Goal: Task Accomplishment & Management: Manage account settings

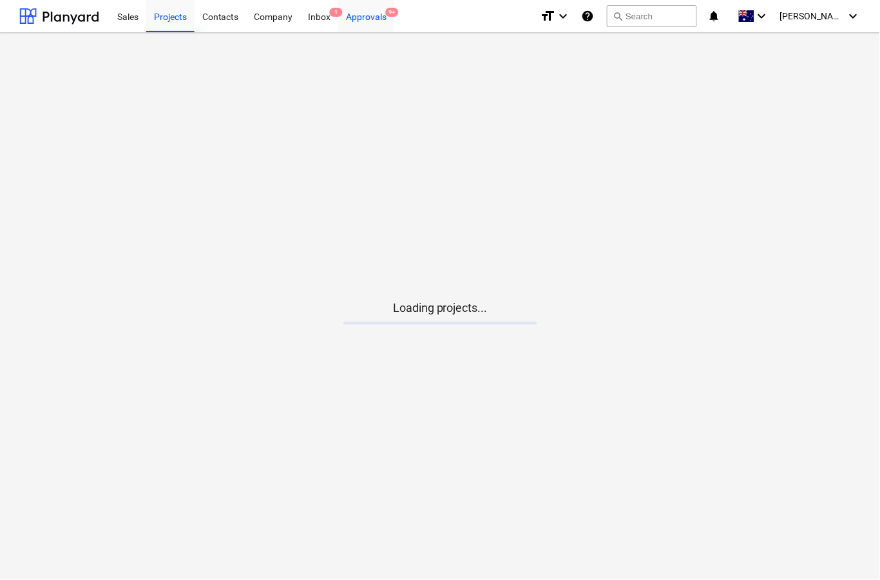
click at [363, 19] on div "Approvals 9+" at bounding box center [367, 15] width 56 height 33
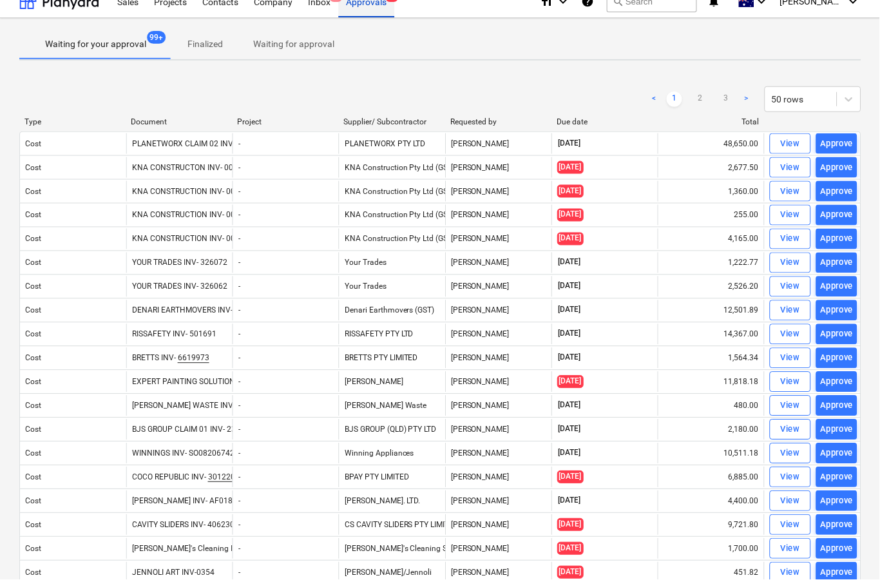
scroll to position [15, 0]
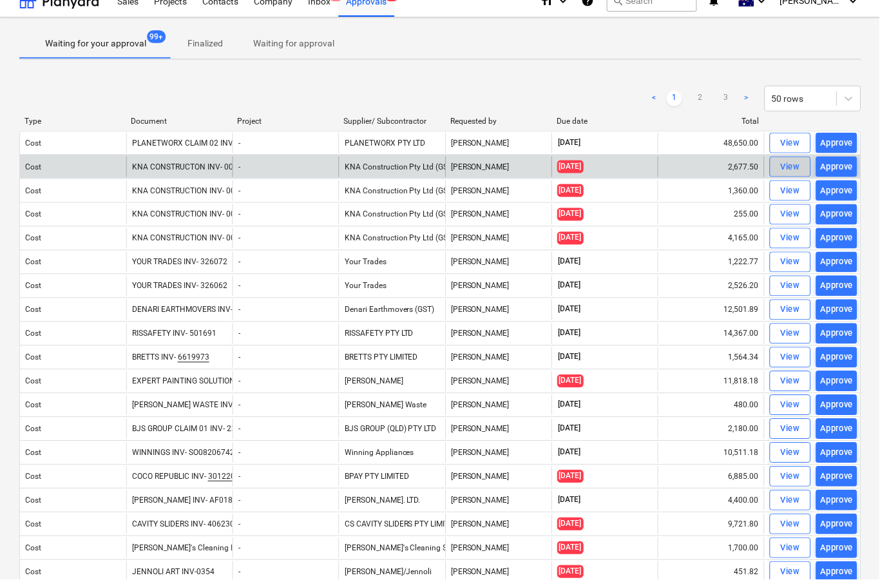
click at [784, 172] on div "View" at bounding box center [791, 167] width 19 height 15
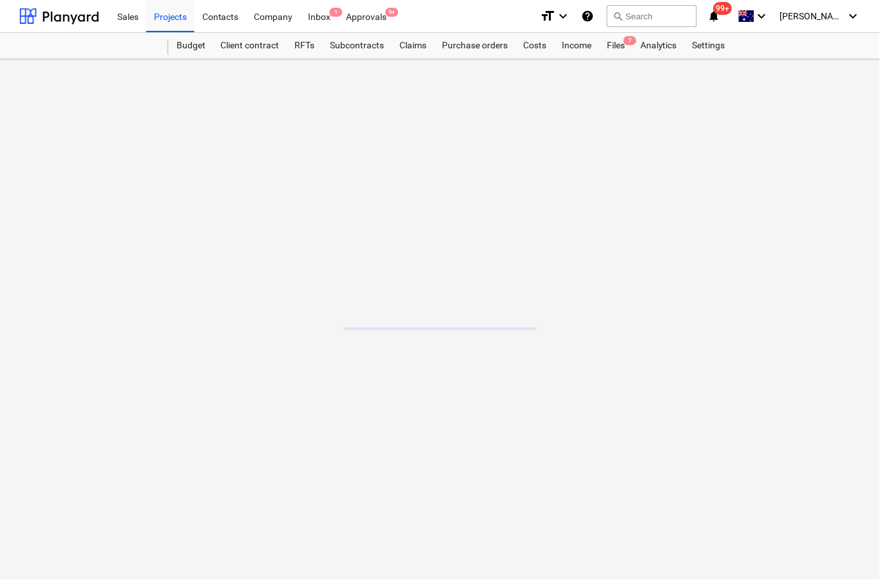
scroll to position [50, 0]
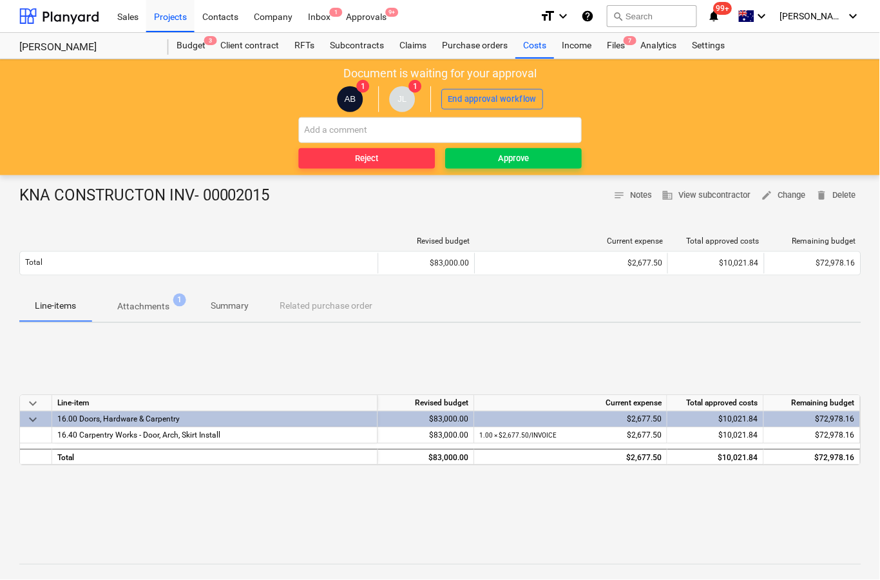
click at [142, 318] on button "Attachments 1" at bounding box center [143, 306] width 104 height 31
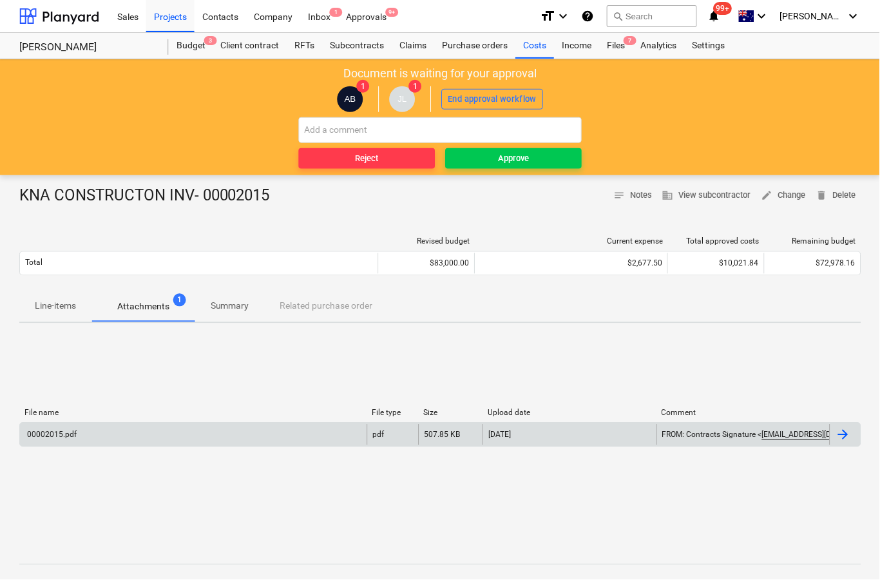
click at [842, 442] on div at bounding box center [843, 434] width 15 height 15
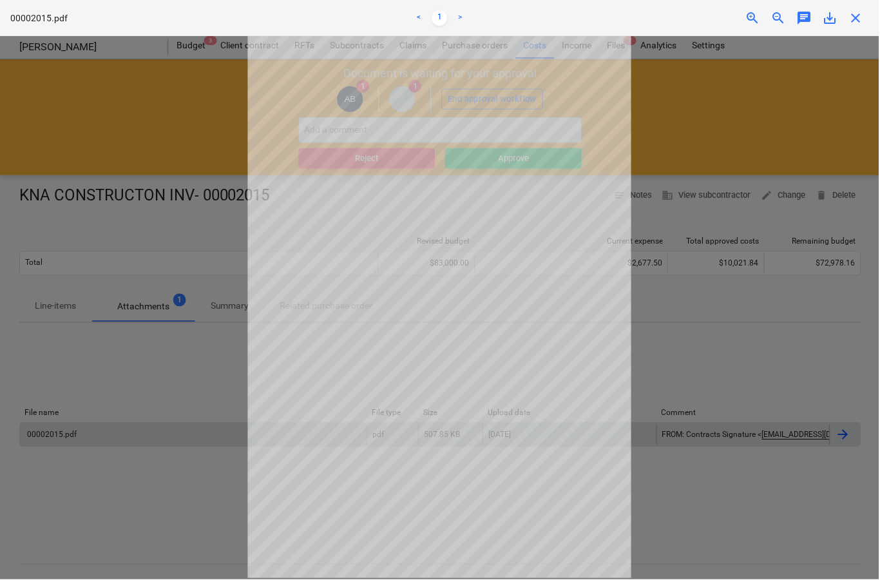
click at [861, 14] on div "Projects list fetching failed" at bounding box center [700, 13] width 348 height 27
click at [859, 19] on div "Projects list fetching failed" at bounding box center [700, 13] width 348 height 27
click at [858, 17] on div "Projects list fetching failed" at bounding box center [700, 13] width 348 height 27
click at [849, 19] on div "Projects list fetching failed" at bounding box center [700, 13] width 348 height 27
click at [851, 21] on div "Projects list fetching failed" at bounding box center [700, 13] width 348 height 27
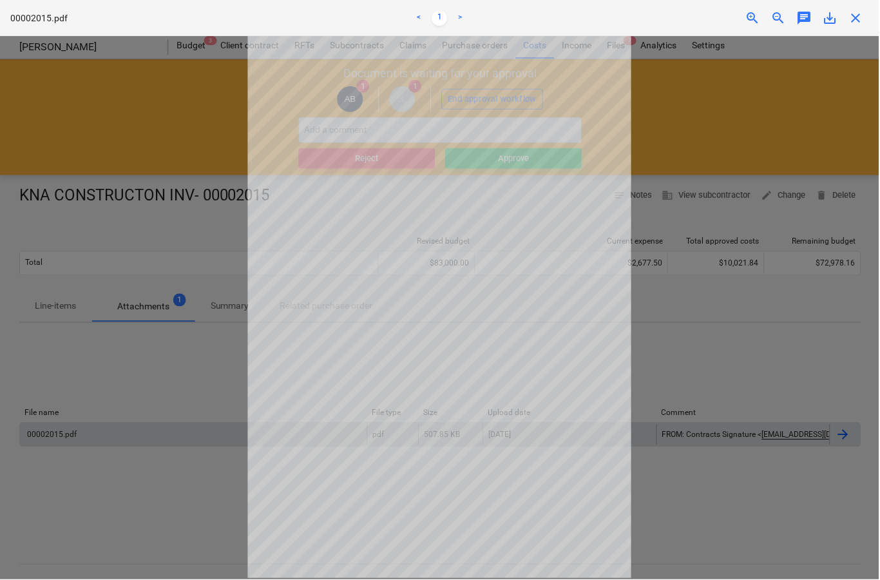
click at [853, 19] on div "Projects list fetching failed" at bounding box center [700, 13] width 348 height 27
click at [852, 19] on div "Projects list fetching failed" at bounding box center [700, 13] width 348 height 27
click at [854, 18] on div "Projects list fetching failed" at bounding box center [700, 13] width 348 height 27
click at [864, 23] on div "Projects list fetching failed" at bounding box center [700, 13] width 348 height 27
click at [864, 22] on div "Projects list fetching failed" at bounding box center [700, 13] width 348 height 27
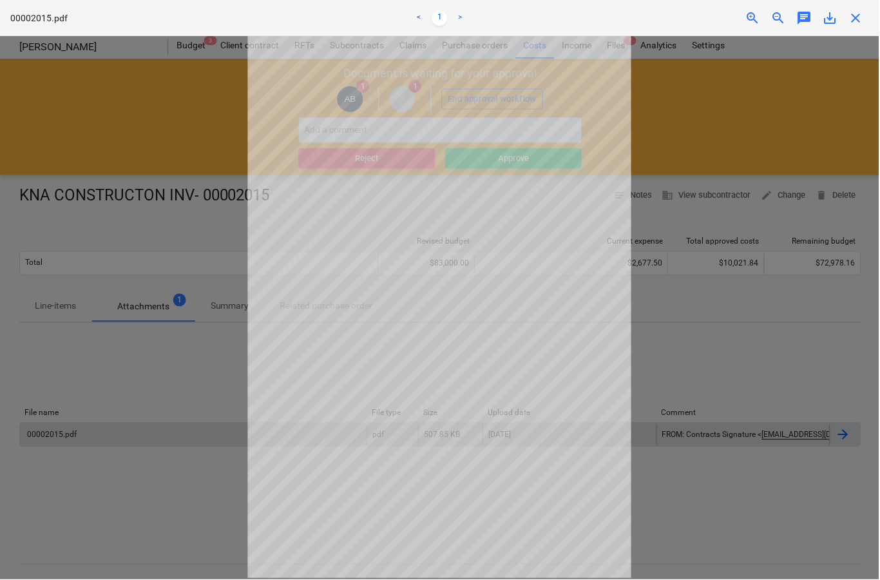
click at [857, 22] on div "Projects list fetching failed" at bounding box center [700, 13] width 348 height 27
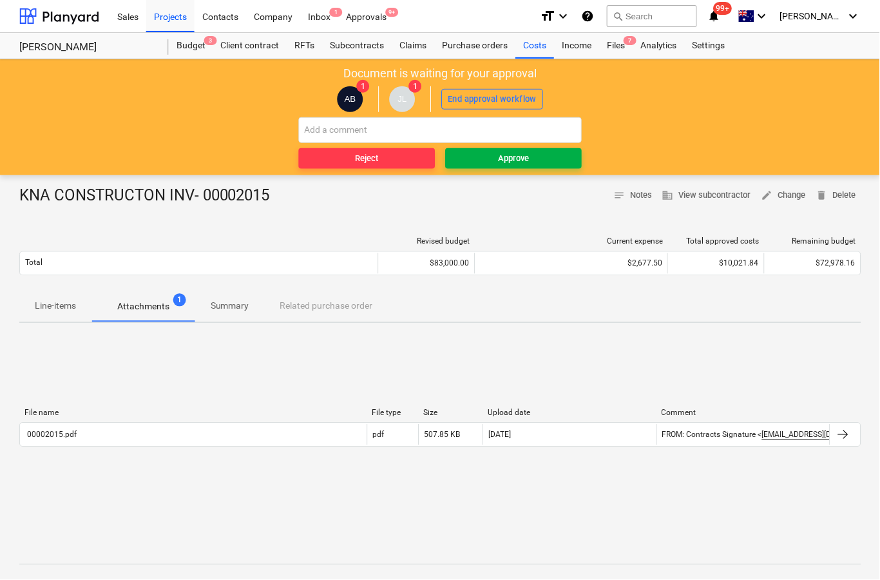
click at [489, 166] on button "Approve" at bounding box center [514, 158] width 137 height 21
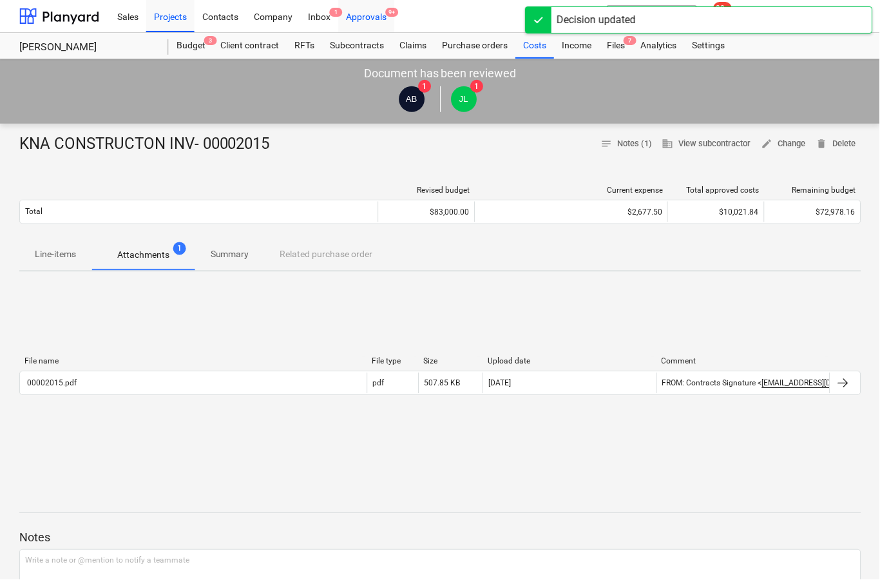
click at [372, 14] on div "Approvals 9+" at bounding box center [367, 15] width 56 height 33
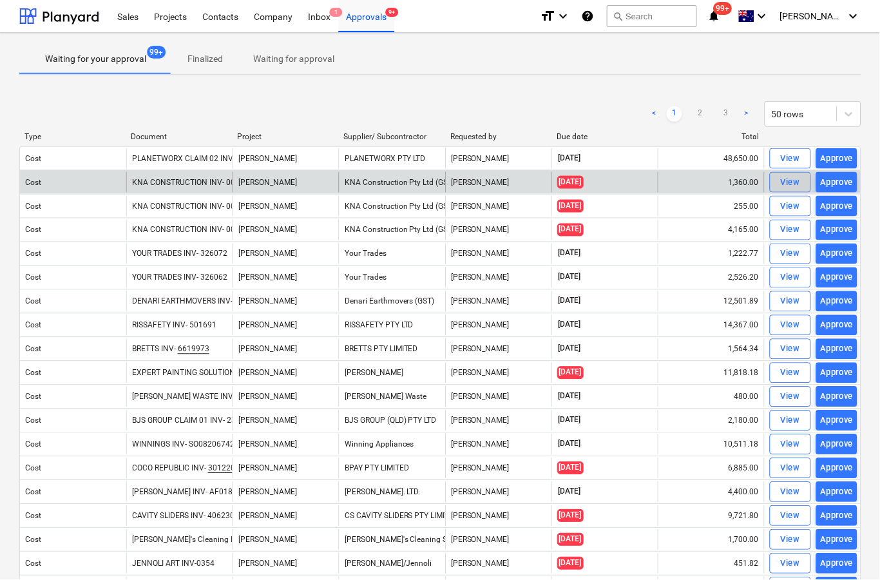
click at [779, 182] on span "View" at bounding box center [791, 182] width 28 height 15
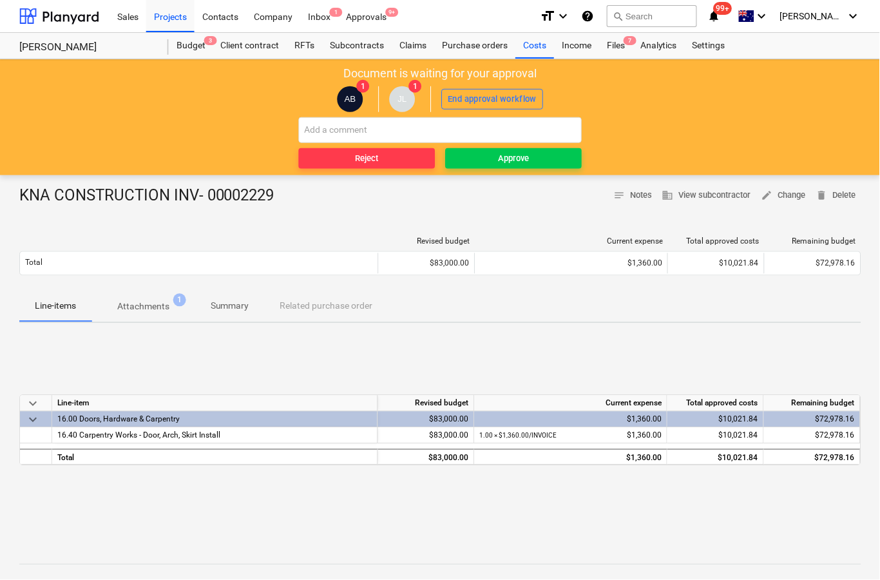
click at [151, 319] on button "Attachments 1" at bounding box center [143, 306] width 104 height 31
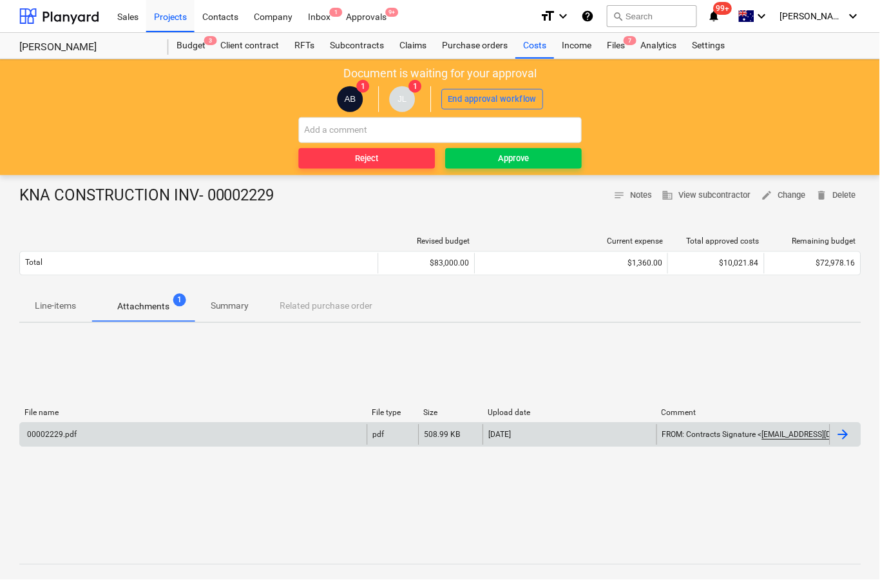
click at [844, 445] on div at bounding box center [845, 435] width 31 height 21
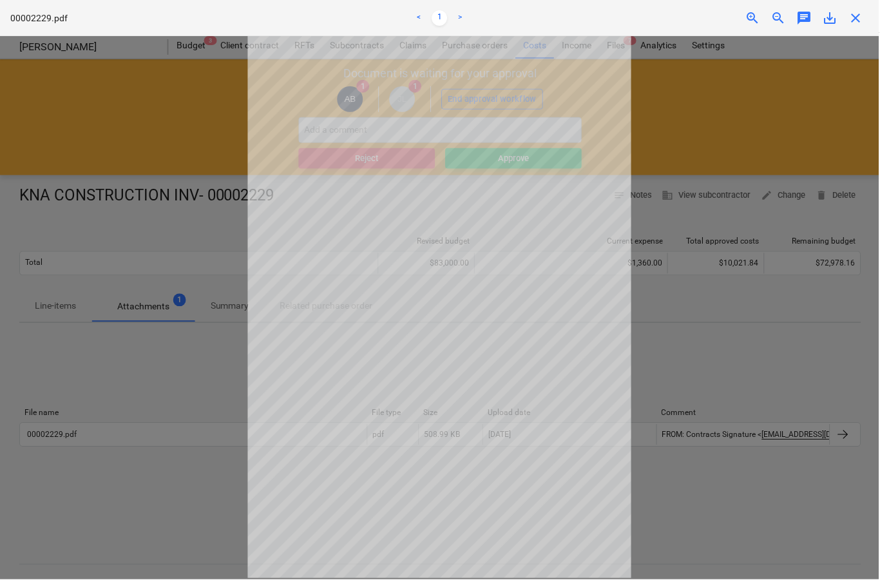
click at [851, 19] on span "close" at bounding box center [856, 17] width 15 height 15
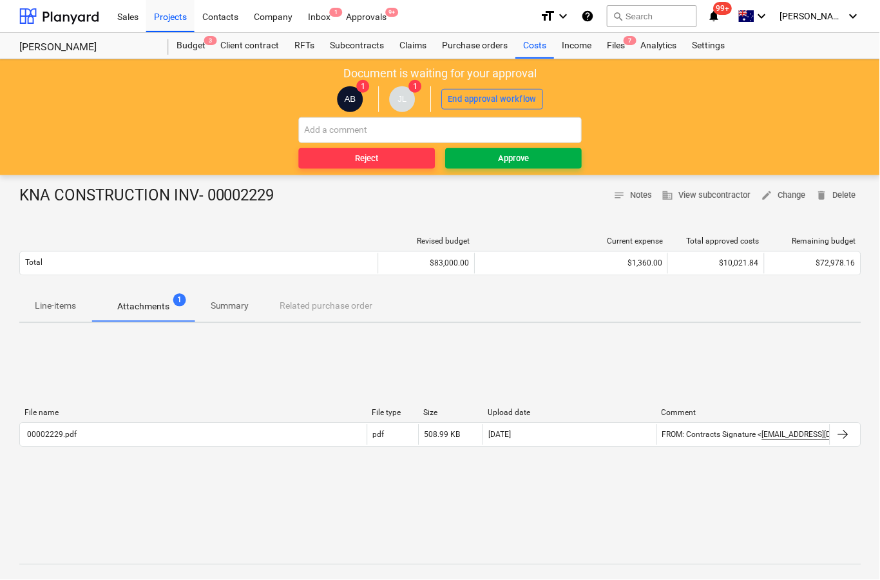
click at [544, 163] on span "Approve" at bounding box center [514, 158] width 126 height 15
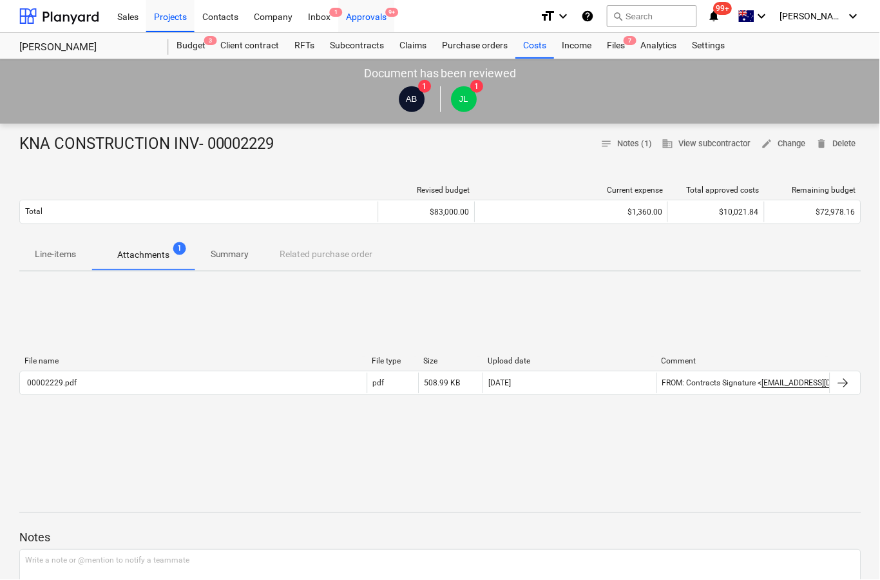
click at [370, 21] on div "Approvals 9+" at bounding box center [367, 15] width 56 height 33
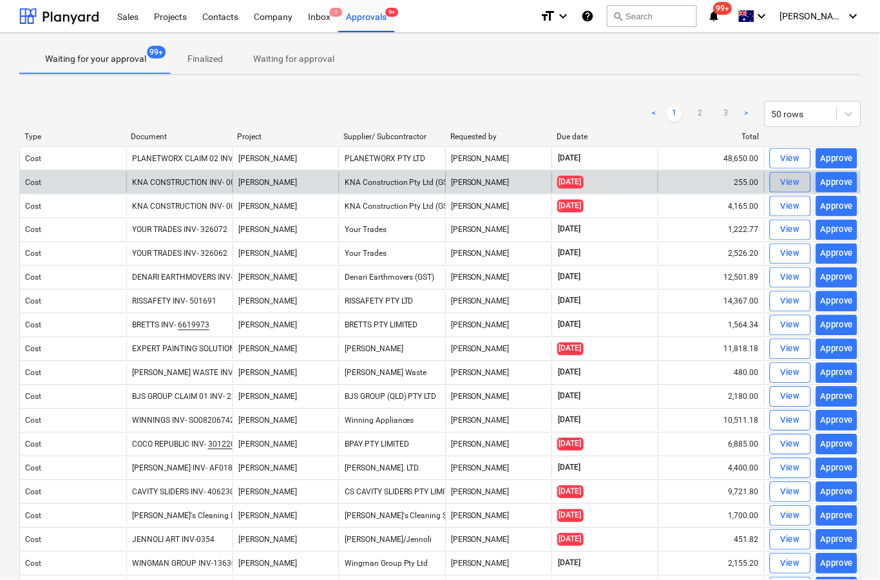
click at [780, 186] on span "View" at bounding box center [791, 182] width 28 height 15
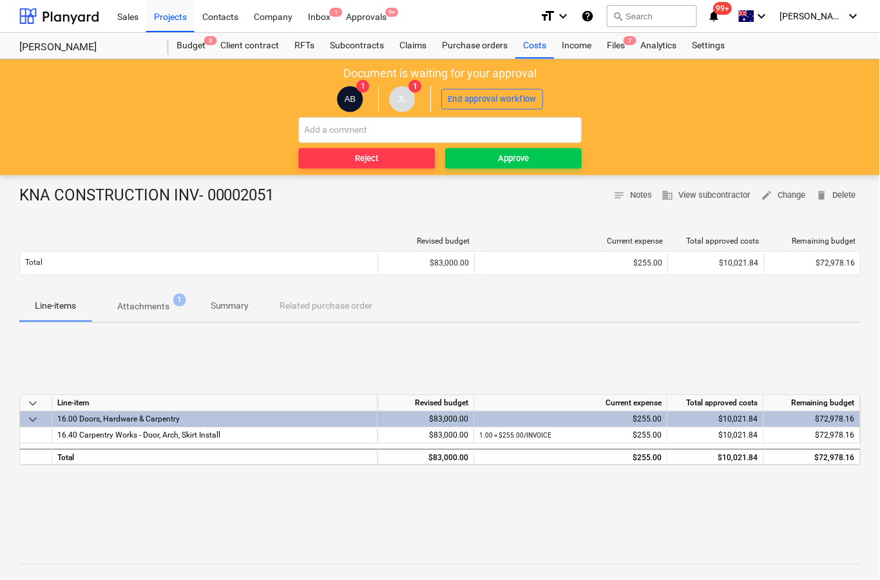
click at [159, 316] on span "Attachments 1" at bounding box center [143, 306] width 104 height 23
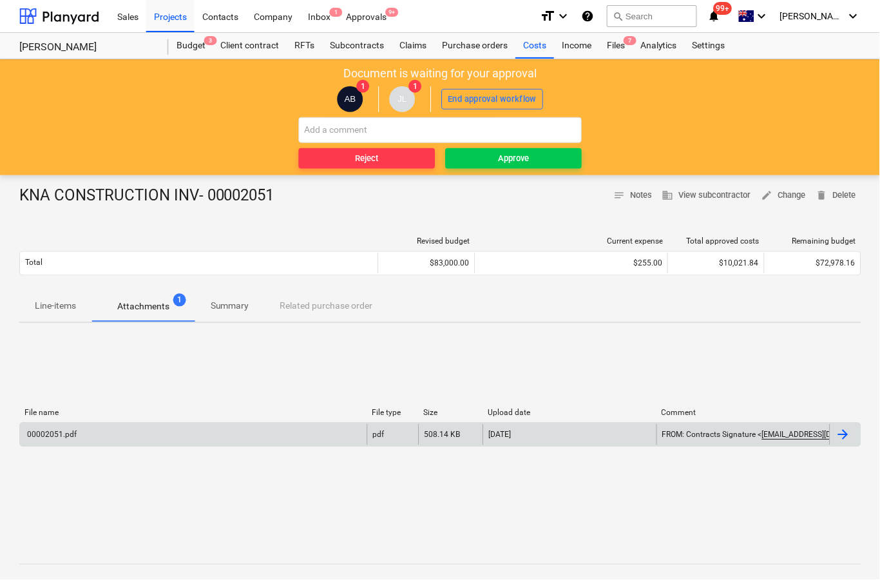
click at [843, 443] on div at bounding box center [845, 435] width 31 height 21
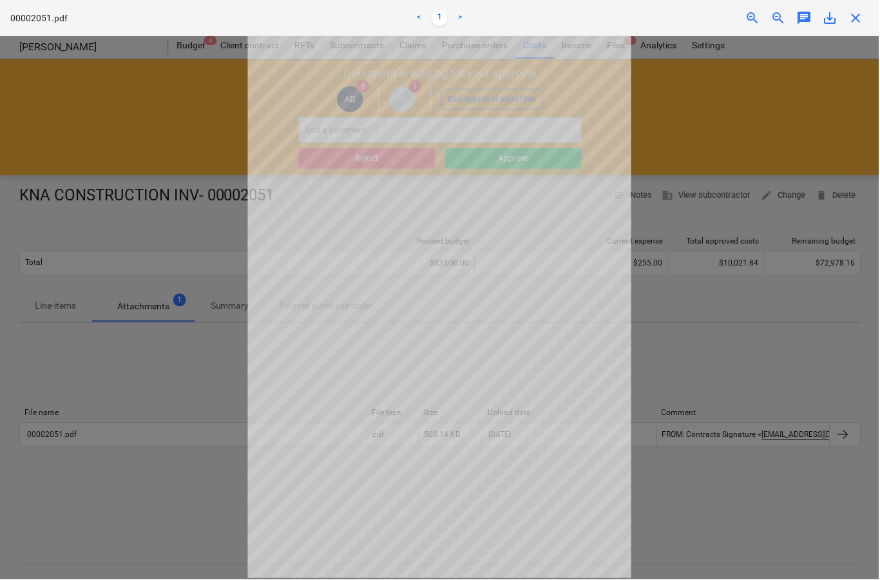
click at [856, 15] on span "close" at bounding box center [856, 17] width 15 height 15
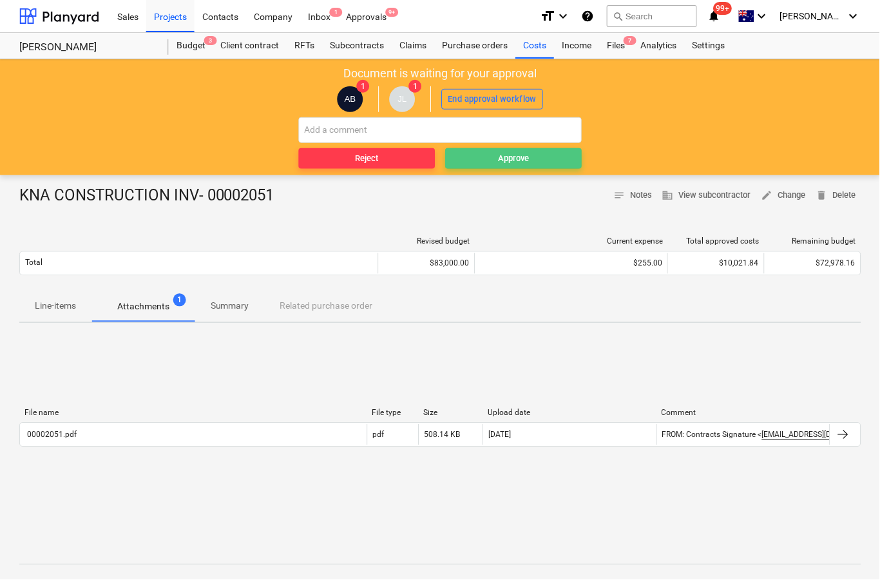
click at [550, 162] on span "Approve" at bounding box center [514, 158] width 126 height 15
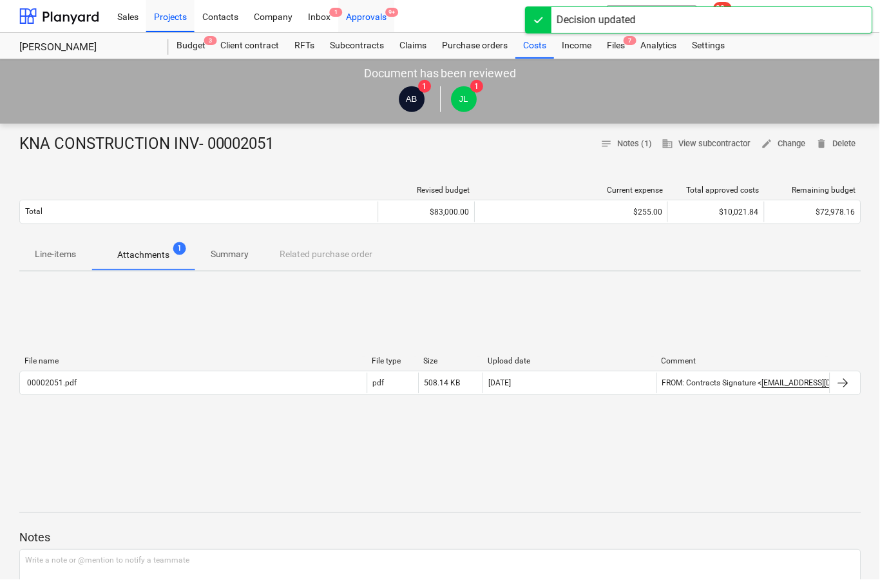
click at [379, 16] on div "Approvals 9+" at bounding box center [367, 15] width 56 height 33
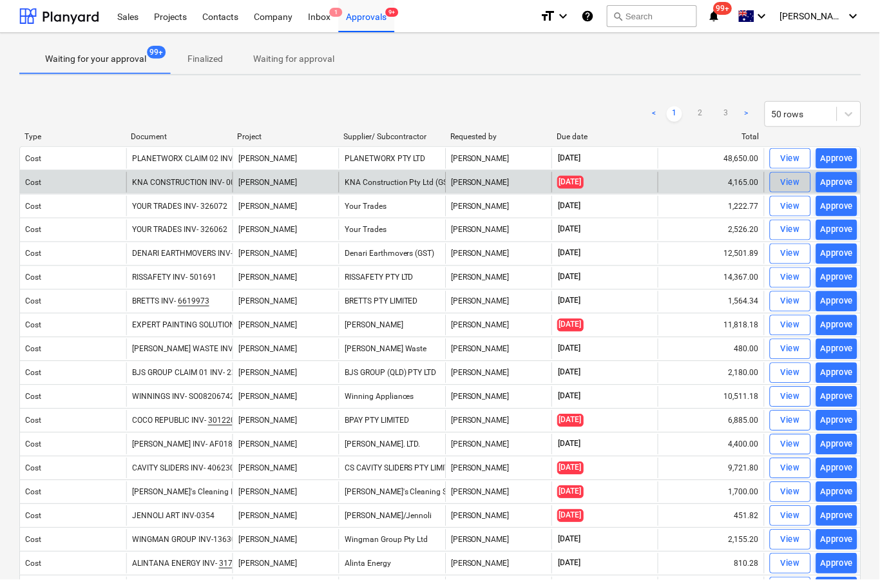
click at [779, 182] on span "View" at bounding box center [791, 182] width 28 height 15
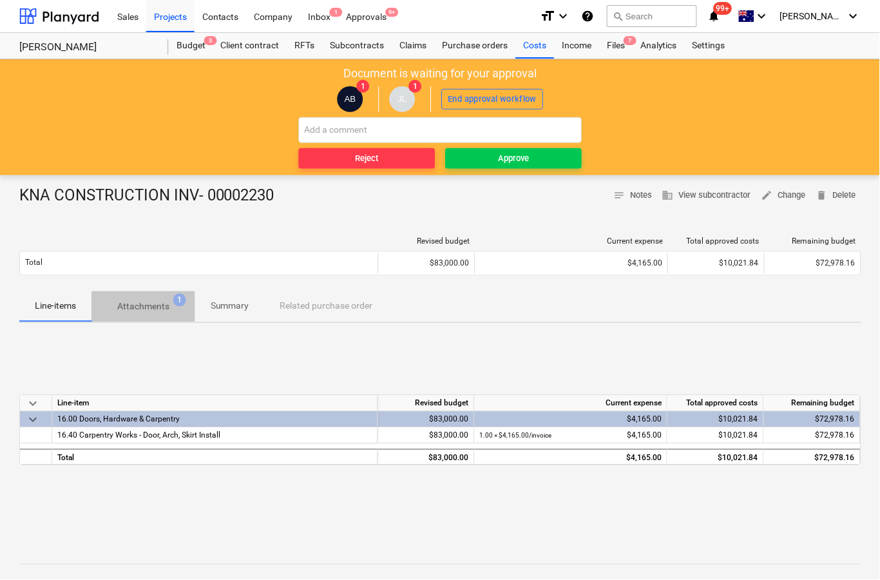
click at [142, 309] on p "Attachments" at bounding box center [143, 307] width 52 height 14
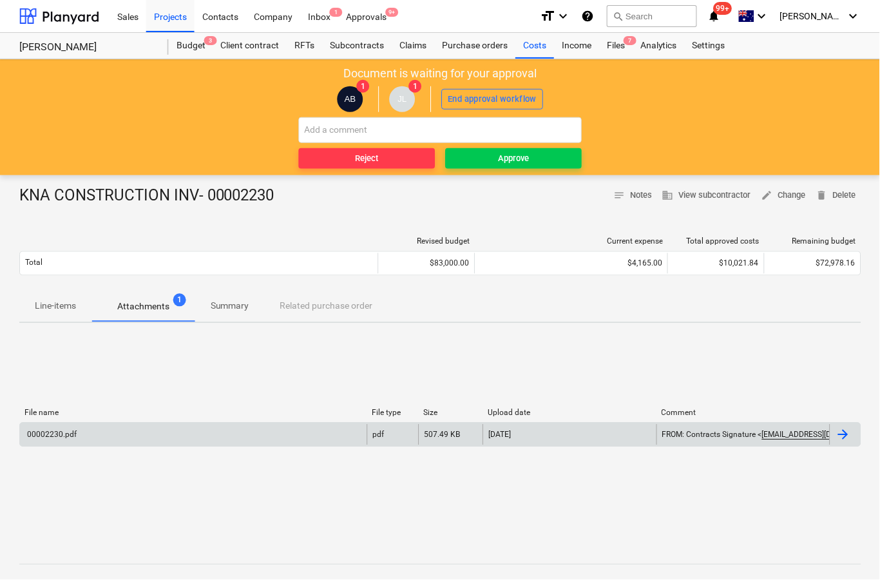
click at [854, 432] on div at bounding box center [845, 435] width 31 height 21
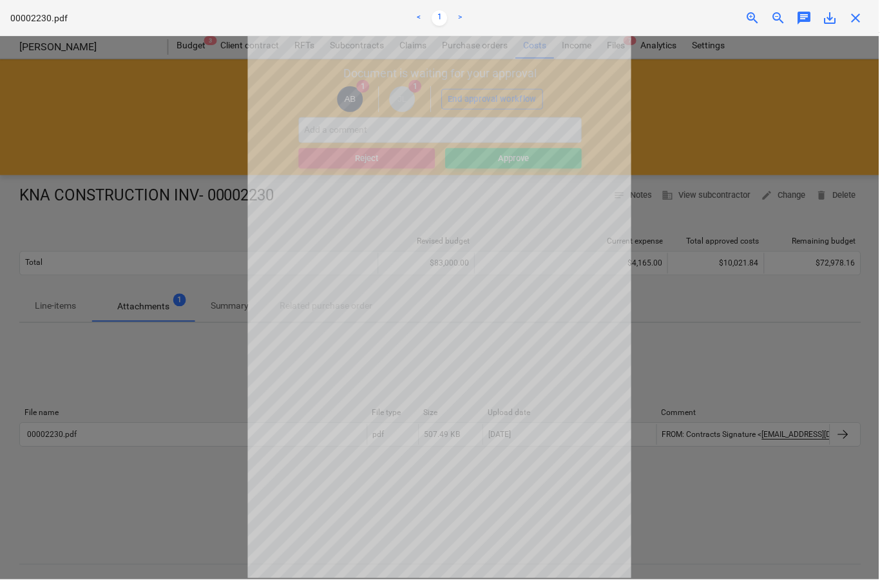
click at [865, 16] on span "close" at bounding box center [856, 17] width 15 height 15
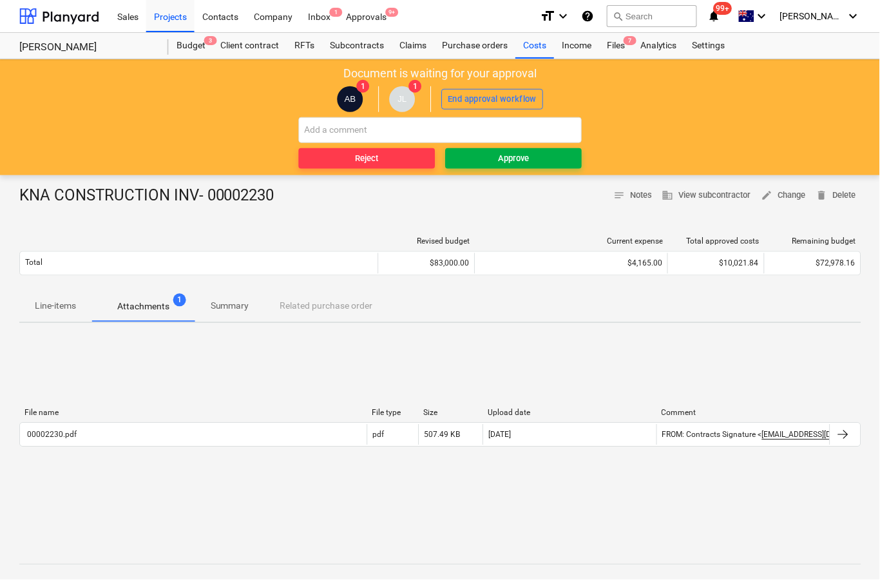
click at [553, 164] on span "Approve" at bounding box center [514, 158] width 126 height 15
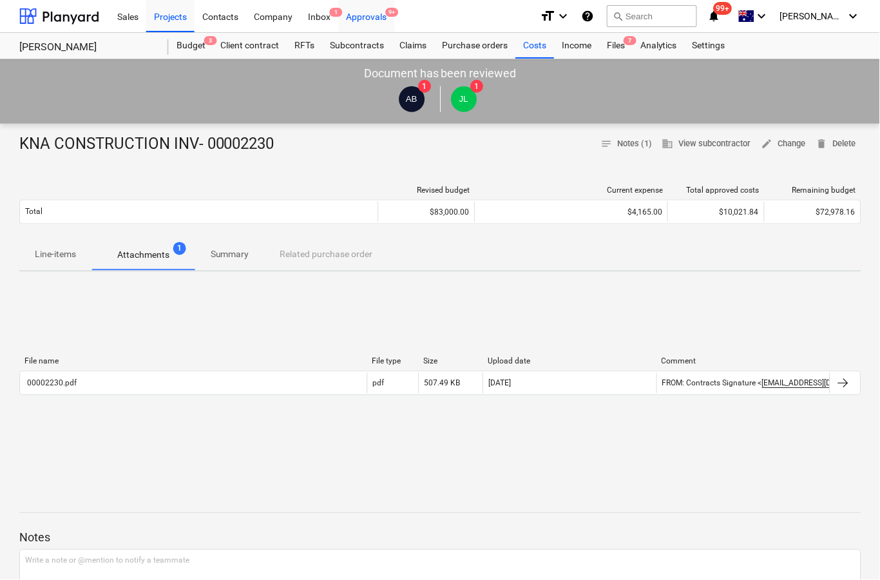
click at [375, 26] on div "Approvals 9+" at bounding box center [367, 15] width 56 height 33
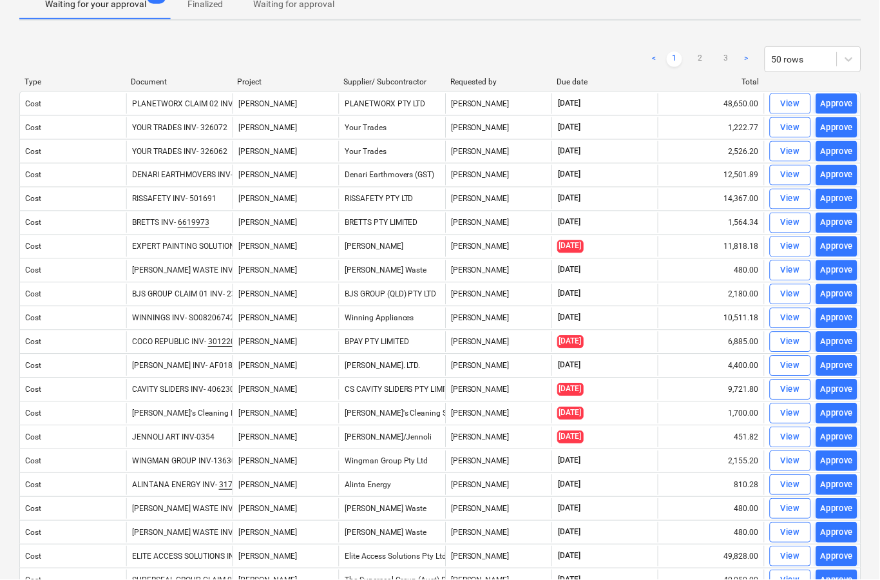
scroll to position [55, 0]
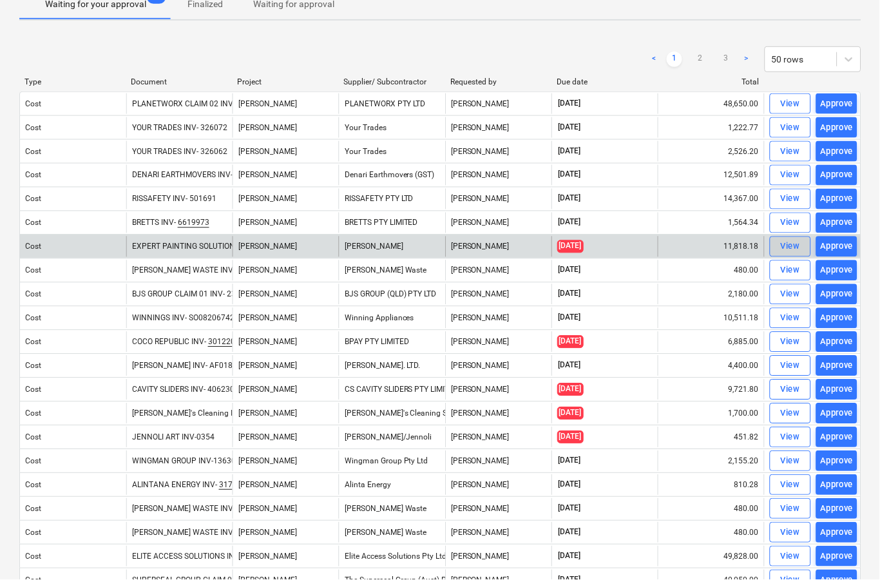
click at [784, 249] on div "View" at bounding box center [791, 247] width 19 height 15
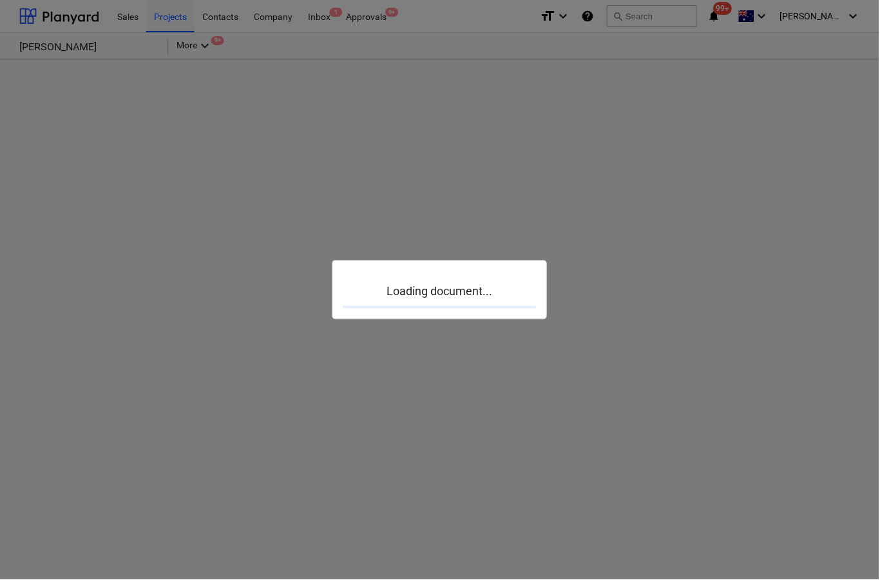
scroll to position [50, 0]
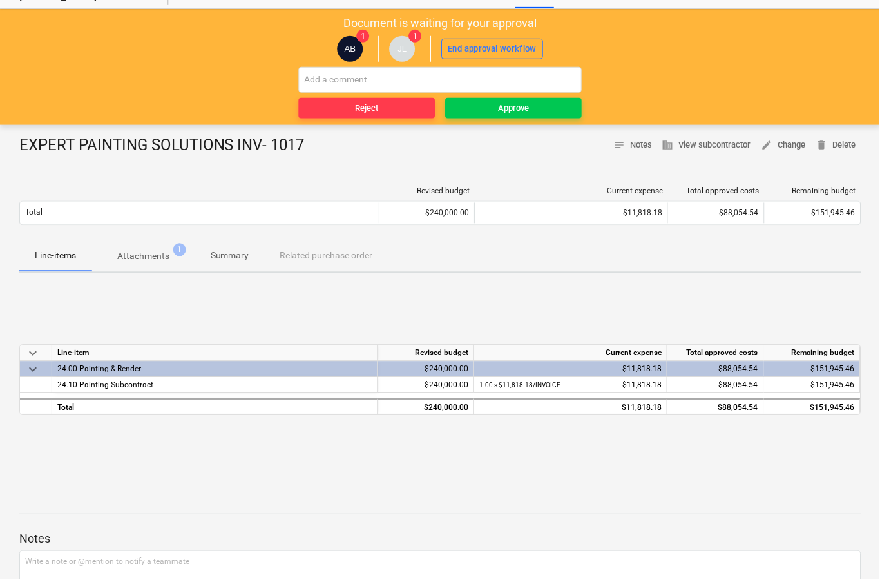
click at [139, 254] on p "Attachments" at bounding box center [143, 257] width 52 height 14
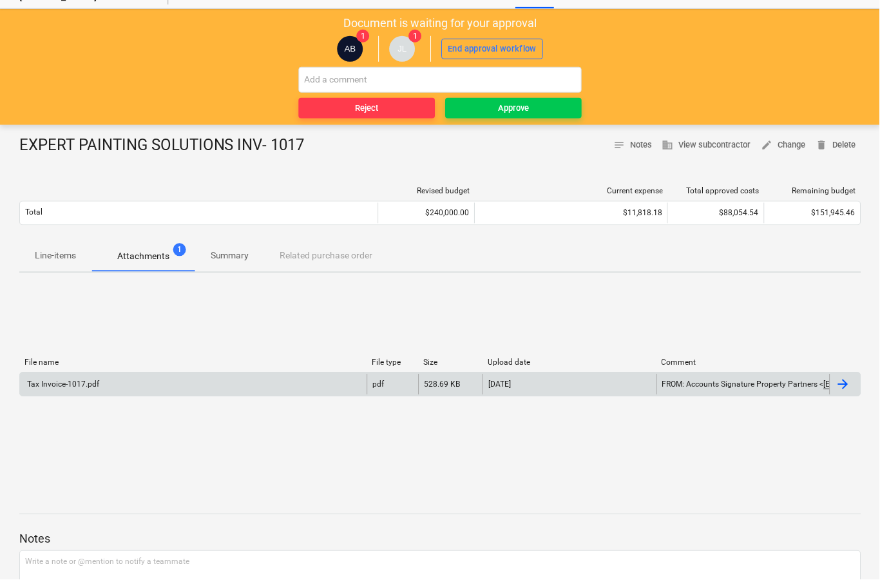
click at [837, 392] on div at bounding box center [845, 384] width 31 height 21
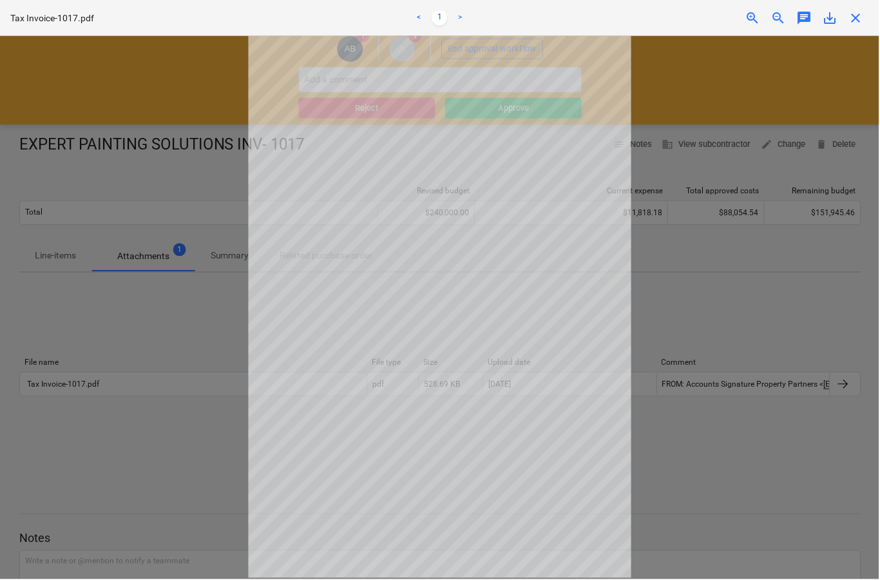
click at [847, 25] on div "close" at bounding box center [857, 17] width 26 height 15
click at [854, 17] on span "close" at bounding box center [856, 17] width 15 height 15
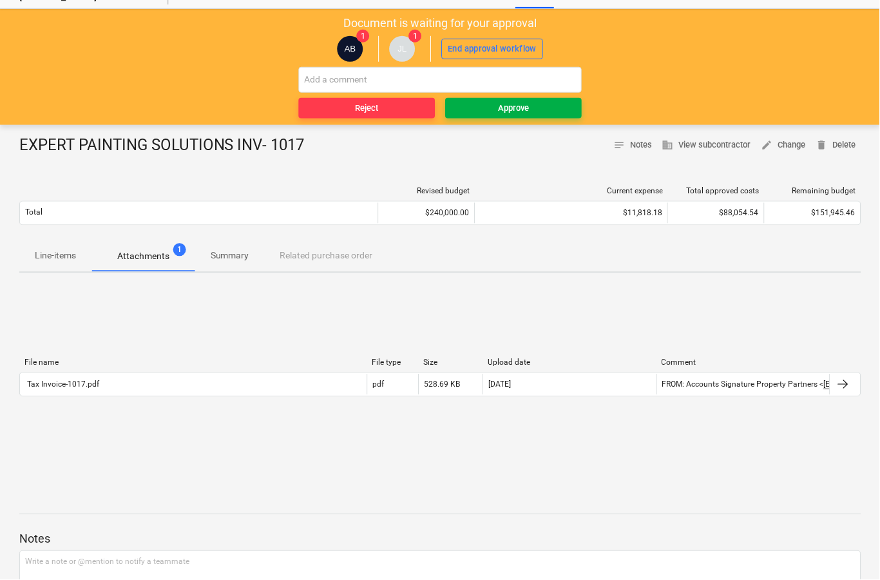
click at [514, 115] on button "Approve" at bounding box center [514, 108] width 137 height 21
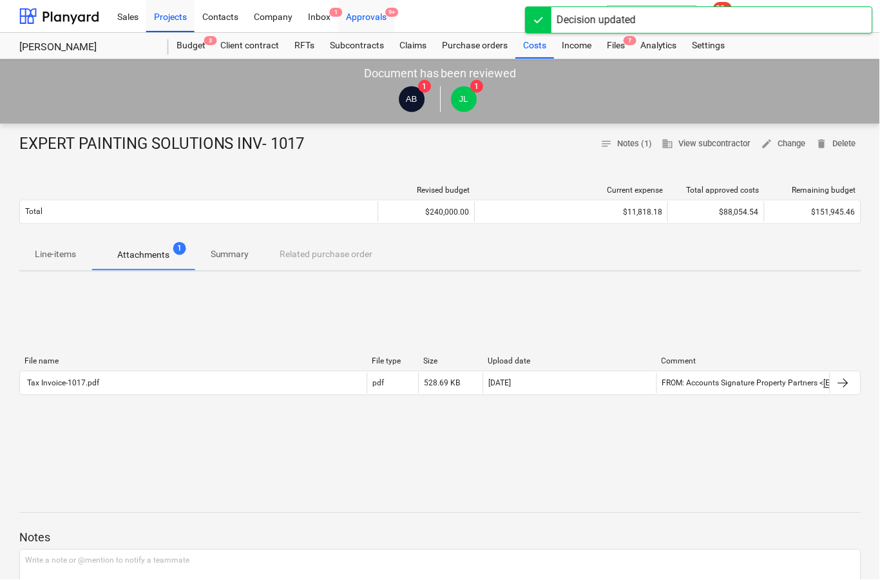
click at [364, 21] on div "Approvals 9+" at bounding box center [367, 15] width 56 height 33
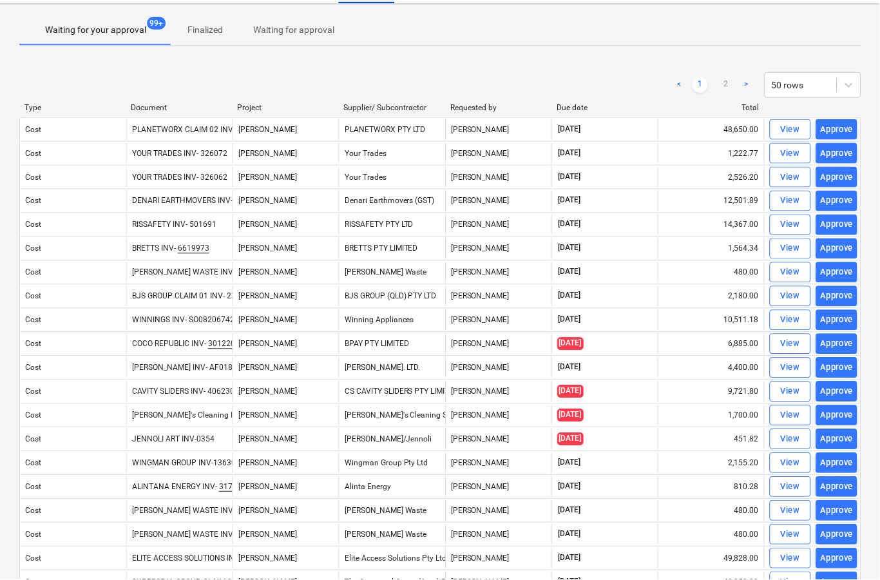
scroll to position [34, 0]
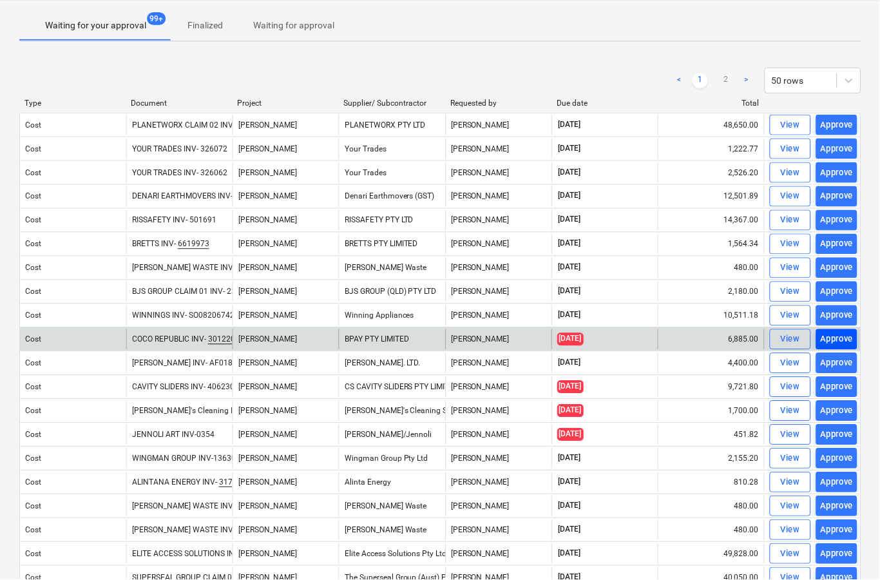
click at [828, 343] on div "Approve" at bounding box center [837, 339] width 33 height 15
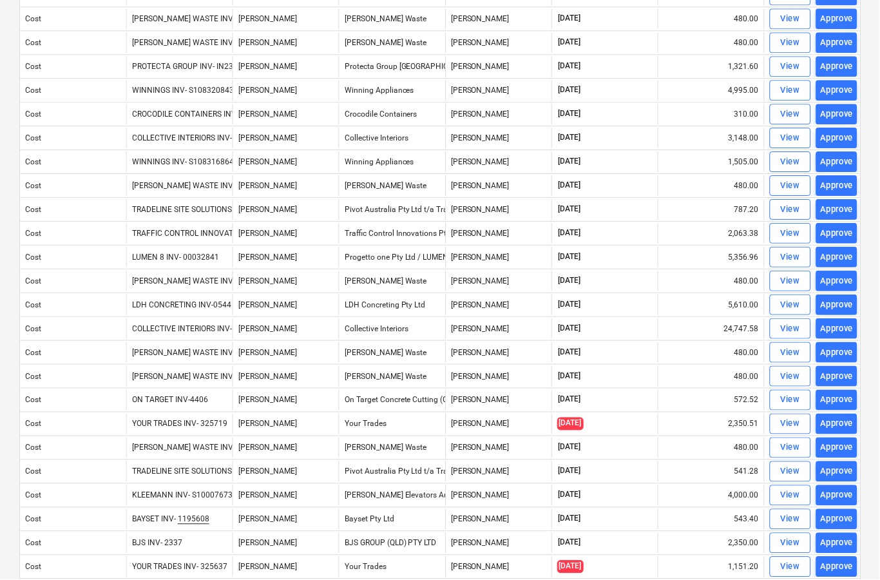
scroll to position [712, 0]
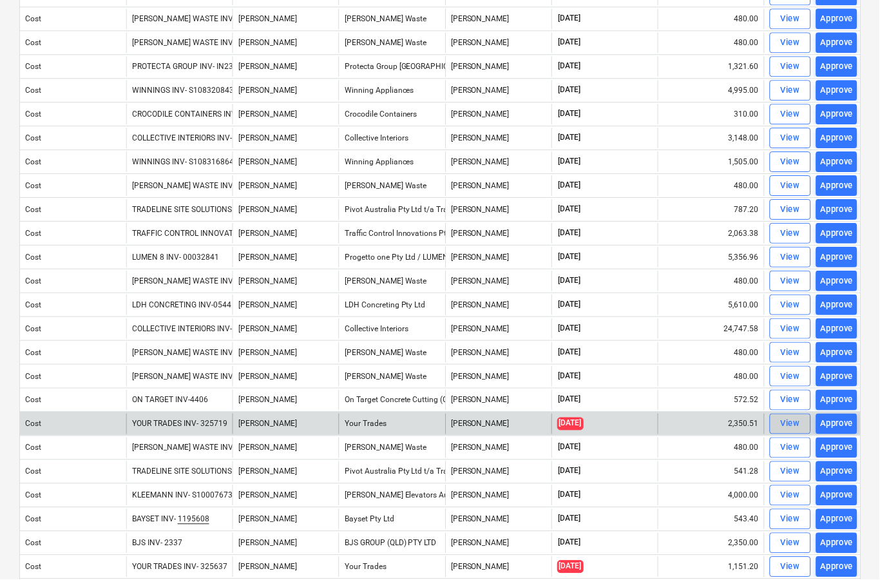
click at [780, 426] on span "View" at bounding box center [791, 424] width 28 height 15
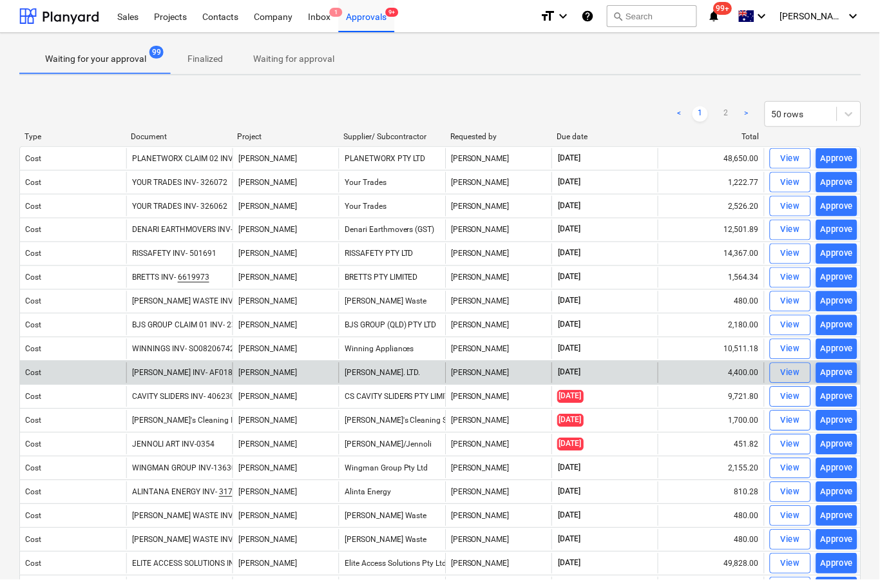
scroll to position [50, 0]
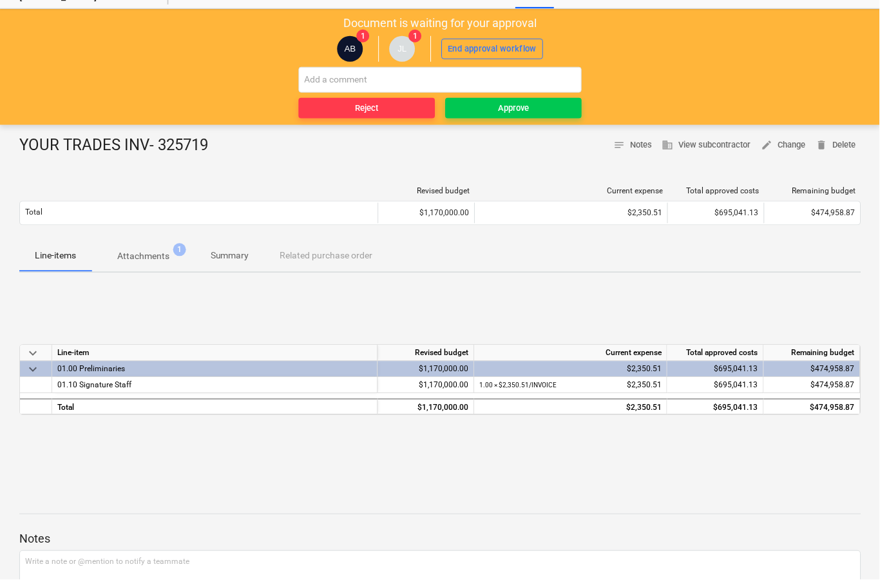
click at [144, 264] on span "Attachments 1" at bounding box center [143, 256] width 104 height 23
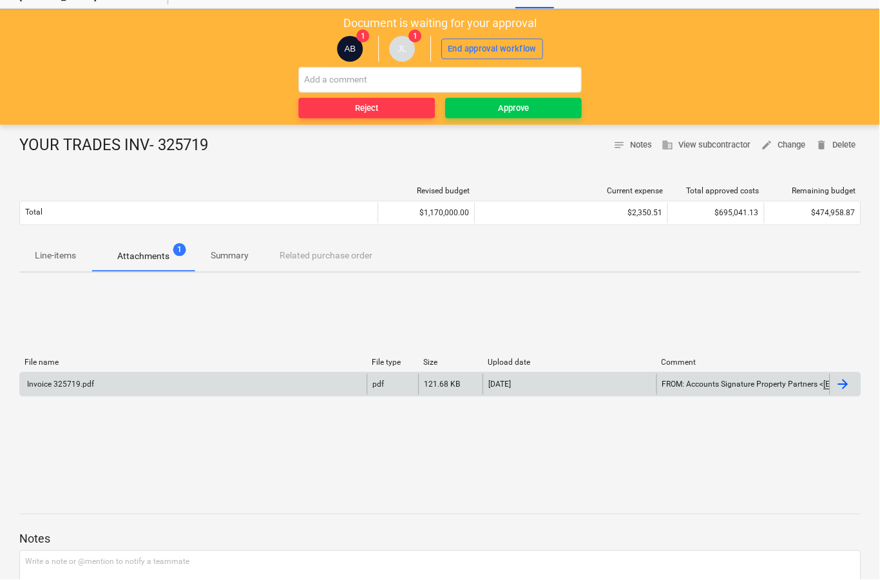
click at [839, 394] on div at bounding box center [845, 384] width 31 height 21
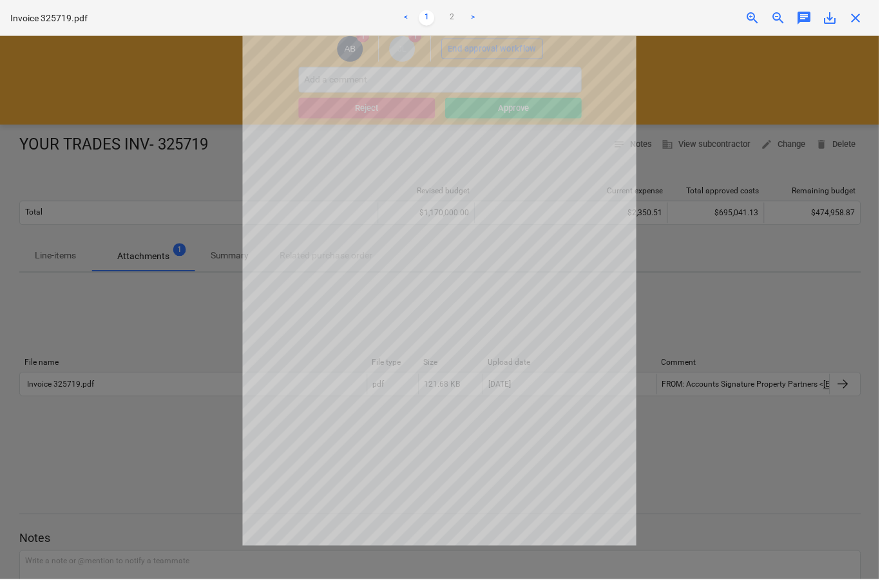
click at [858, 20] on span "close" at bounding box center [856, 17] width 15 height 15
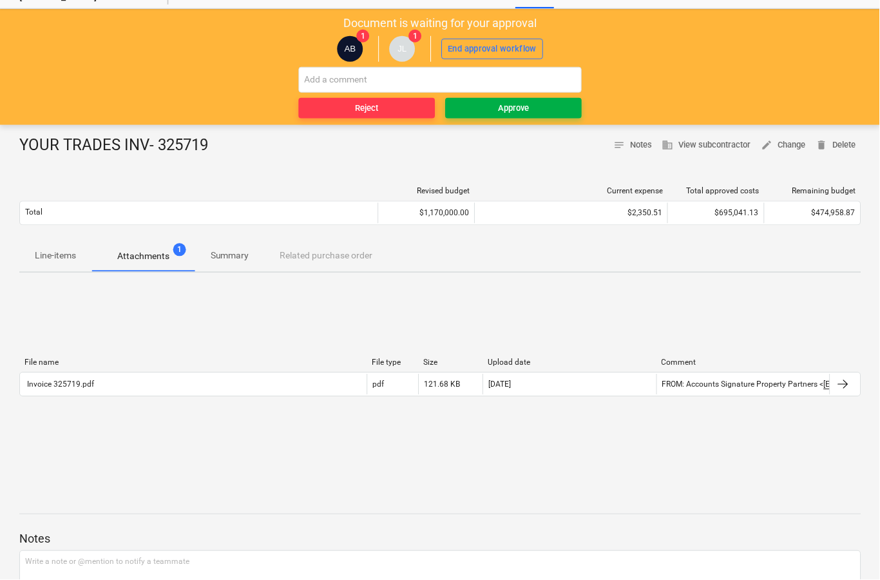
click at [542, 115] on button "Approve" at bounding box center [514, 108] width 137 height 21
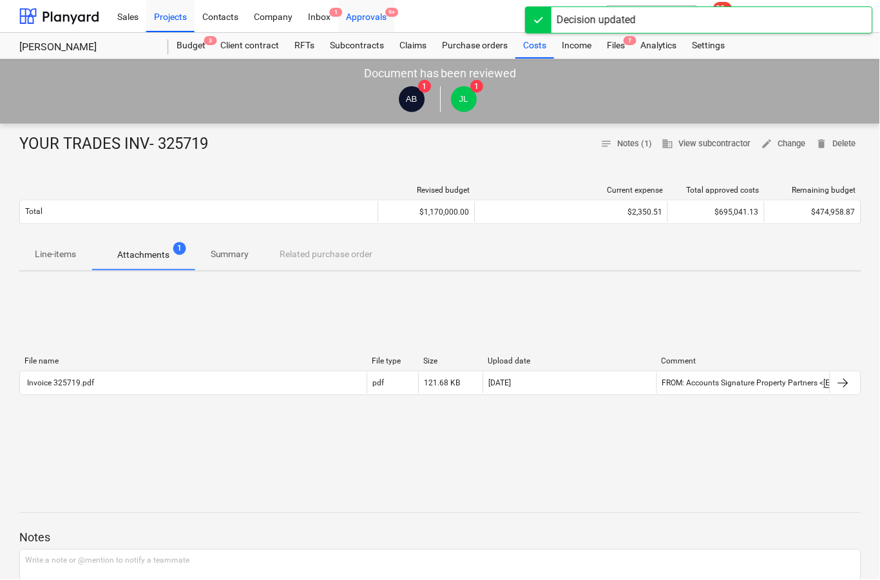
click at [365, 17] on div "Approvals 9+" at bounding box center [367, 15] width 56 height 33
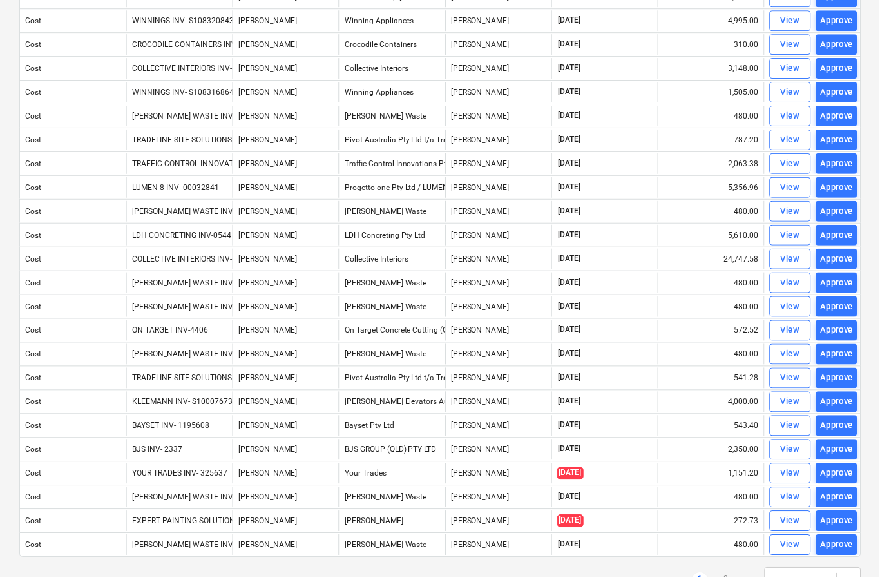
scroll to position [779, 0]
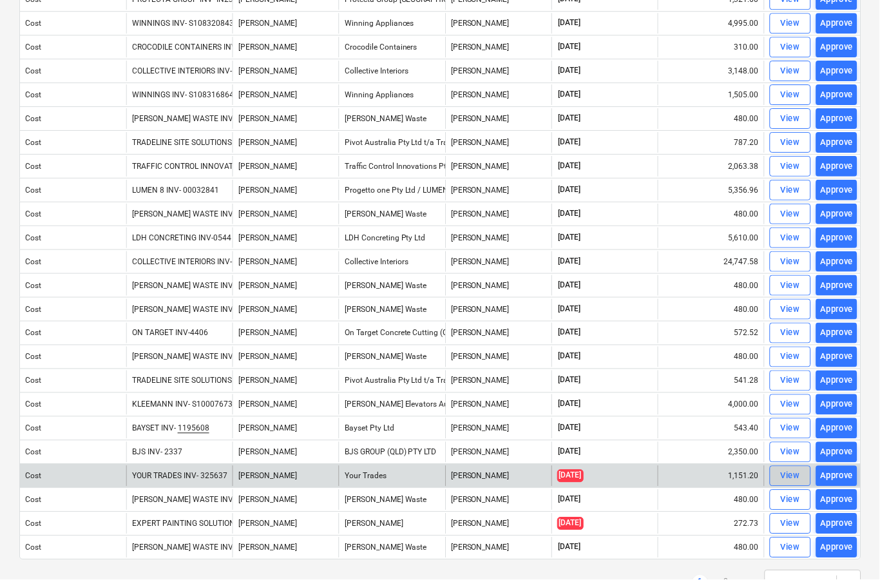
click at [779, 478] on span "View" at bounding box center [791, 476] width 28 height 15
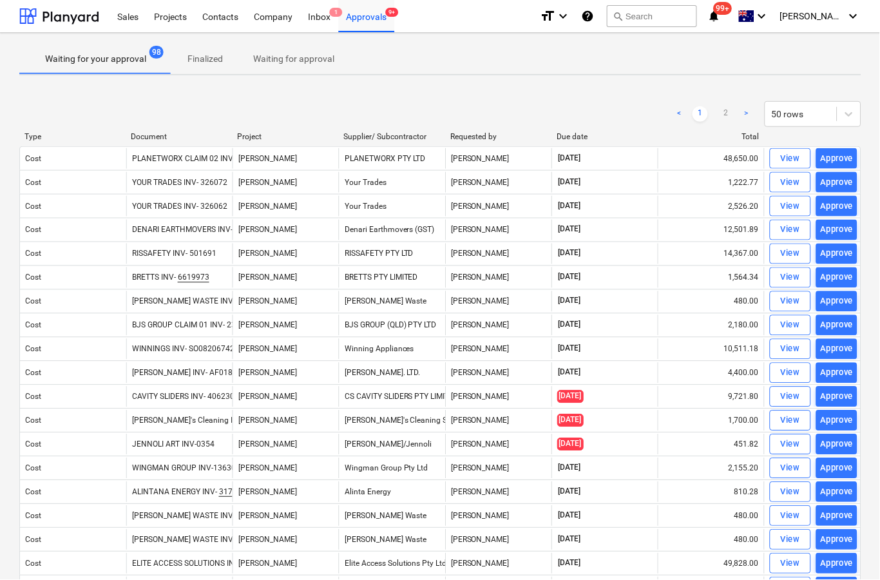
scroll to position [50, 0]
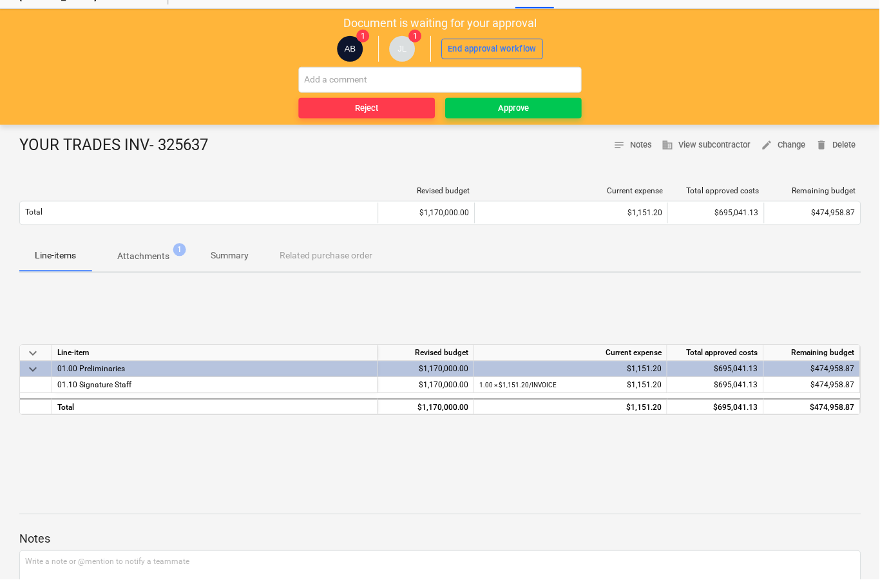
click at [151, 269] on button "Attachments 1" at bounding box center [143, 256] width 104 height 31
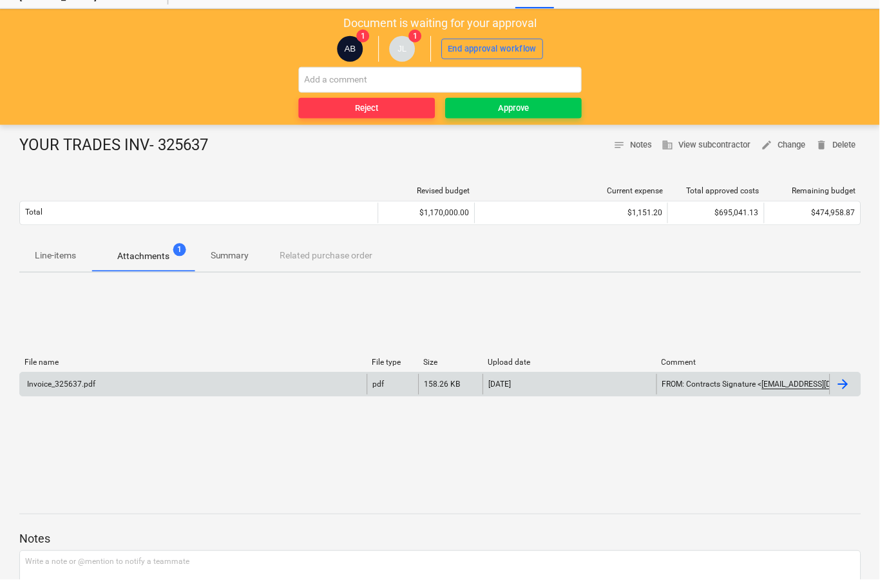
click at [834, 392] on div at bounding box center [845, 384] width 31 height 21
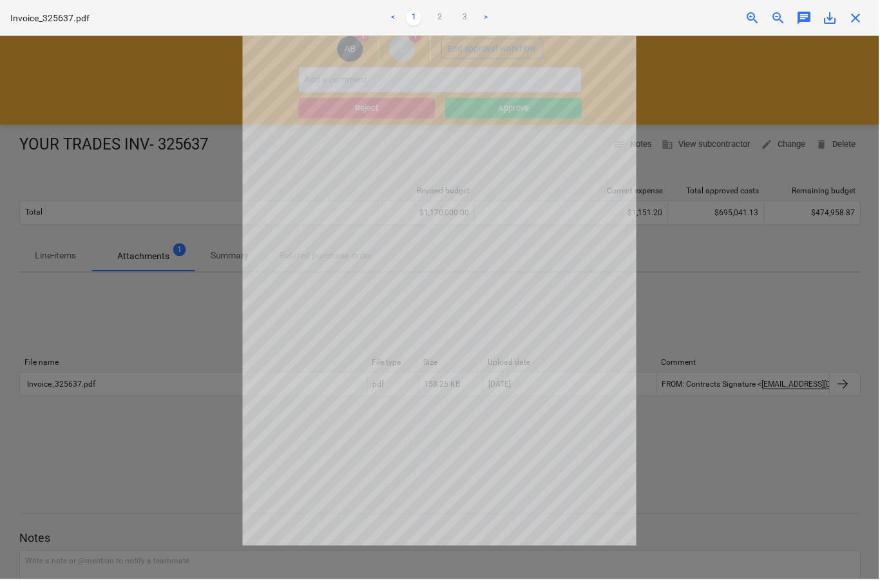
click at [853, 24] on span "close" at bounding box center [856, 17] width 15 height 15
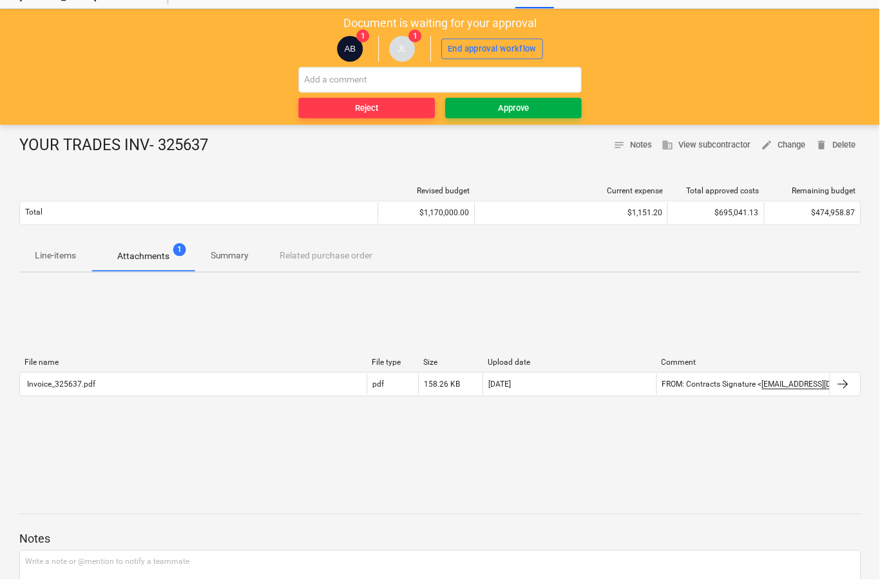
click at [512, 102] on div "Approve" at bounding box center [514, 108] width 31 height 15
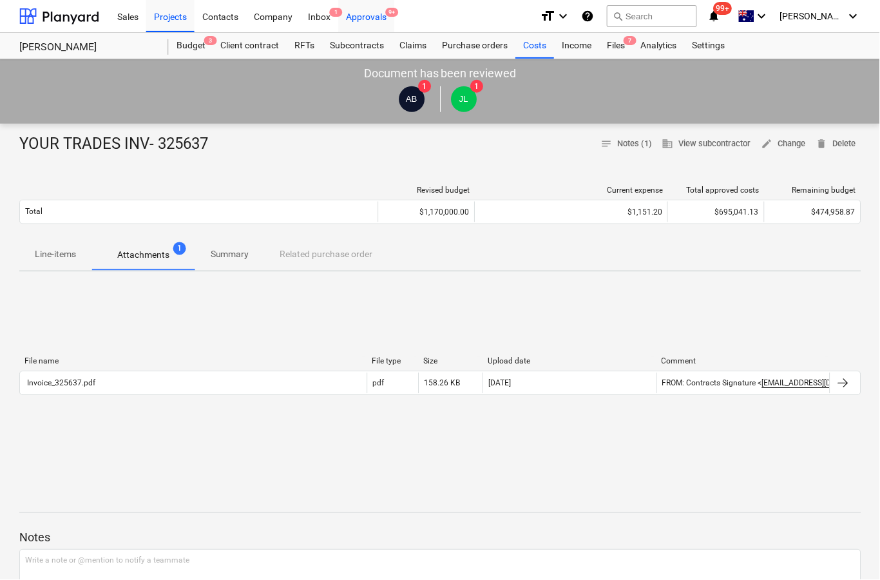
click at [372, 22] on div "Approvals 9+" at bounding box center [367, 15] width 56 height 33
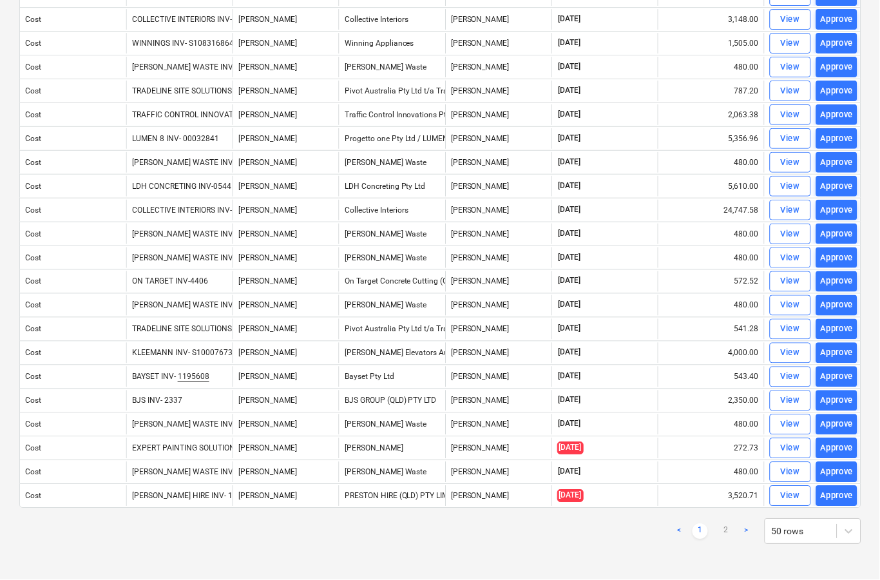
scroll to position [830, 0]
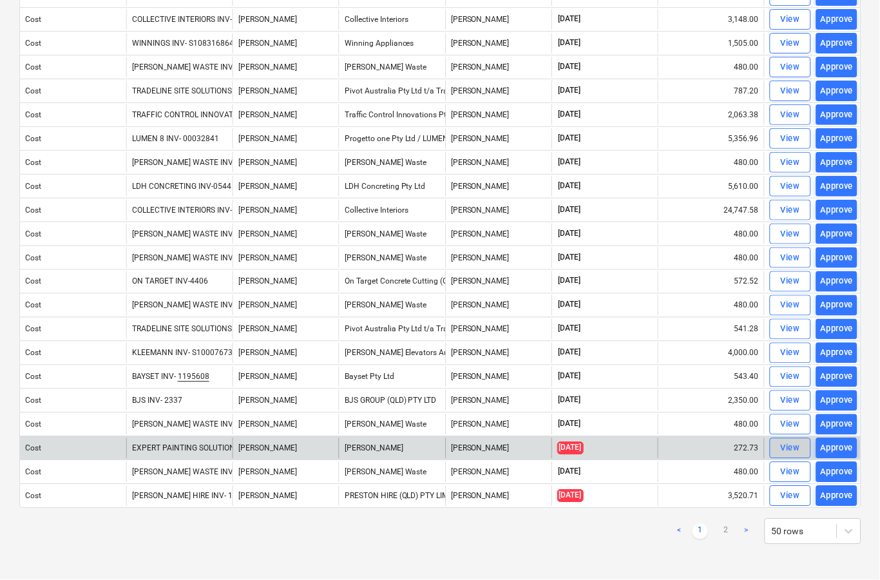
click at [785, 454] on div "View" at bounding box center [791, 448] width 19 height 15
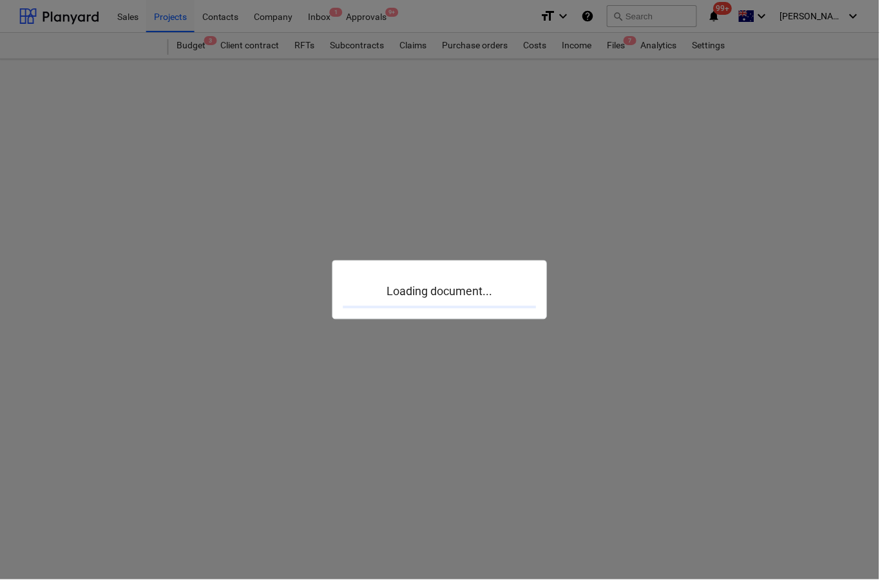
scroll to position [50, 0]
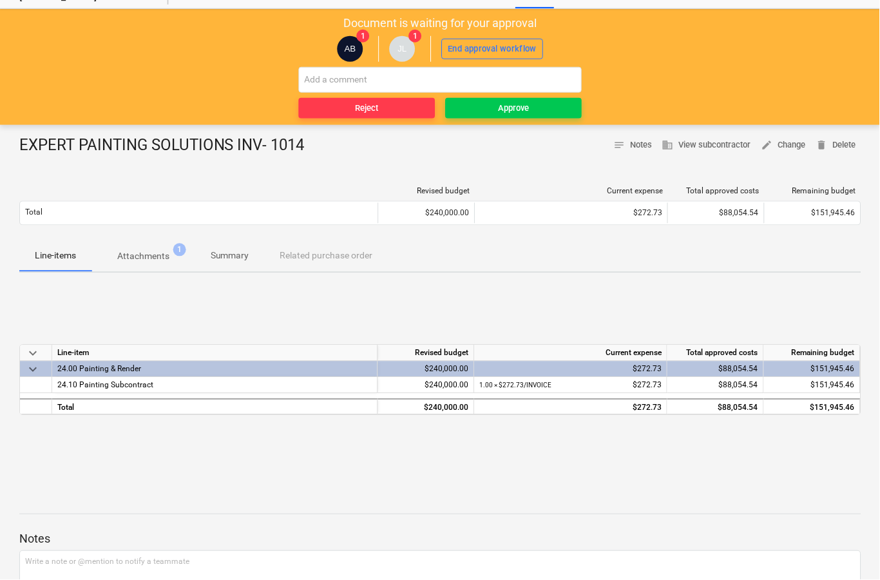
click at [163, 266] on span "Attachments 1" at bounding box center [143, 256] width 104 height 23
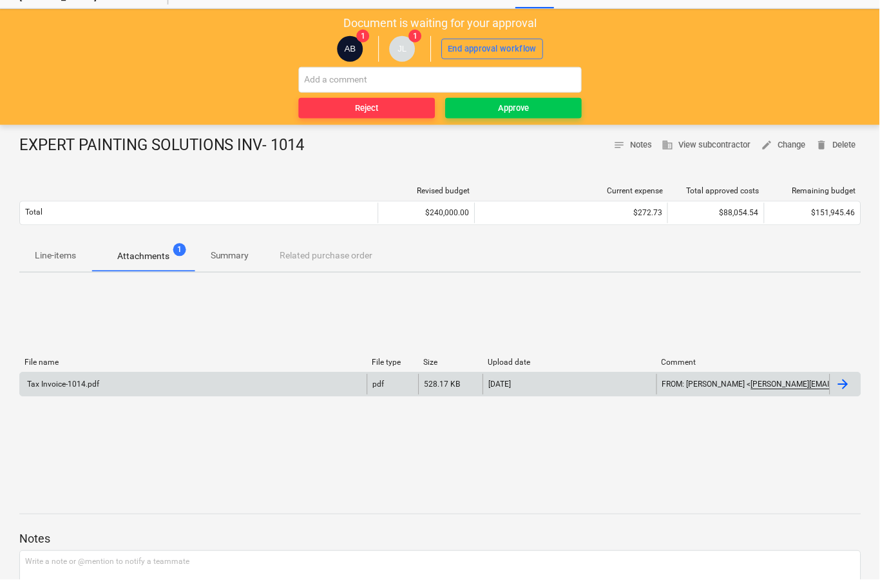
click at [839, 394] on div at bounding box center [845, 384] width 31 height 21
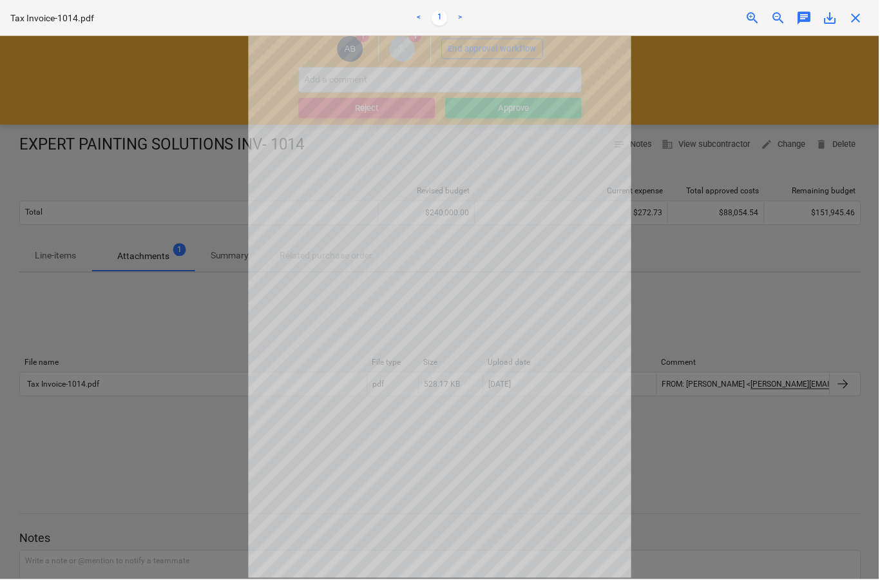
click at [187, 167] on div at bounding box center [440, 308] width 880 height 544
click at [861, 18] on span "close" at bounding box center [856, 17] width 15 height 15
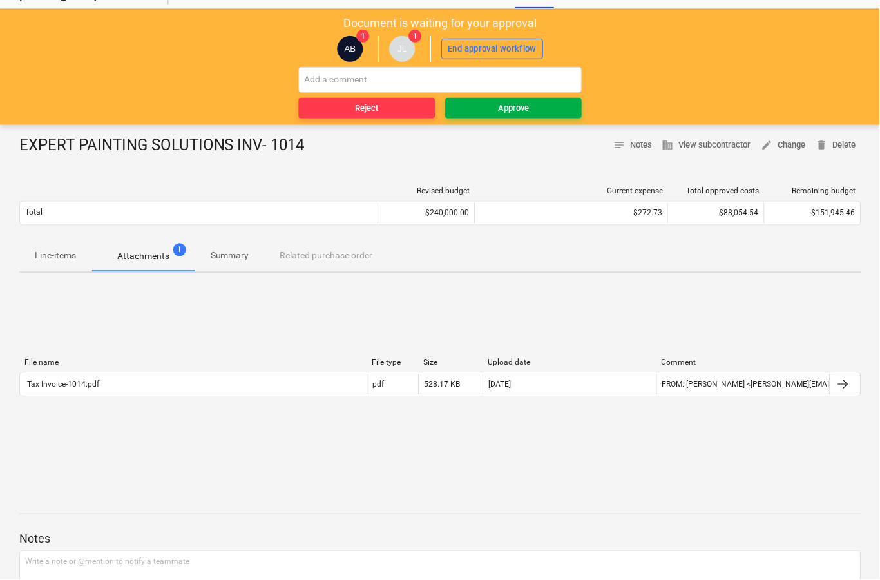
click at [521, 115] on button "Approve" at bounding box center [514, 108] width 137 height 21
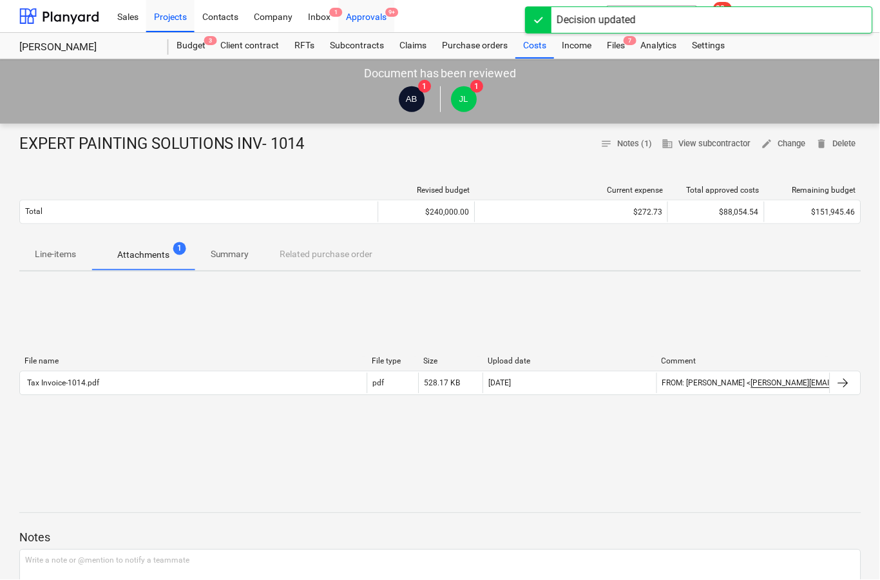
click at [371, 28] on div "Approvals 9+" at bounding box center [367, 15] width 56 height 33
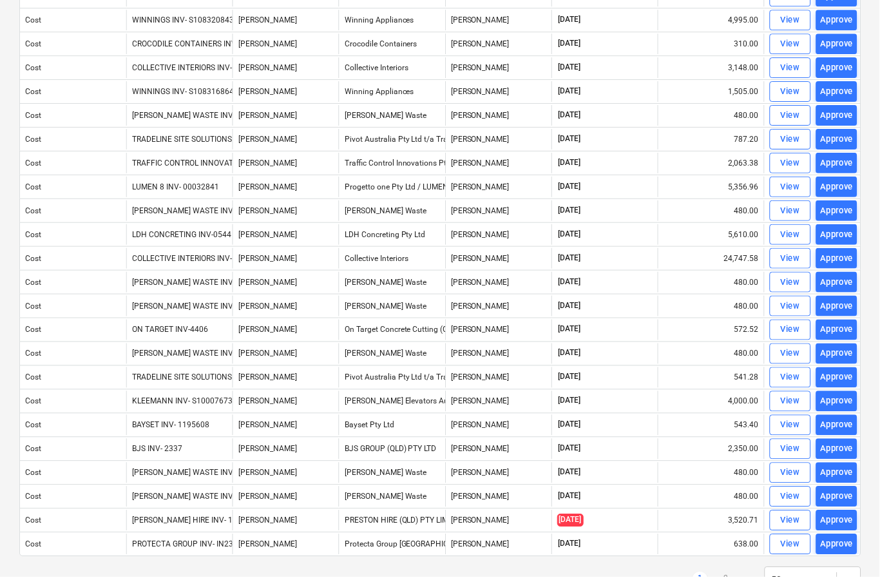
scroll to position [779, 0]
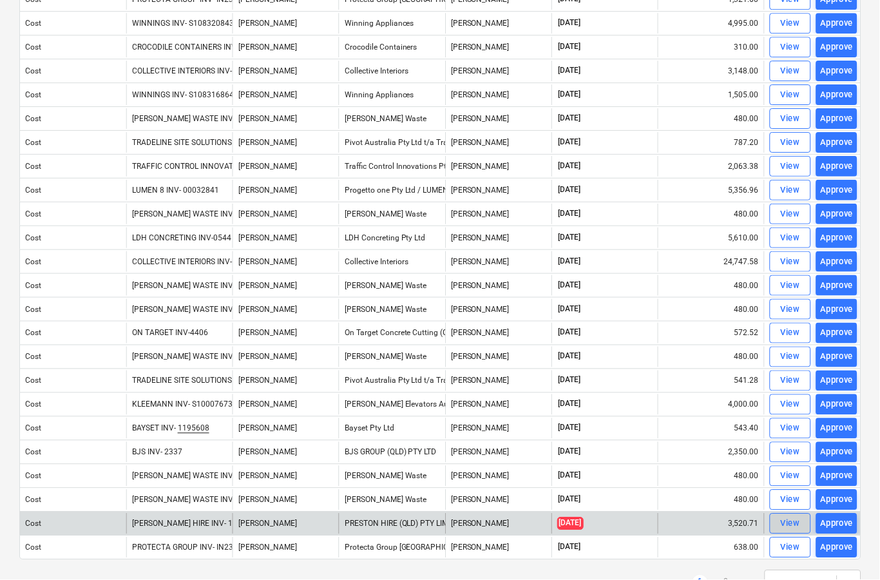
click at [780, 524] on span "View" at bounding box center [791, 524] width 28 height 15
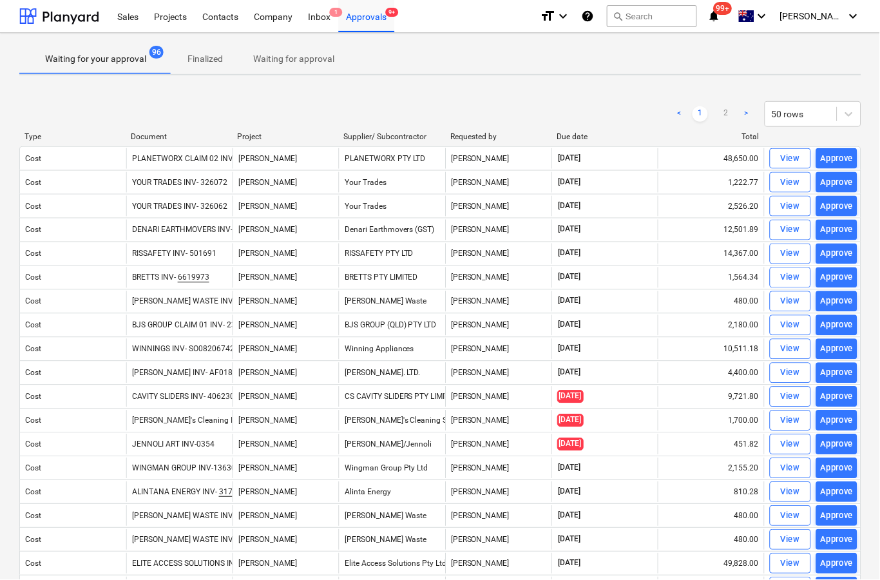
scroll to position [50, 0]
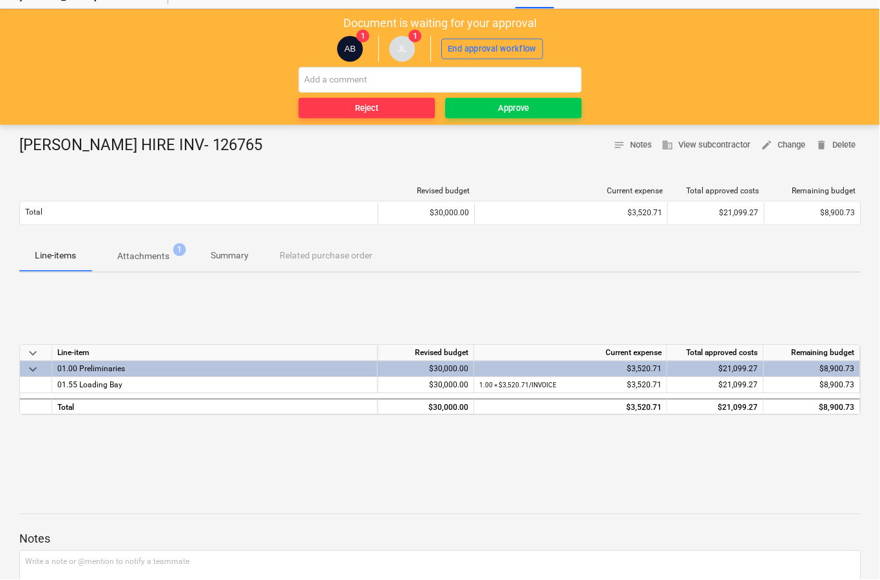
click at [152, 260] on p "Attachments" at bounding box center [143, 257] width 52 height 14
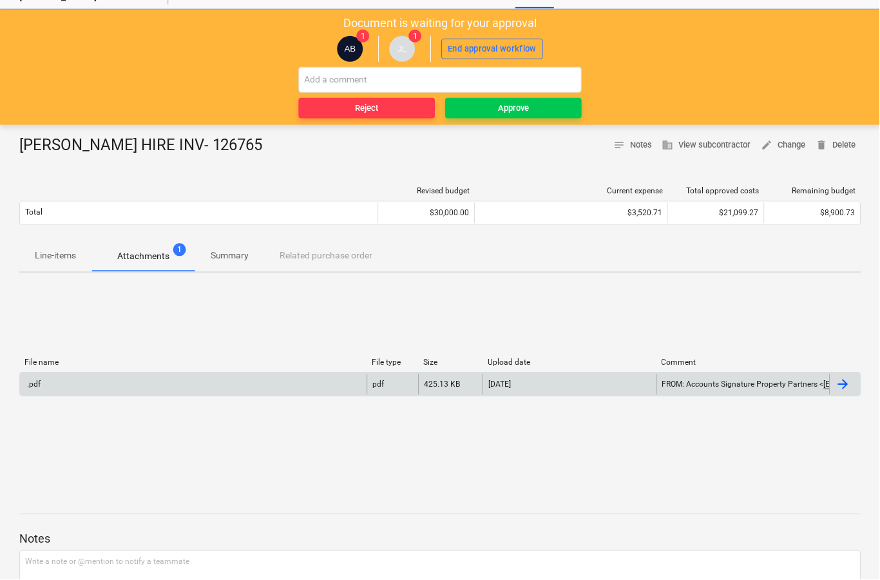
click at [853, 394] on div at bounding box center [845, 384] width 31 height 21
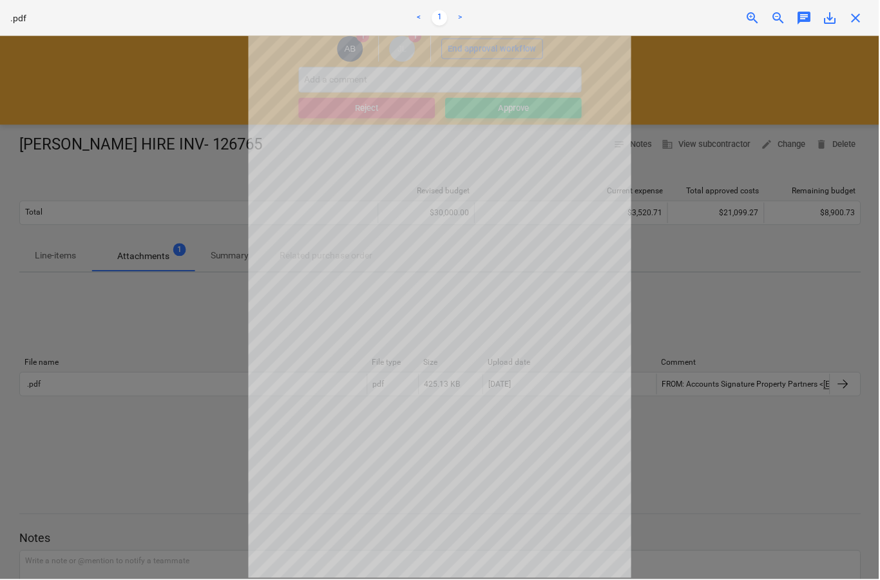
click at [861, 23] on span "close" at bounding box center [856, 17] width 15 height 15
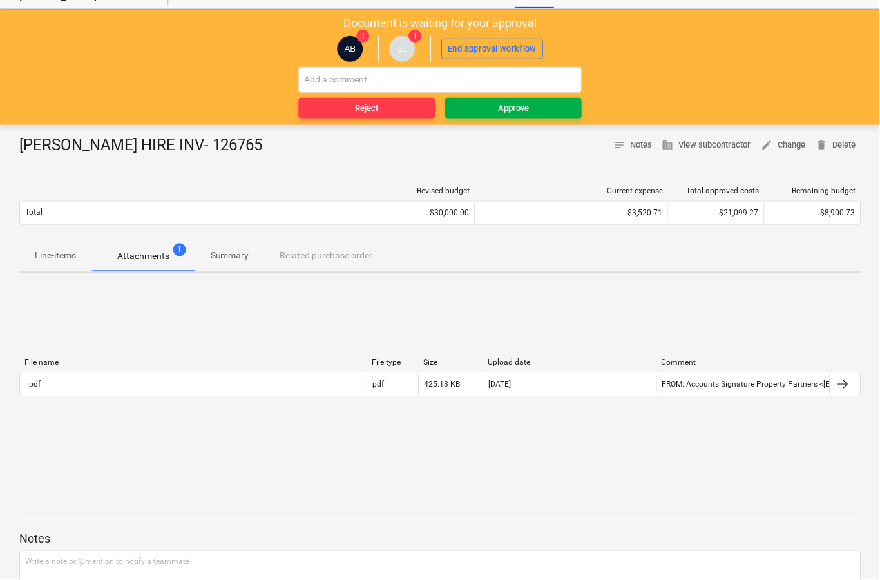
click at [535, 112] on span "Approve" at bounding box center [514, 108] width 126 height 15
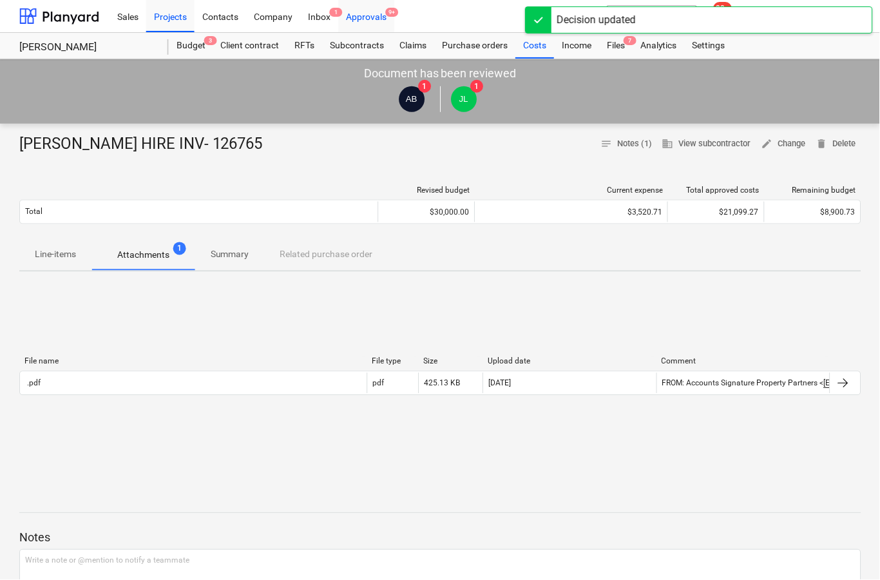
click at [361, 14] on div "Approvals 9+" at bounding box center [367, 15] width 56 height 33
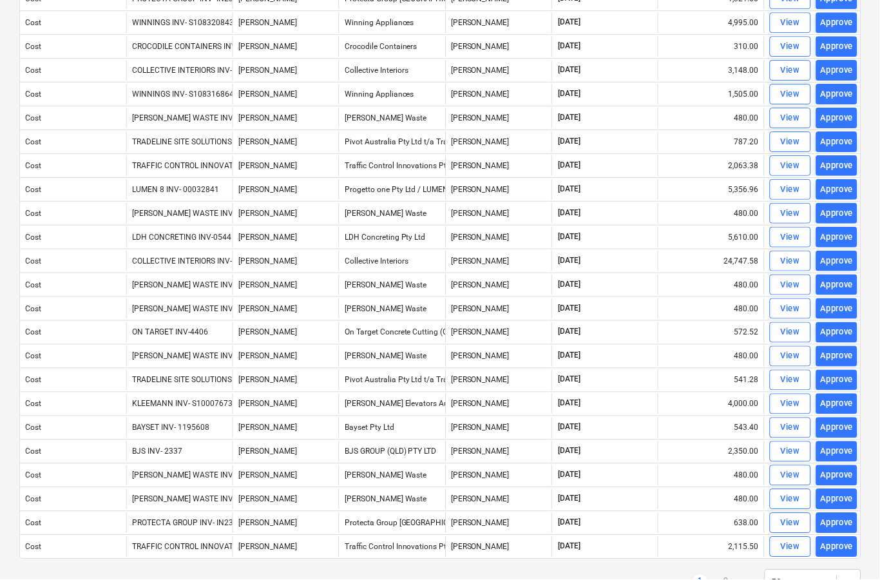
scroll to position [779, 0]
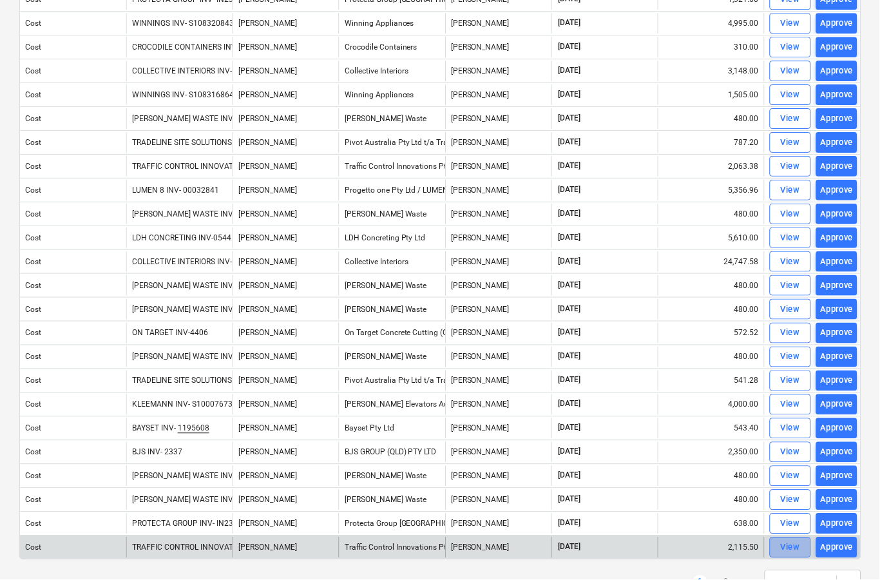
click at [780, 549] on span "View" at bounding box center [791, 548] width 28 height 15
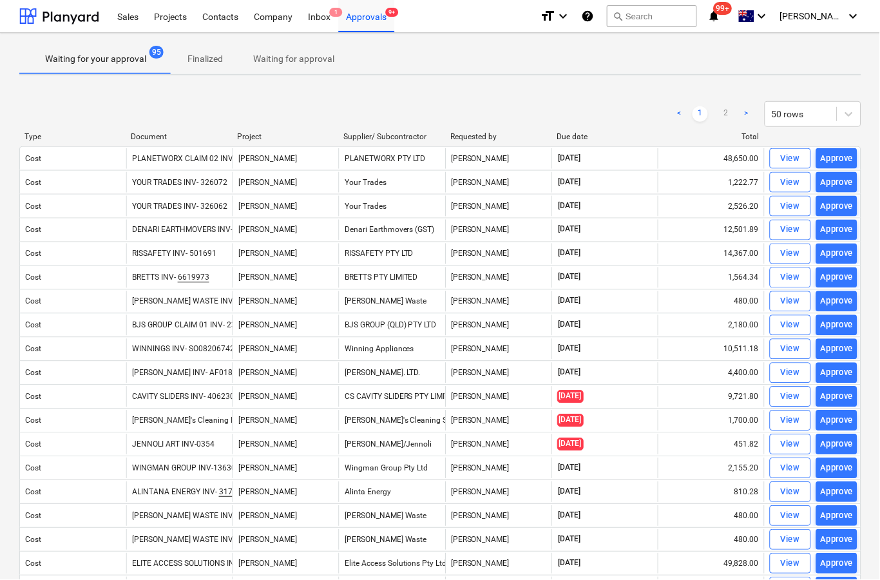
scroll to position [50, 0]
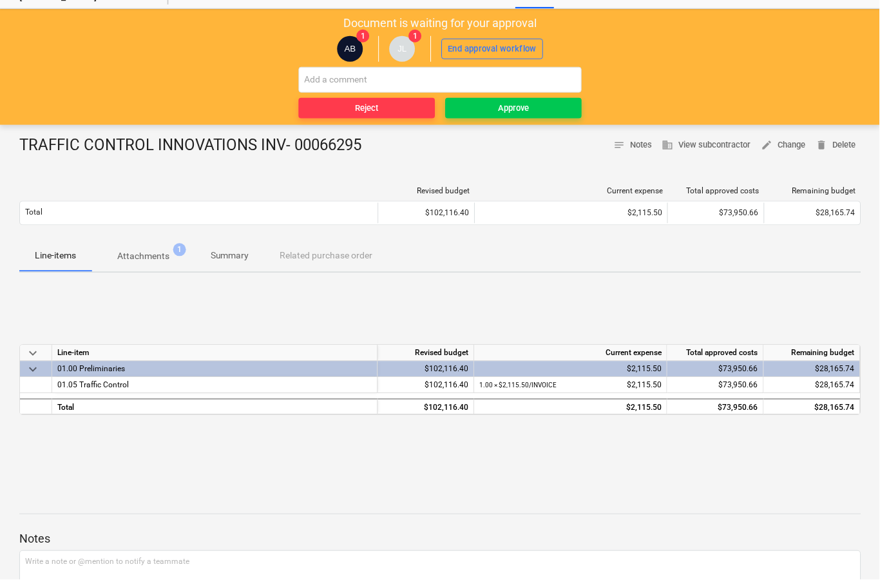
click at [150, 259] on p "Attachments" at bounding box center [143, 257] width 52 height 14
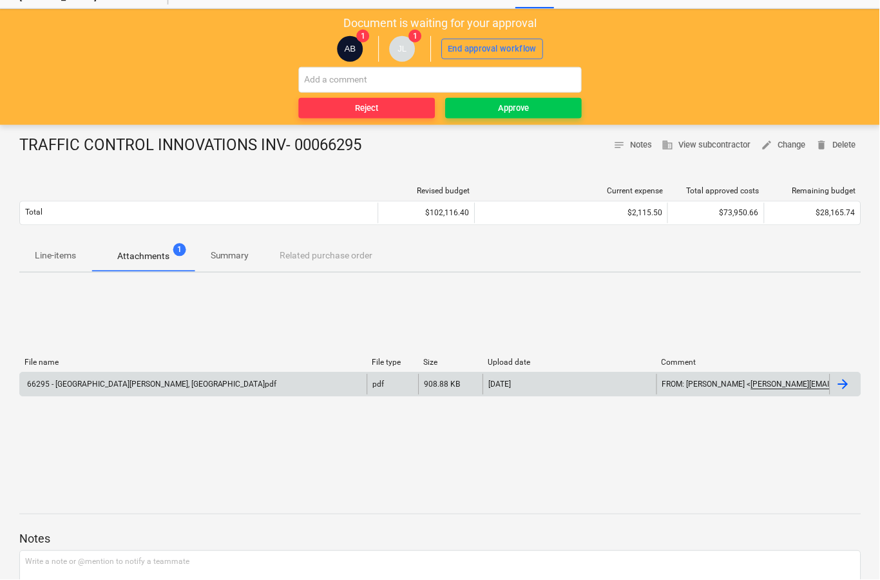
click at [844, 388] on div at bounding box center [843, 384] width 15 height 15
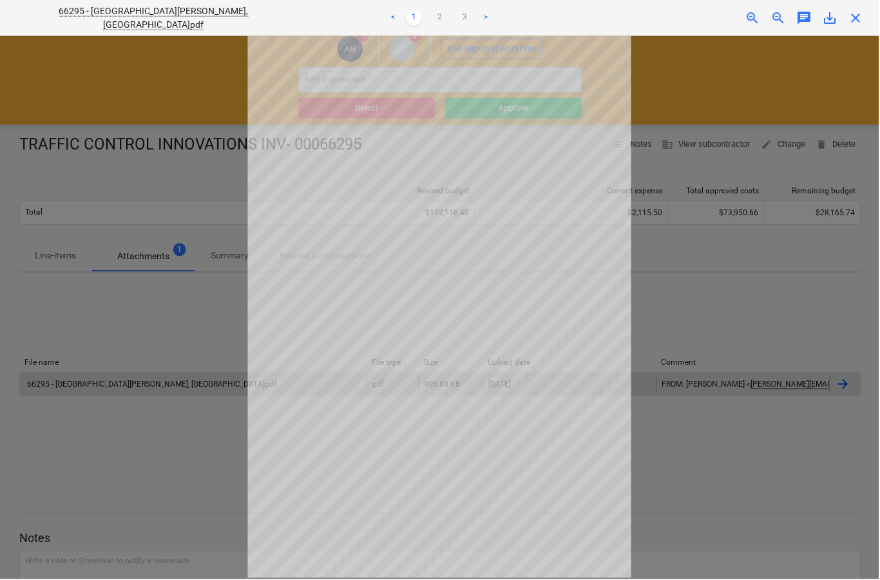
click at [859, 13] on span "close" at bounding box center [856, 17] width 15 height 15
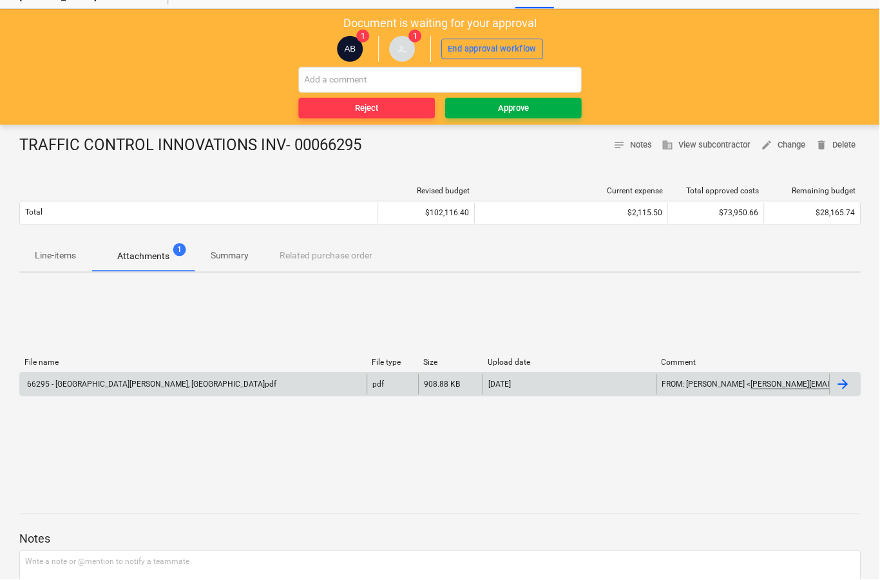
click at [544, 110] on span "Approve" at bounding box center [514, 108] width 126 height 15
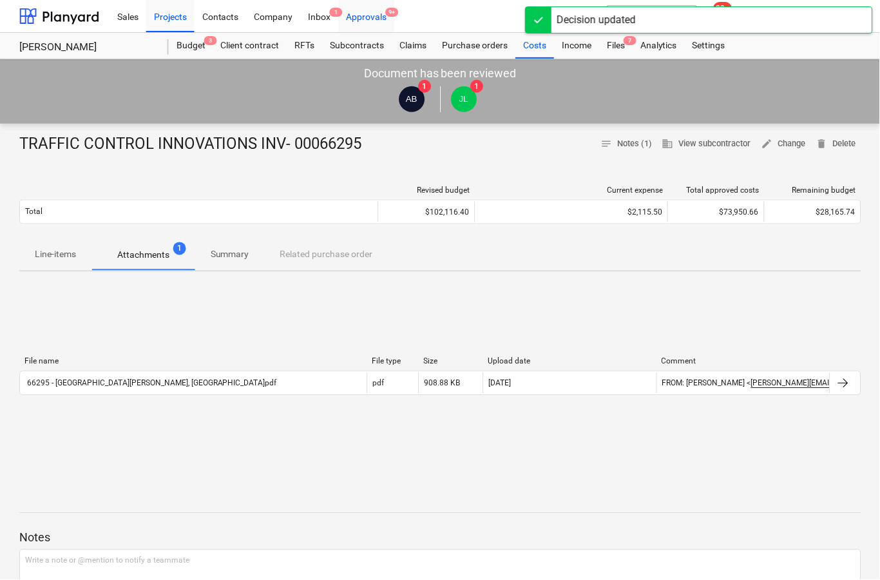
click at [360, 23] on div "Approvals 9+" at bounding box center [367, 15] width 56 height 33
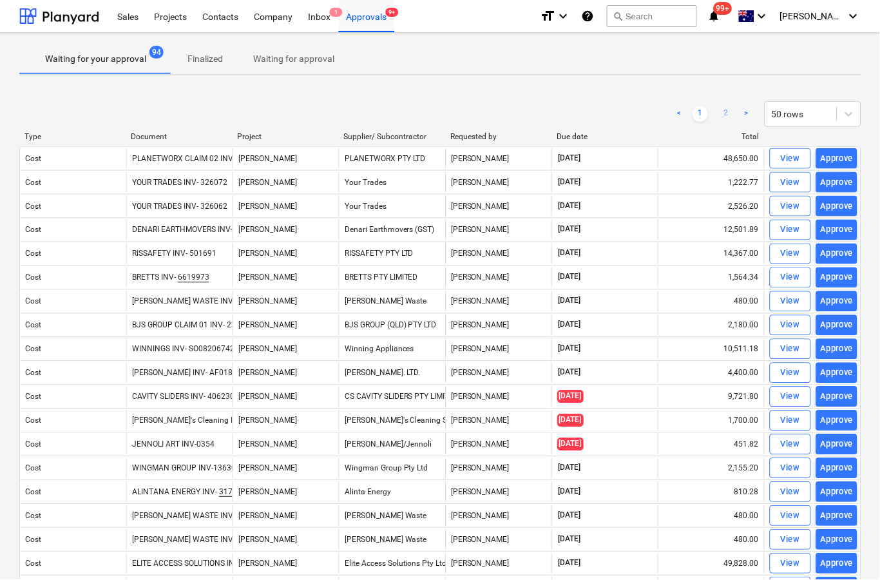
click at [733, 113] on link "2" at bounding box center [726, 113] width 15 height 15
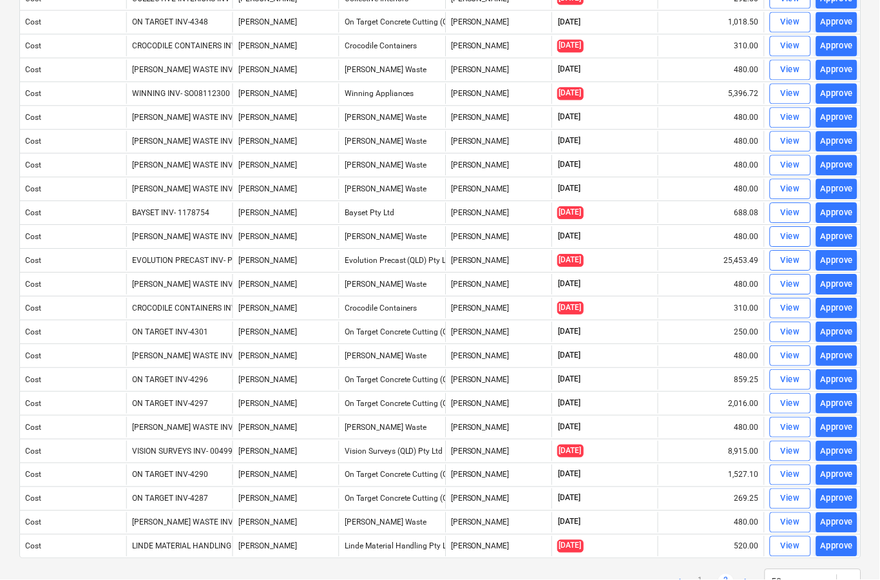
scroll to position [636, 0]
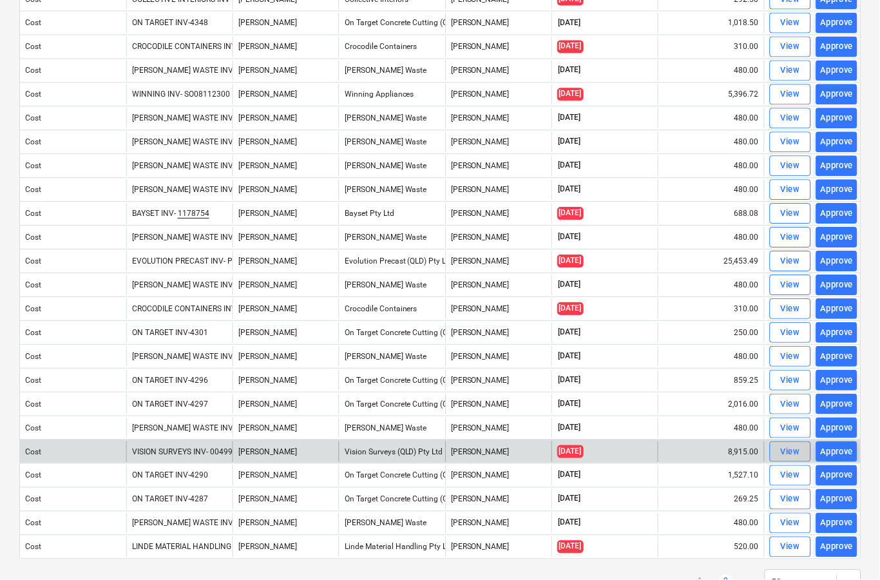
click at [780, 453] on span "View" at bounding box center [791, 452] width 28 height 15
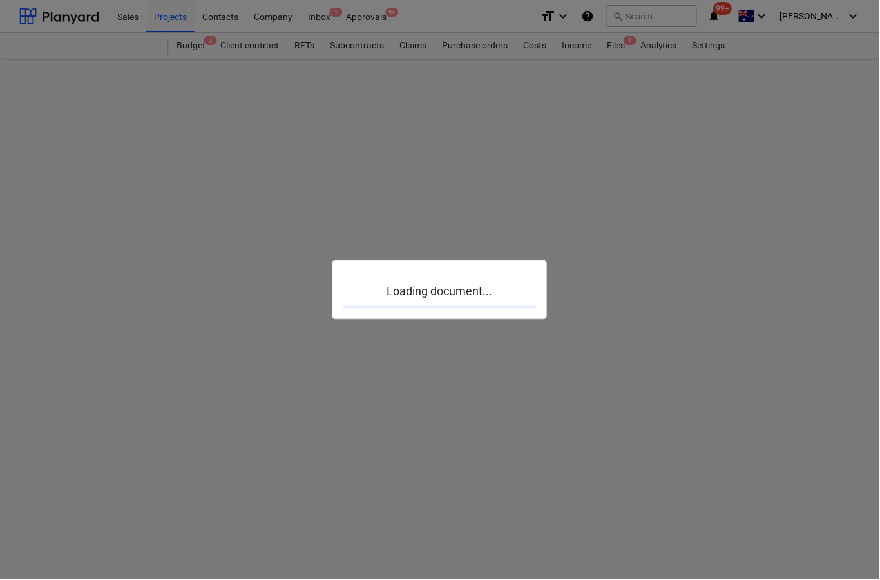
scroll to position [50, 0]
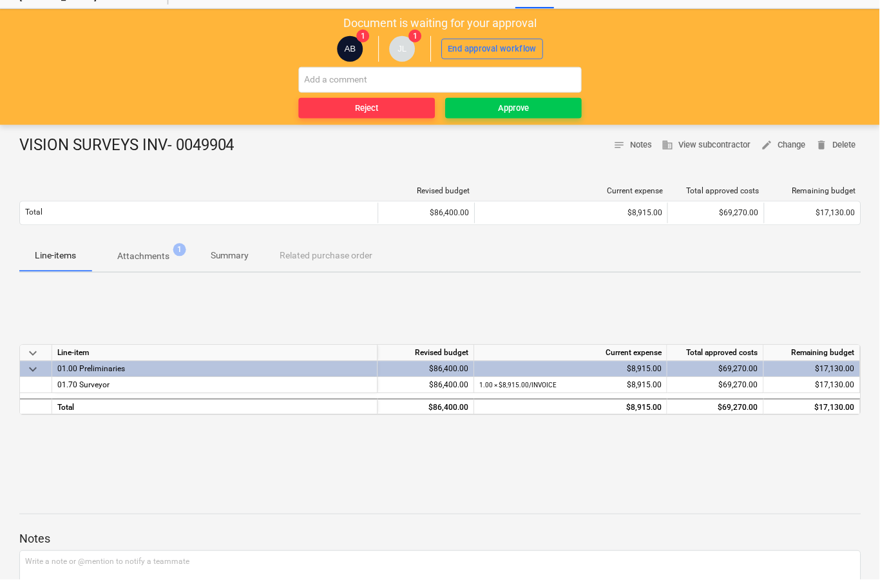
click at [147, 262] on p "Attachments" at bounding box center [143, 257] width 52 height 14
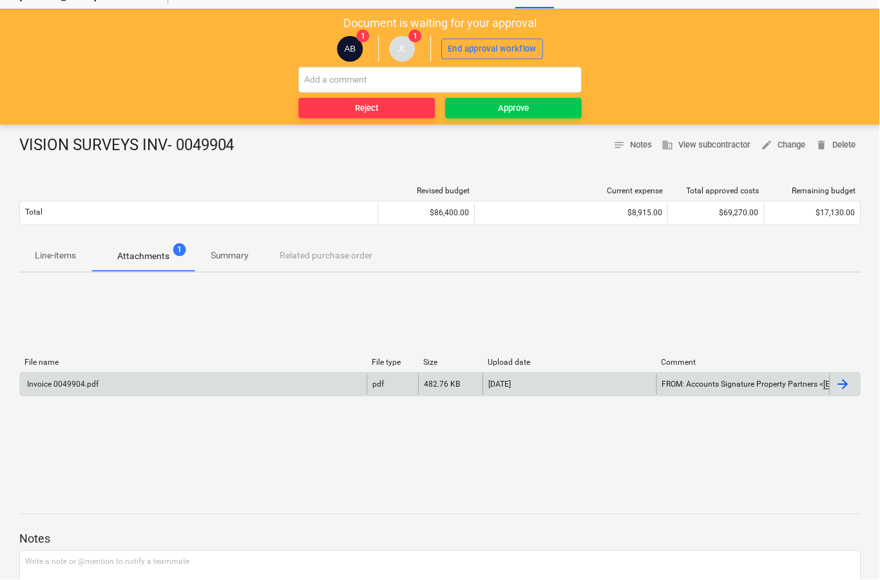
click at [843, 393] on div at bounding box center [845, 384] width 31 height 21
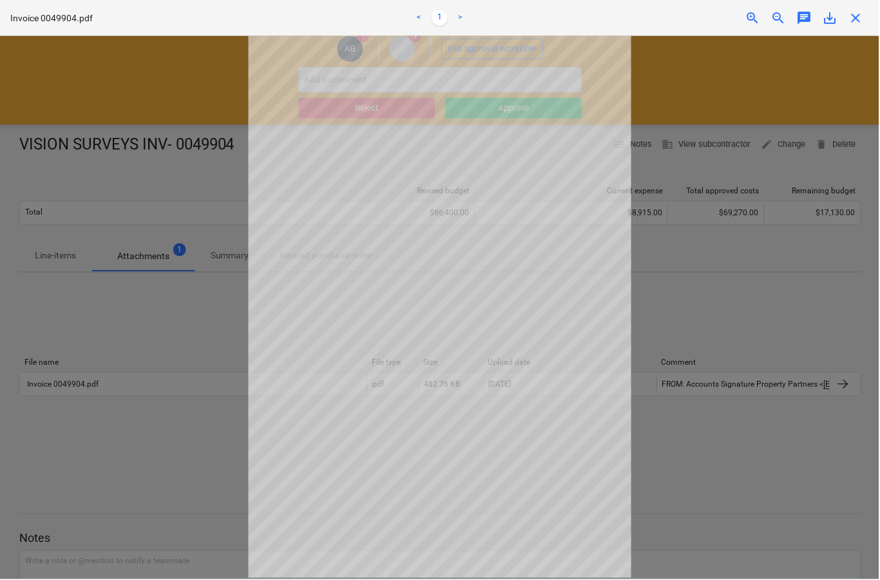
click at [858, 21] on span "close" at bounding box center [856, 17] width 15 height 15
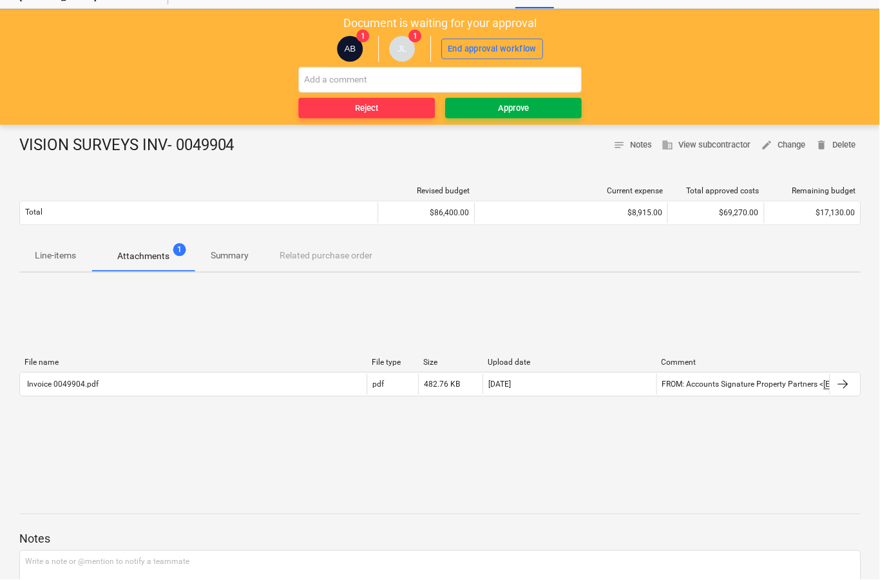
click at [516, 113] on div "Approve" at bounding box center [514, 108] width 31 height 15
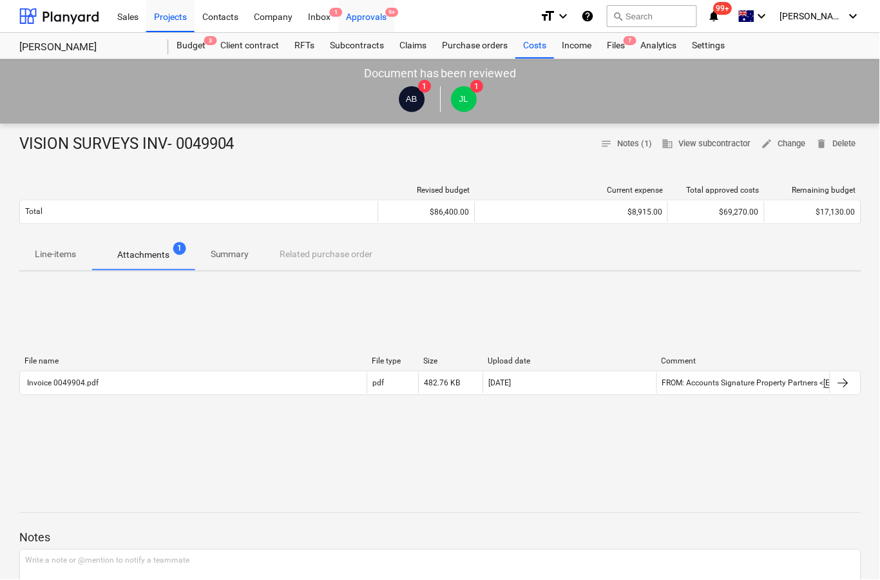
click at [376, 23] on div "Approvals 9+" at bounding box center [367, 15] width 56 height 33
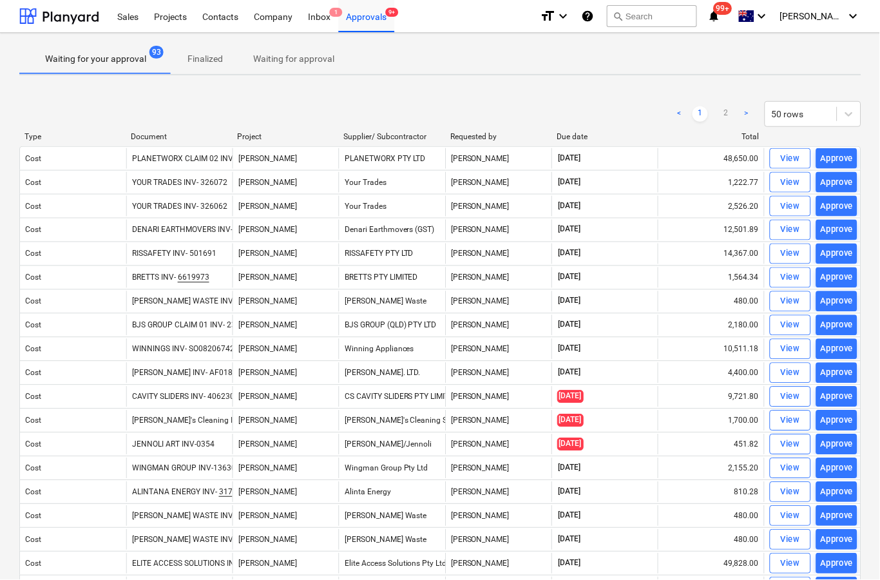
click at [744, 126] on div "< 1 2 > 50 rows" at bounding box center [767, 114] width 189 height 26
click at [734, 113] on link "2" at bounding box center [726, 113] width 15 height 15
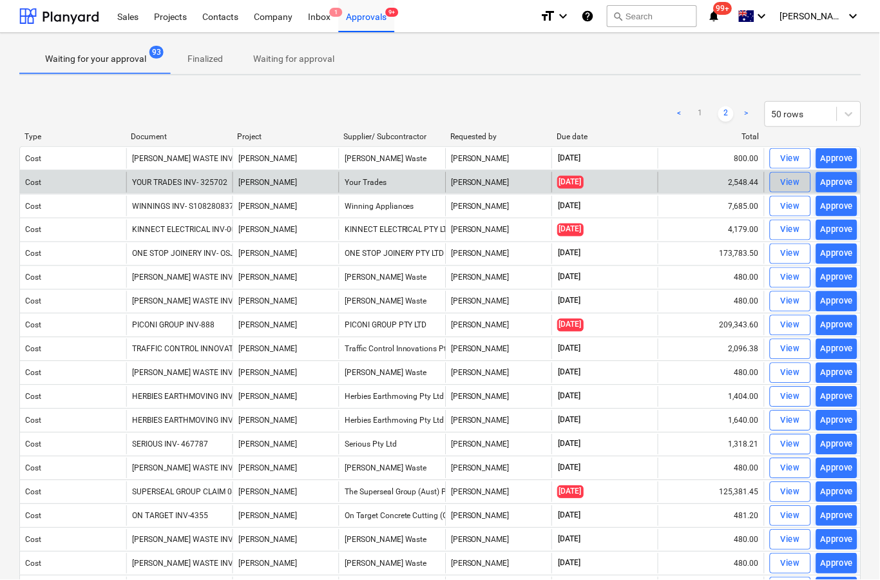
click at [778, 184] on span "View" at bounding box center [791, 182] width 28 height 15
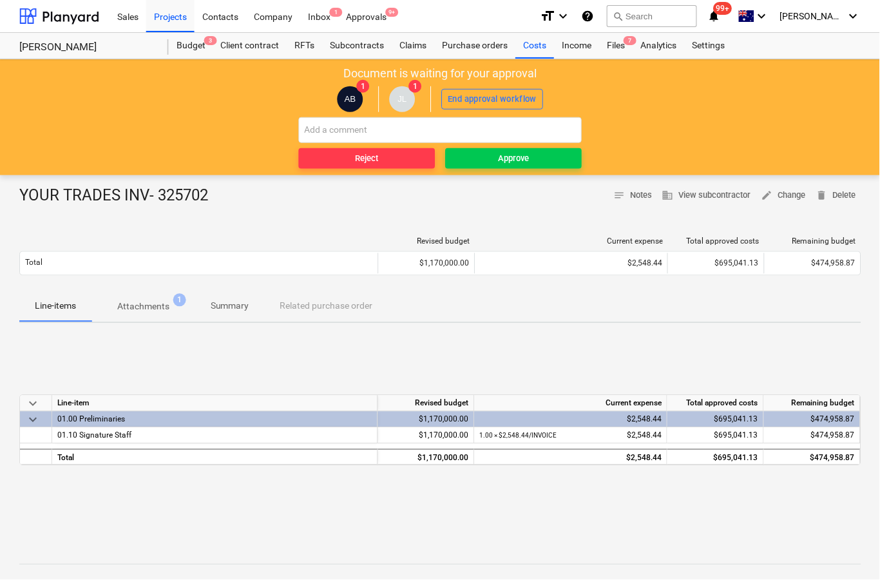
click at [161, 310] on p "Attachments" at bounding box center [143, 307] width 52 height 14
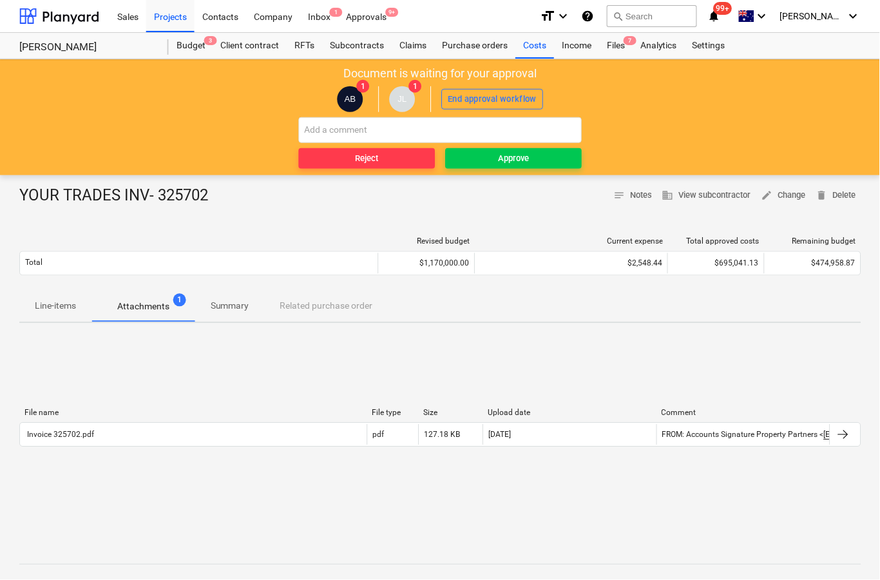
scroll to position [1, 0]
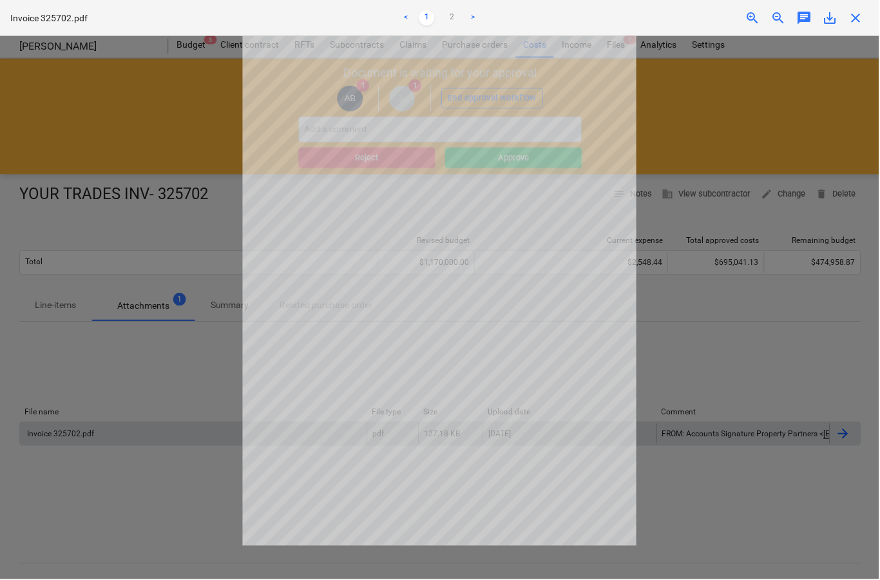
click at [859, 15] on span "close" at bounding box center [856, 17] width 15 height 15
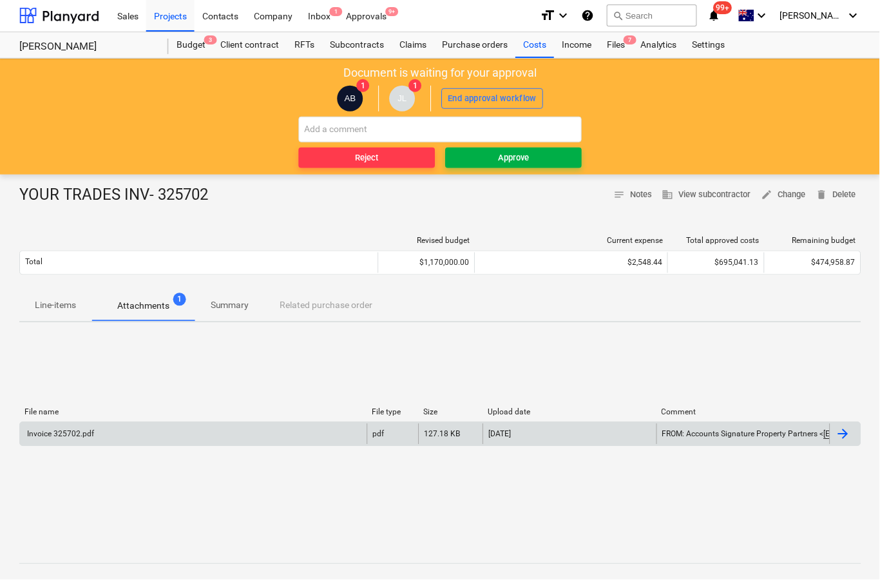
click at [504, 154] on div "Approve" at bounding box center [514, 158] width 31 height 15
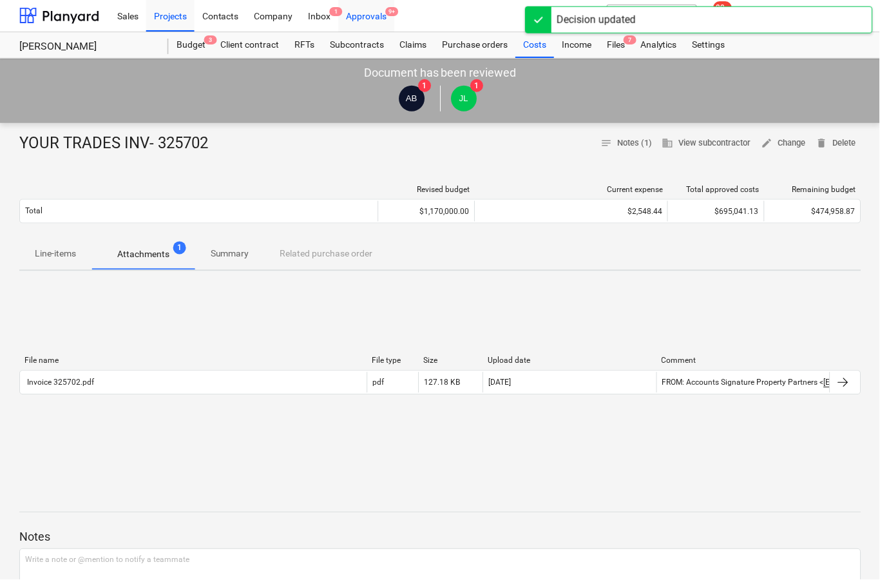
click at [378, 19] on div "Approvals 9+" at bounding box center [367, 15] width 56 height 33
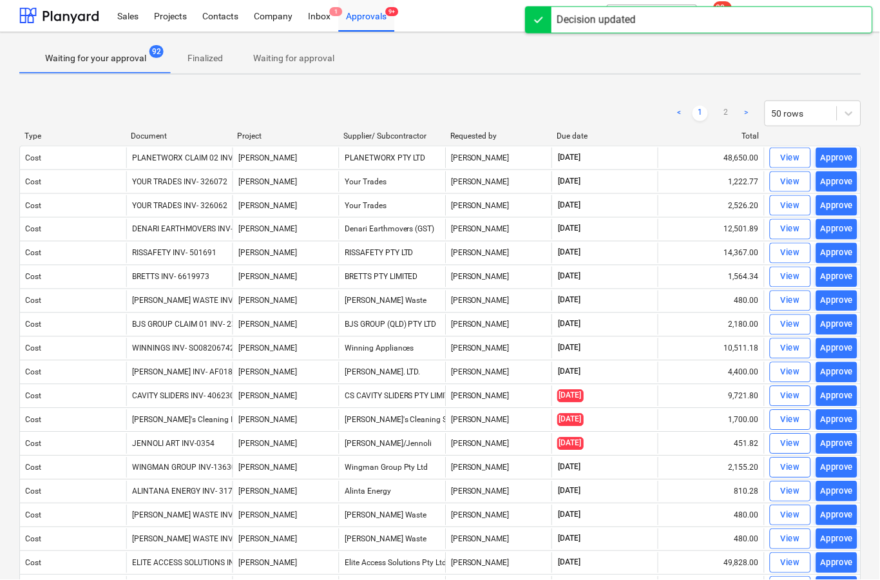
click at [743, 113] on link ">" at bounding box center [747, 113] width 15 height 15
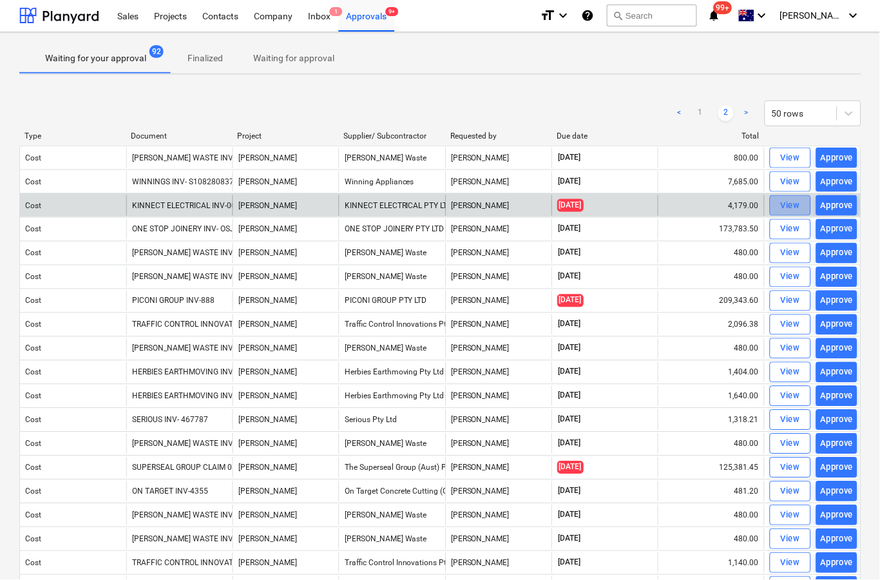
click at [781, 202] on span "View" at bounding box center [791, 205] width 28 height 15
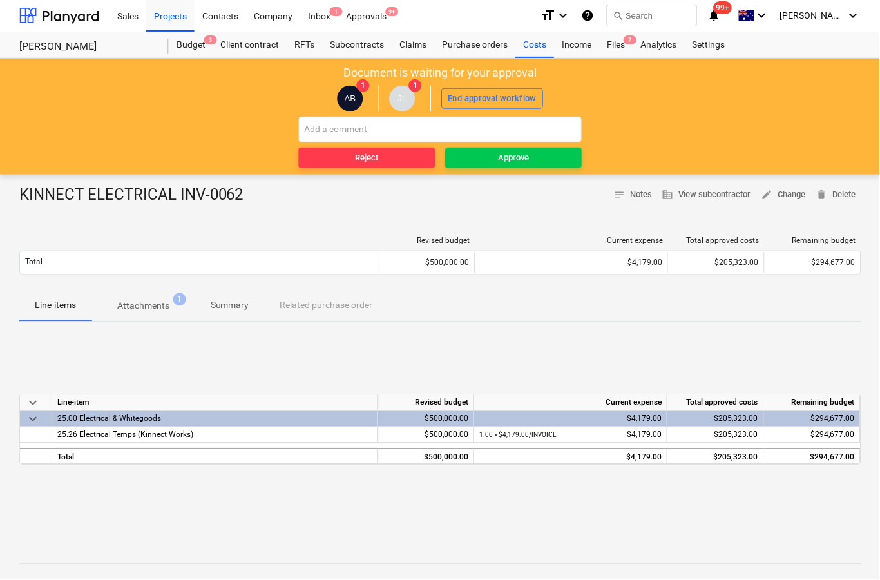
click at [147, 309] on p "Attachments" at bounding box center [143, 307] width 52 height 14
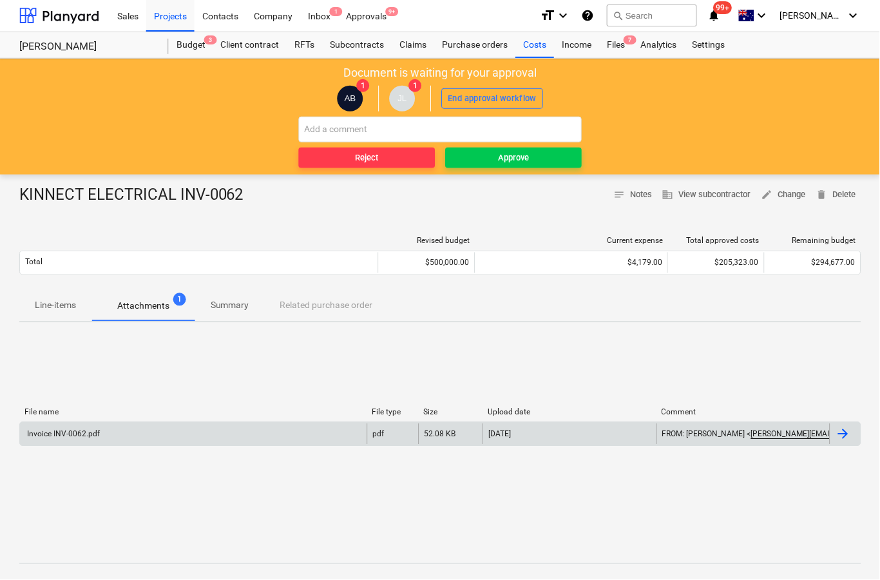
click at [836, 443] on div at bounding box center [845, 434] width 31 height 21
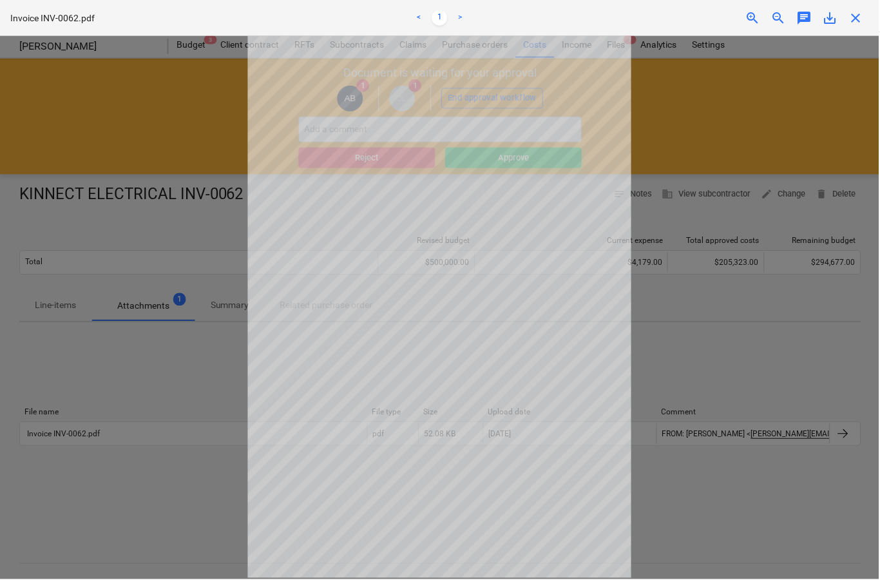
click at [864, 18] on span "close" at bounding box center [856, 17] width 15 height 15
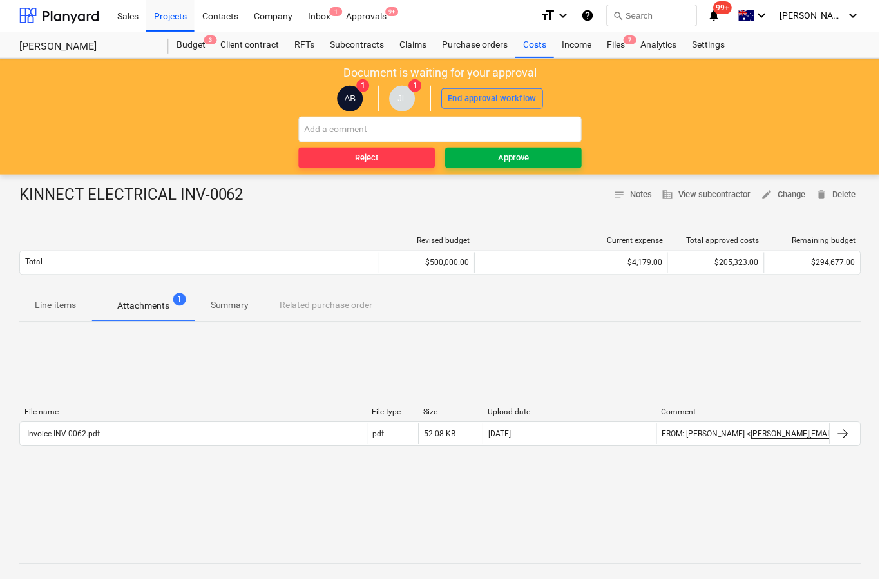
click at [561, 155] on span "Approve" at bounding box center [514, 158] width 126 height 15
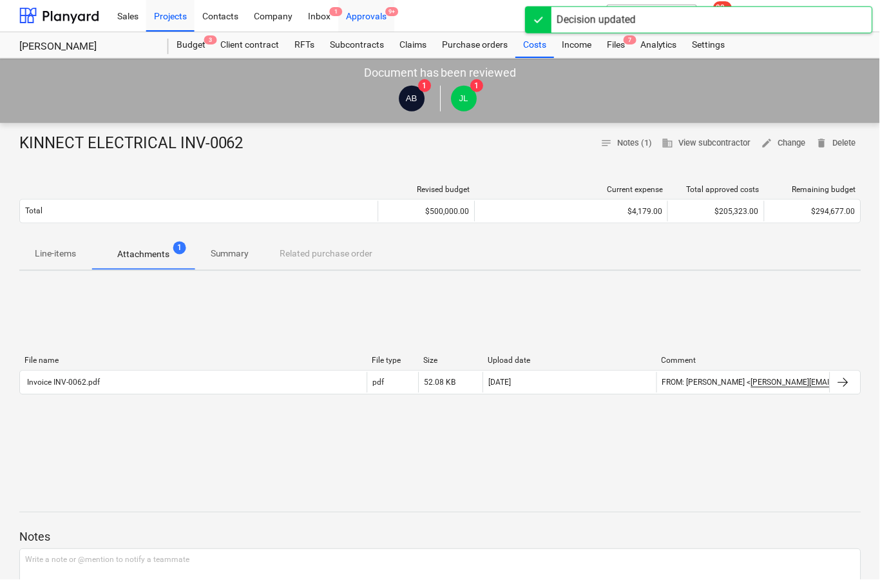
click at [378, 19] on div "Approvals 9+" at bounding box center [367, 15] width 56 height 33
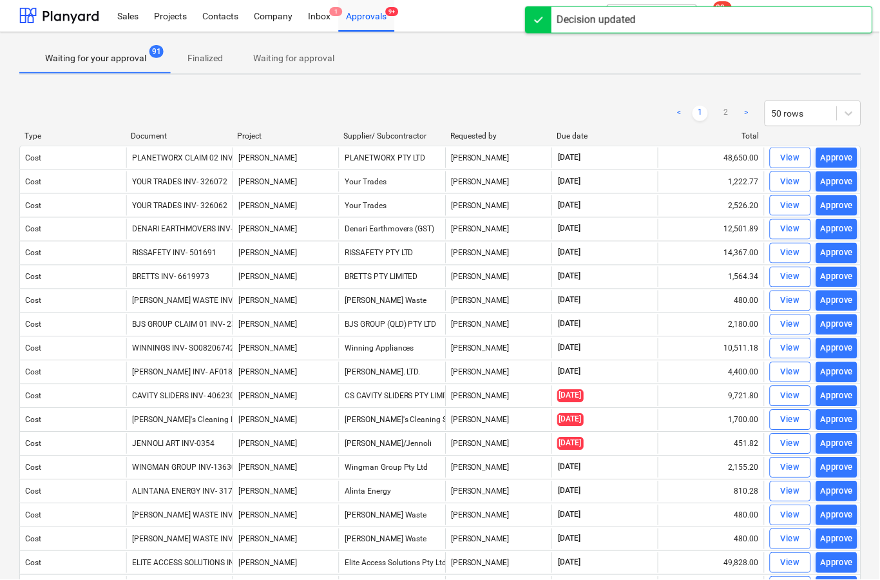
click at [742, 111] on link ">" at bounding box center [747, 113] width 15 height 15
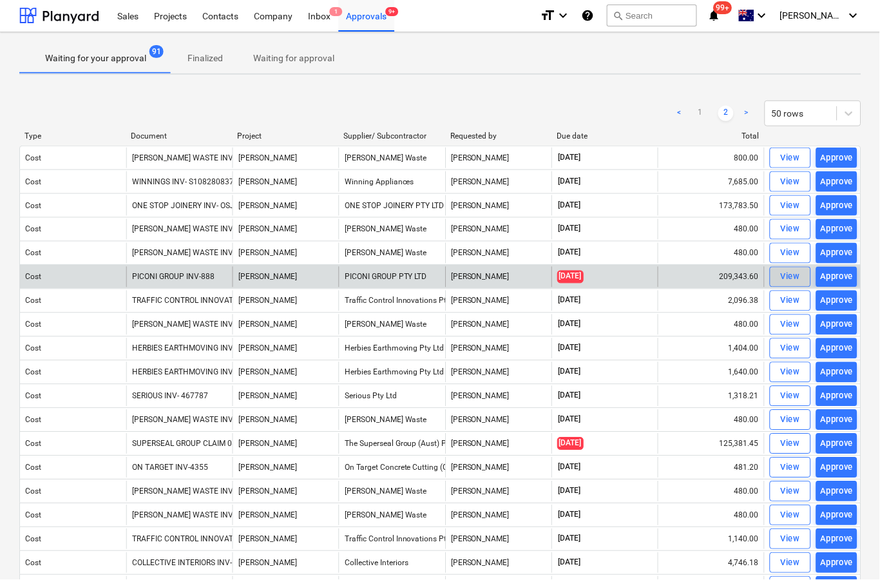
click at [777, 282] on span "View" at bounding box center [791, 277] width 28 height 15
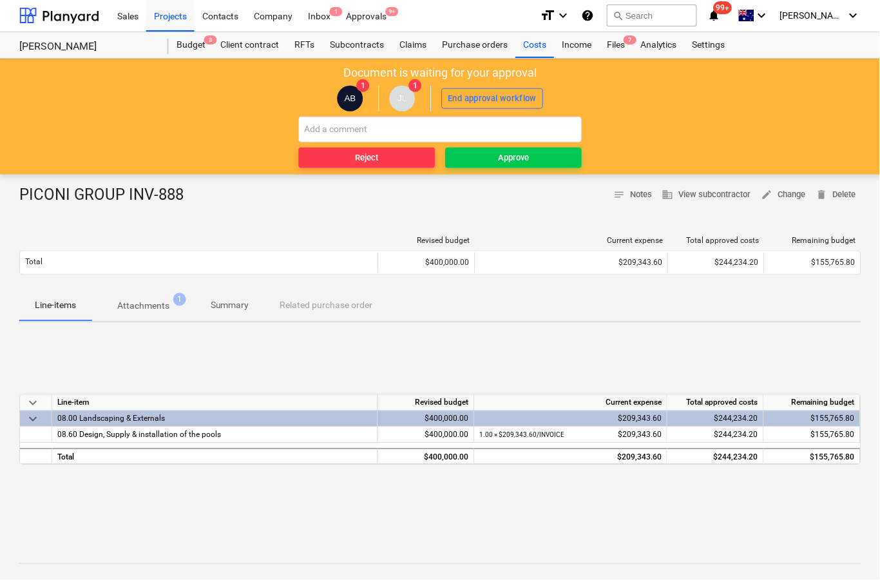
click at [140, 310] on p "Attachments" at bounding box center [143, 307] width 52 height 14
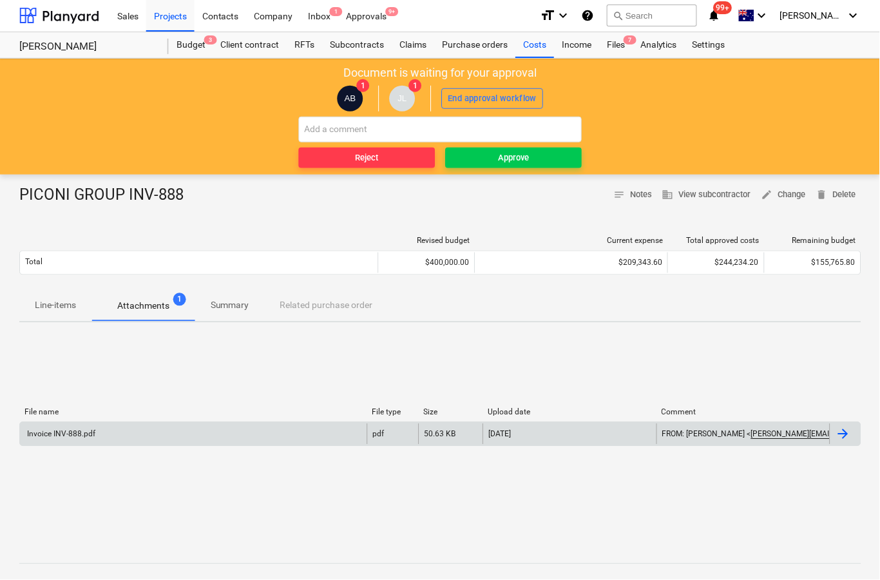
click at [838, 442] on div at bounding box center [845, 434] width 31 height 21
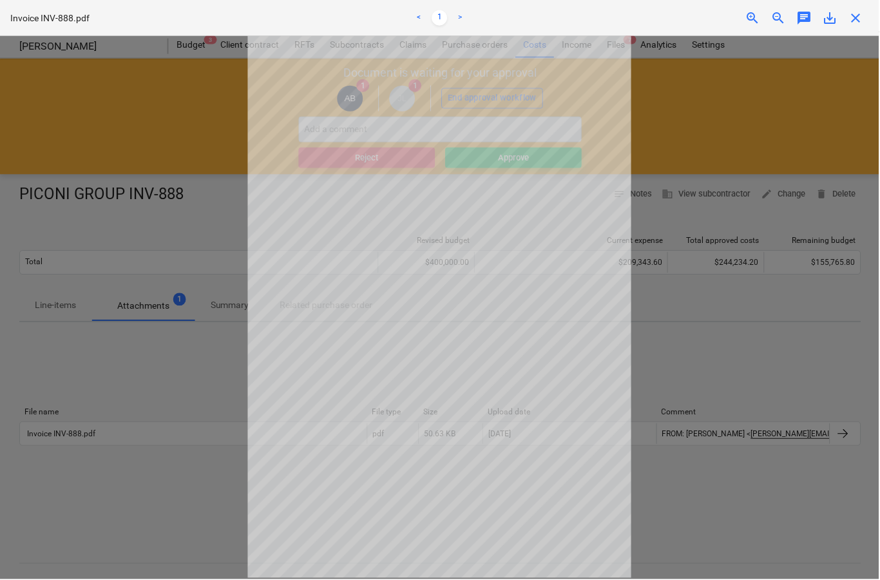
click at [864, 21] on span "close" at bounding box center [856, 17] width 15 height 15
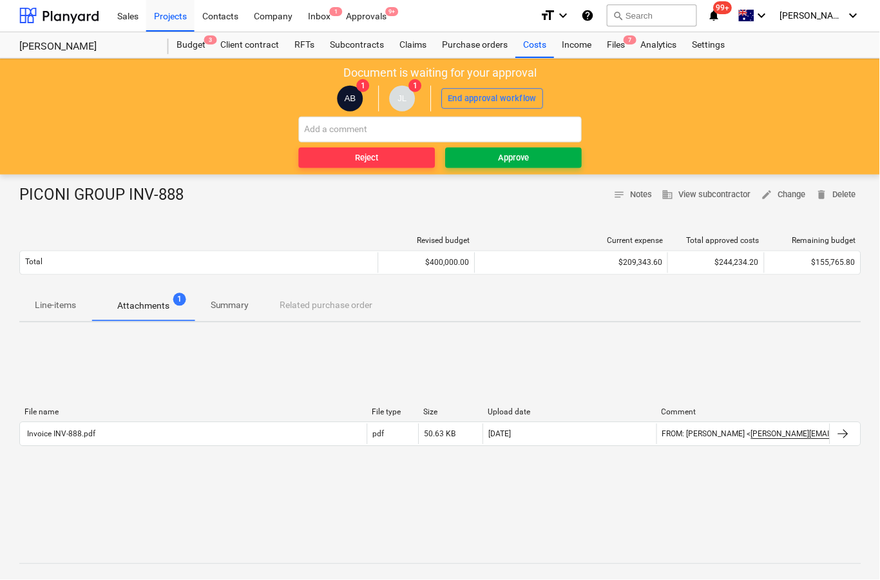
click at [545, 160] on span "Approve" at bounding box center [514, 158] width 126 height 15
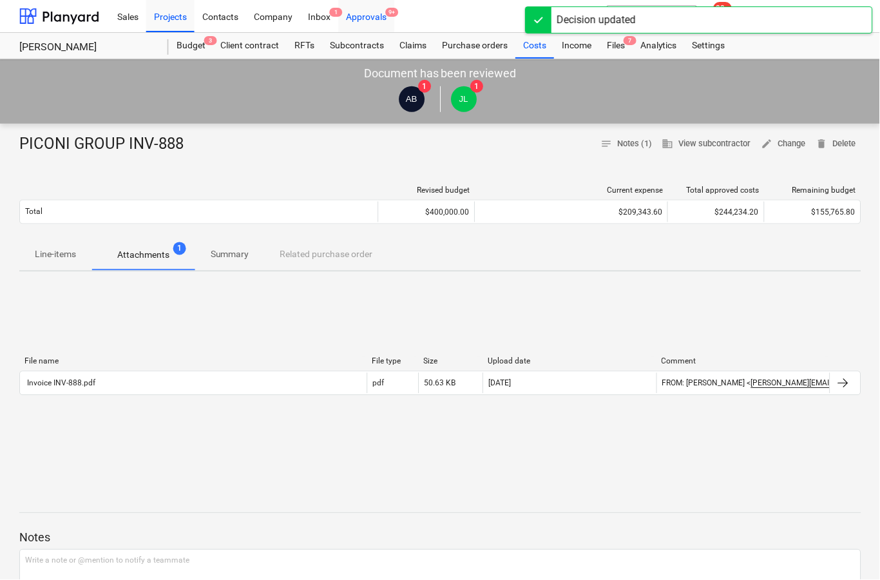
click at [389, 18] on div "Approvals 9+" at bounding box center [367, 15] width 56 height 33
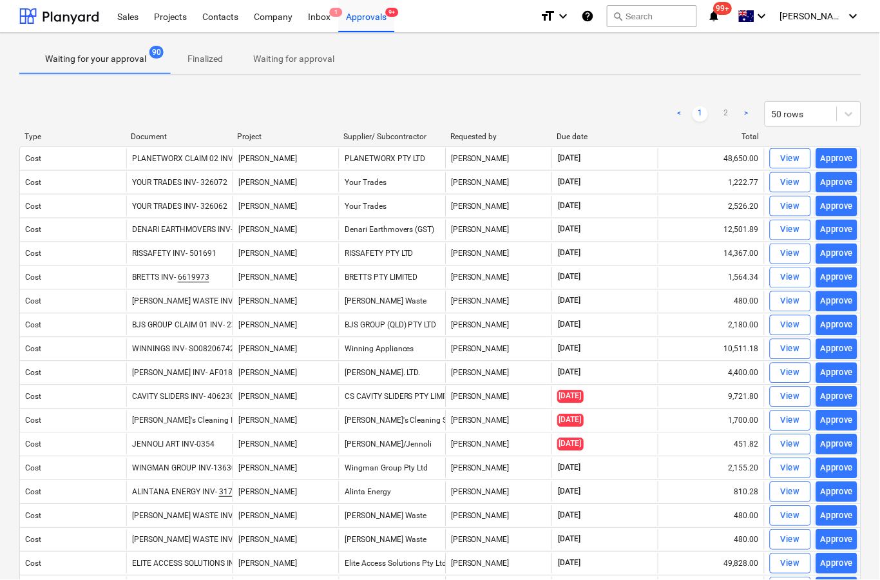
click at [744, 112] on link ">" at bounding box center [747, 113] width 15 height 15
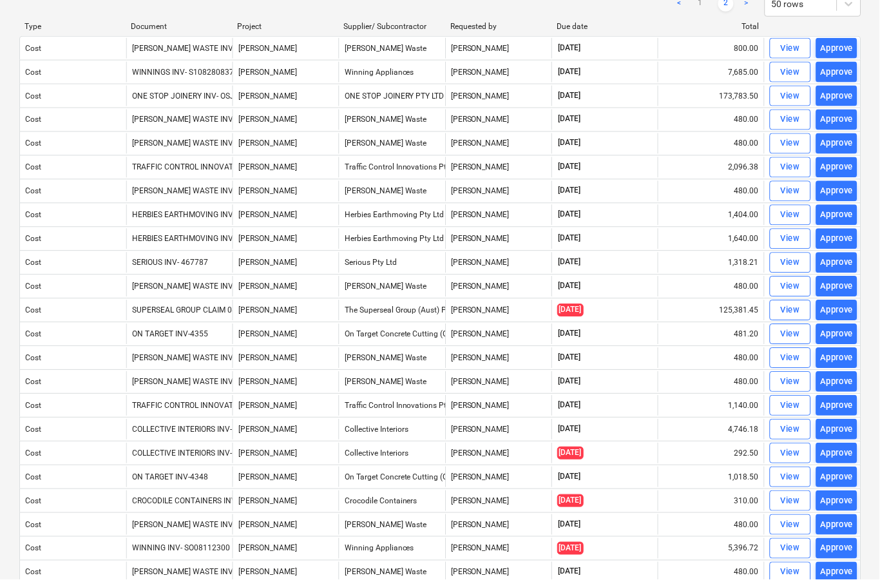
scroll to position [113, 0]
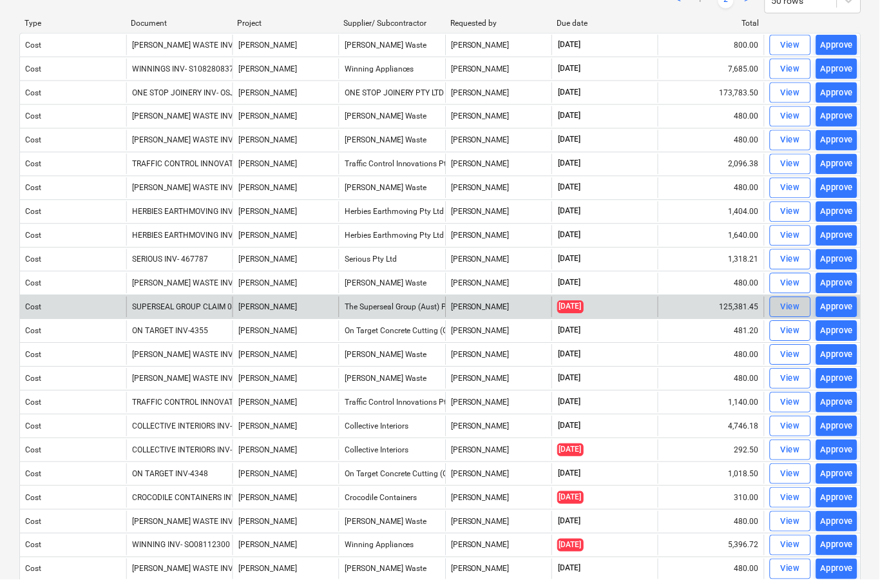
click at [788, 312] on div "View" at bounding box center [791, 307] width 19 height 15
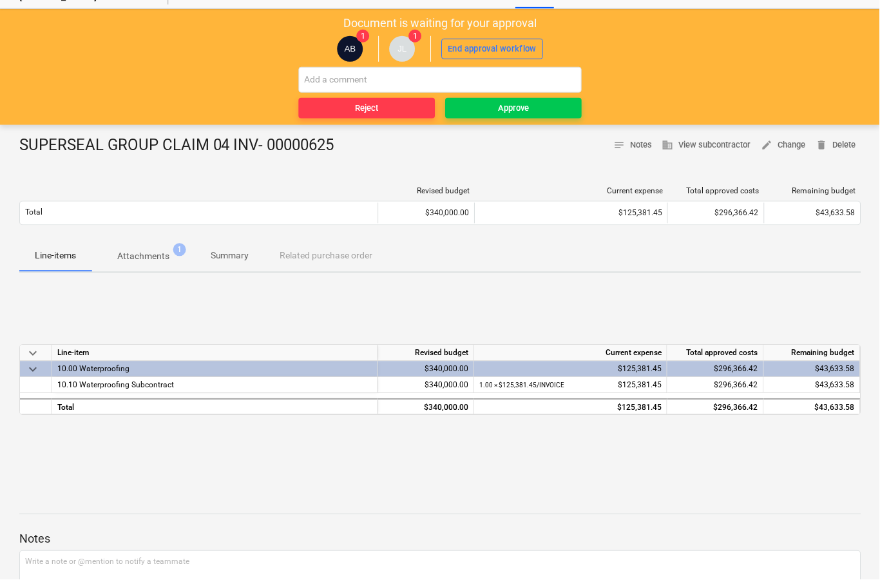
click at [141, 248] on span "Attachments 1" at bounding box center [143, 256] width 104 height 23
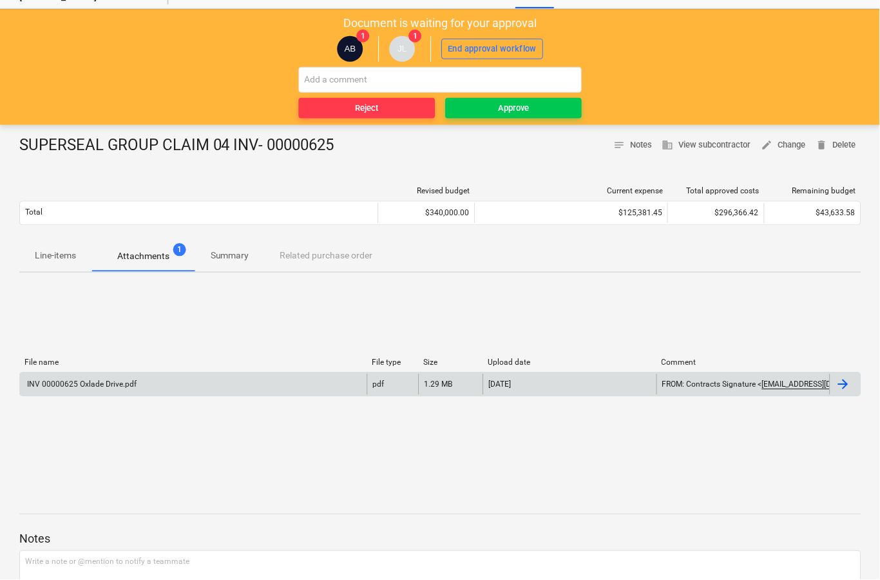
click at [839, 384] on div at bounding box center [843, 384] width 15 height 15
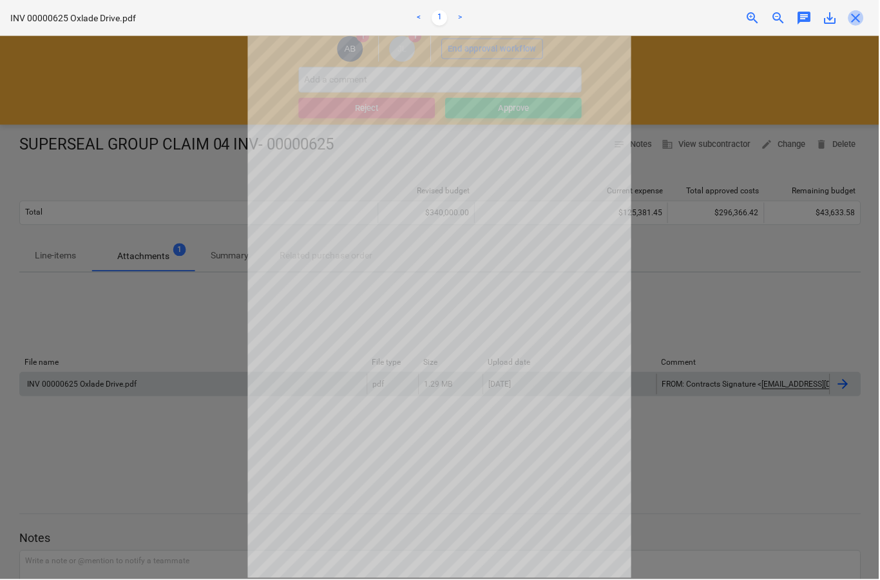
click at [854, 23] on span "close" at bounding box center [856, 17] width 15 height 15
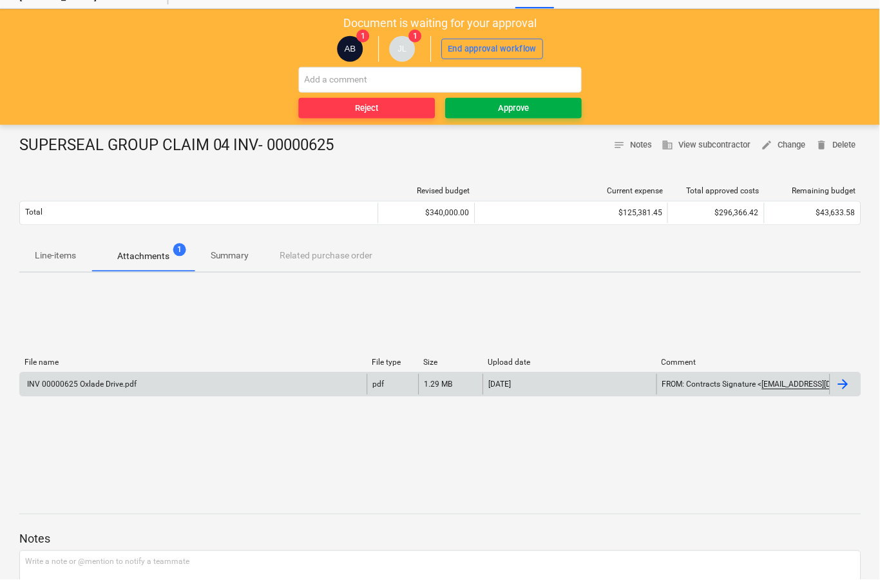
click at [524, 115] on button "Approve" at bounding box center [514, 108] width 137 height 21
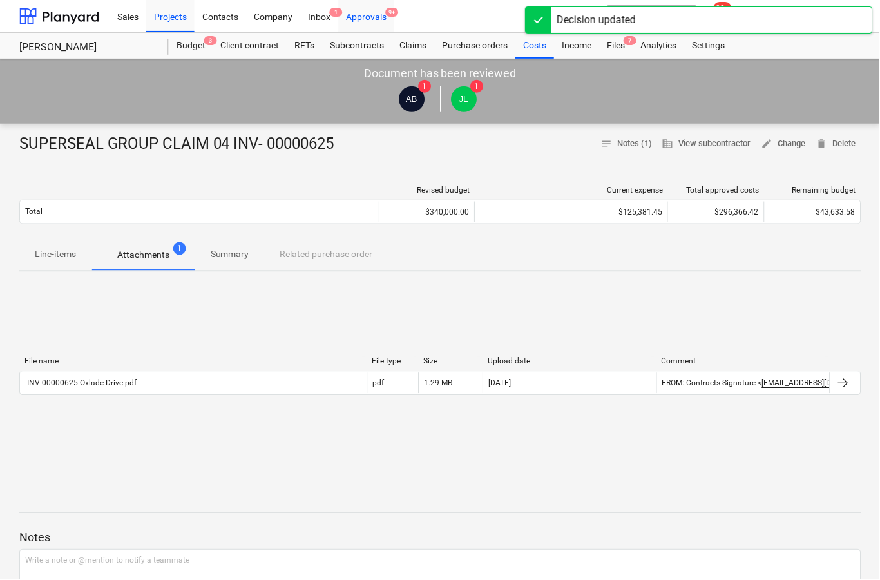
click at [361, 18] on div "Approvals 9+" at bounding box center [367, 15] width 56 height 33
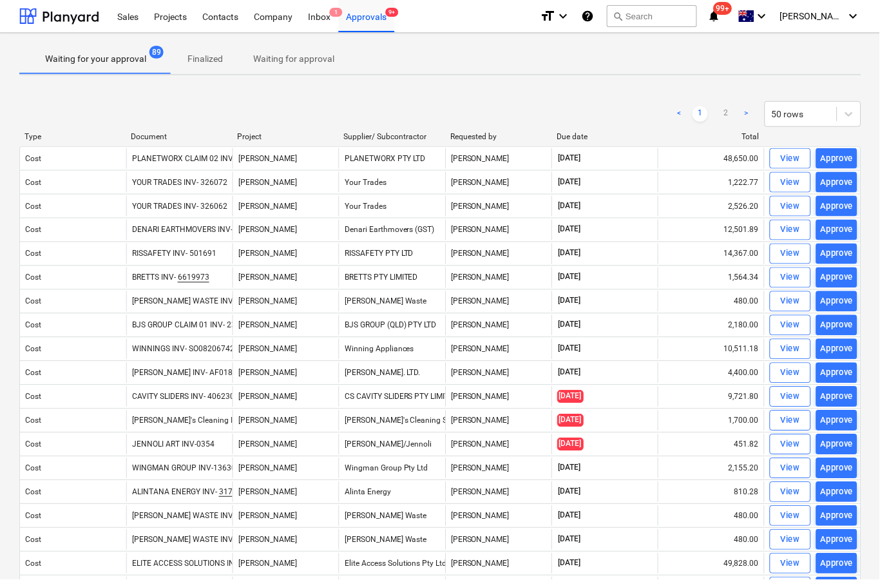
click at [740, 115] on link ">" at bounding box center [747, 113] width 15 height 15
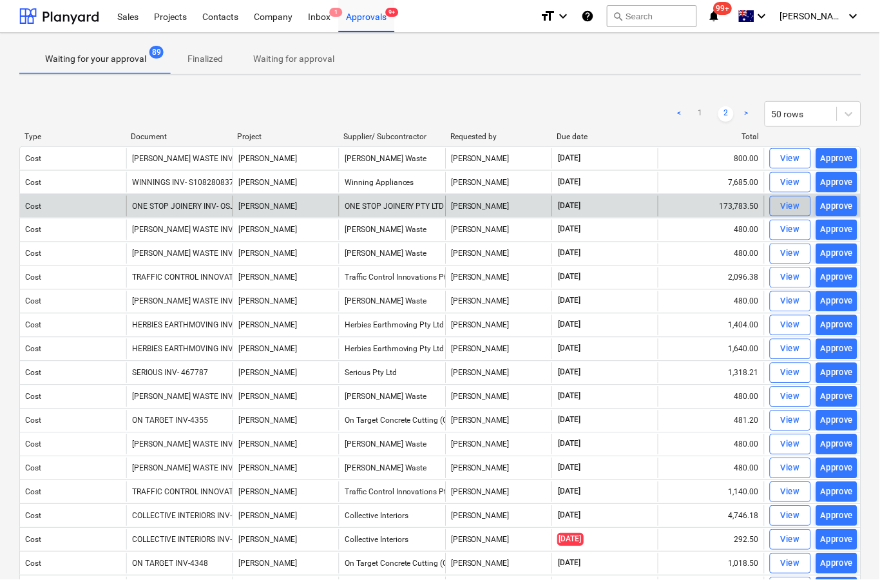
click at [783, 211] on div "View" at bounding box center [791, 206] width 19 height 15
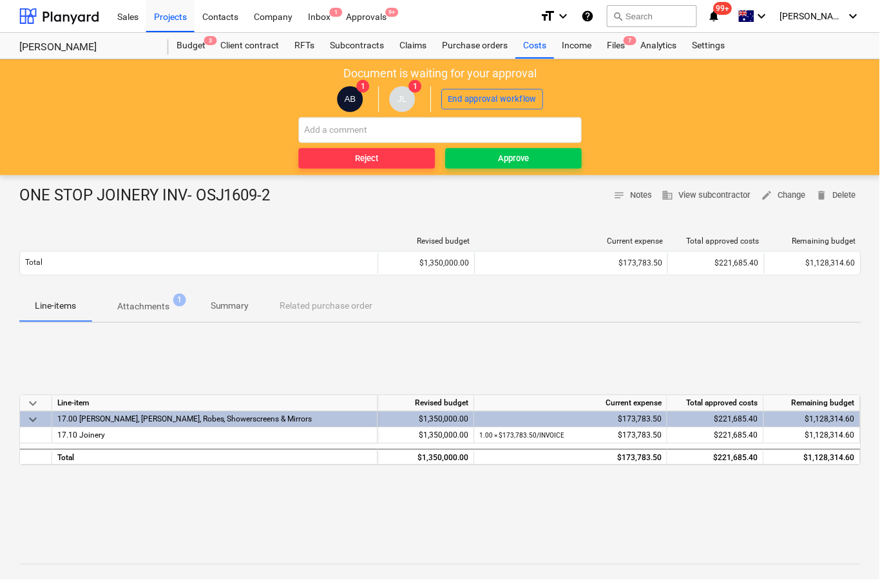
click at [160, 316] on span "Attachments 1" at bounding box center [143, 306] width 104 height 23
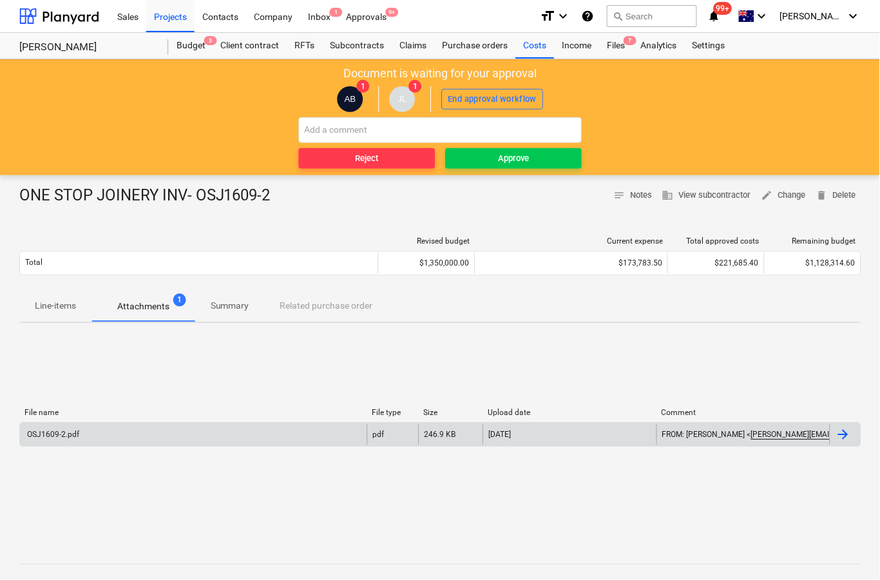
click at [840, 442] on div at bounding box center [843, 434] width 15 height 15
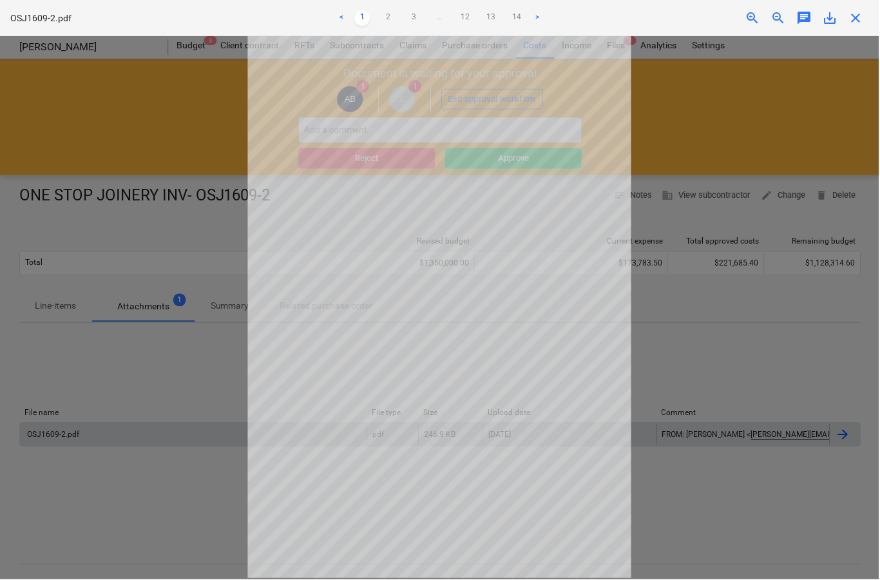
click at [863, 24] on span "close" at bounding box center [856, 17] width 15 height 15
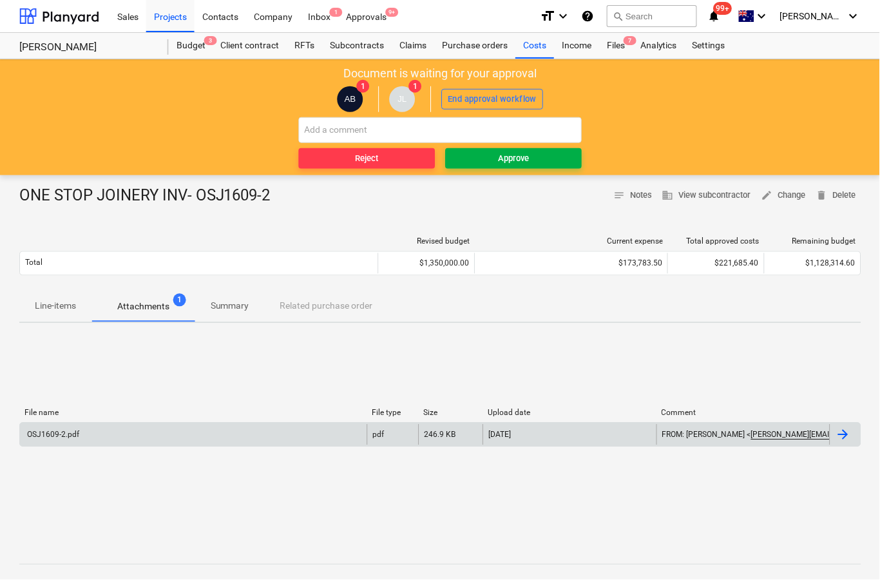
click at [515, 154] on div "Approve" at bounding box center [514, 158] width 31 height 15
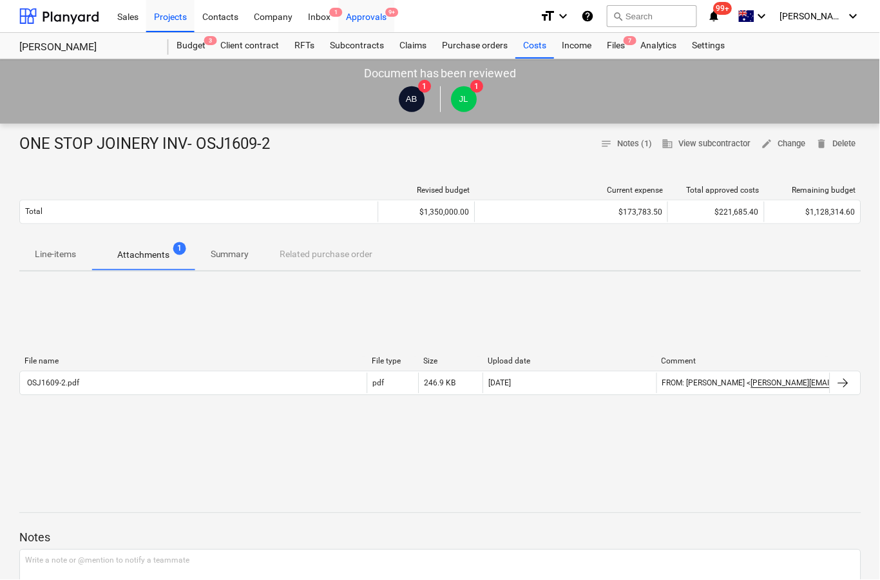
click at [368, 20] on div "Approvals 9+" at bounding box center [367, 15] width 56 height 33
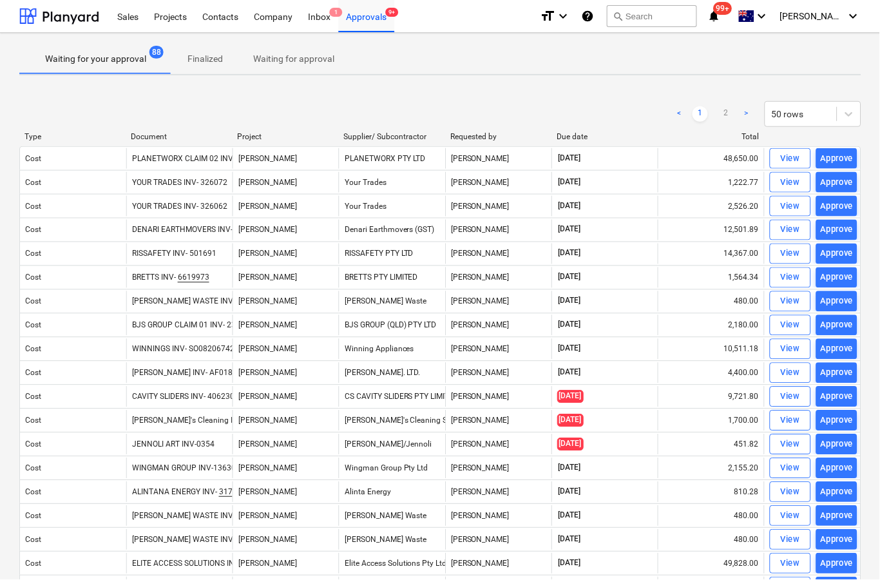
click at [741, 117] on link ">" at bounding box center [747, 113] width 15 height 15
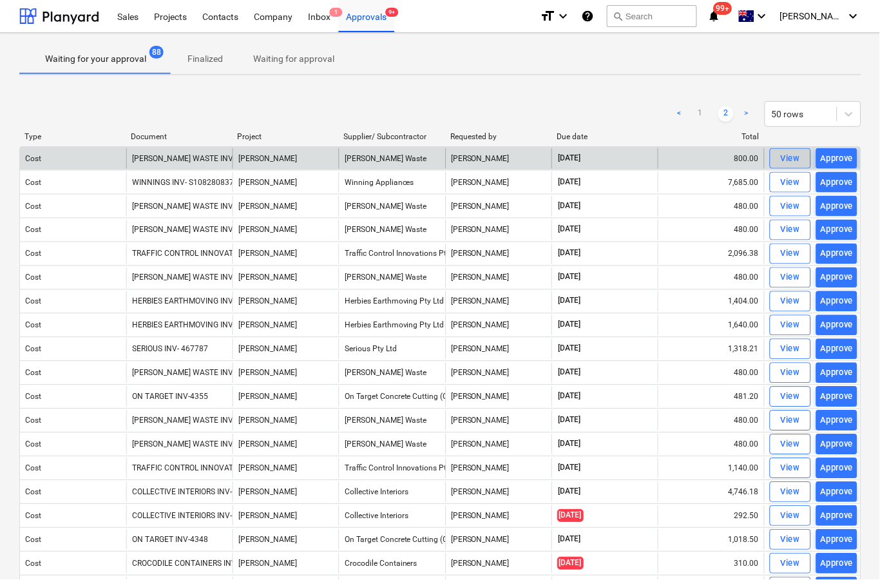
click at [780, 161] on span "View" at bounding box center [791, 158] width 28 height 15
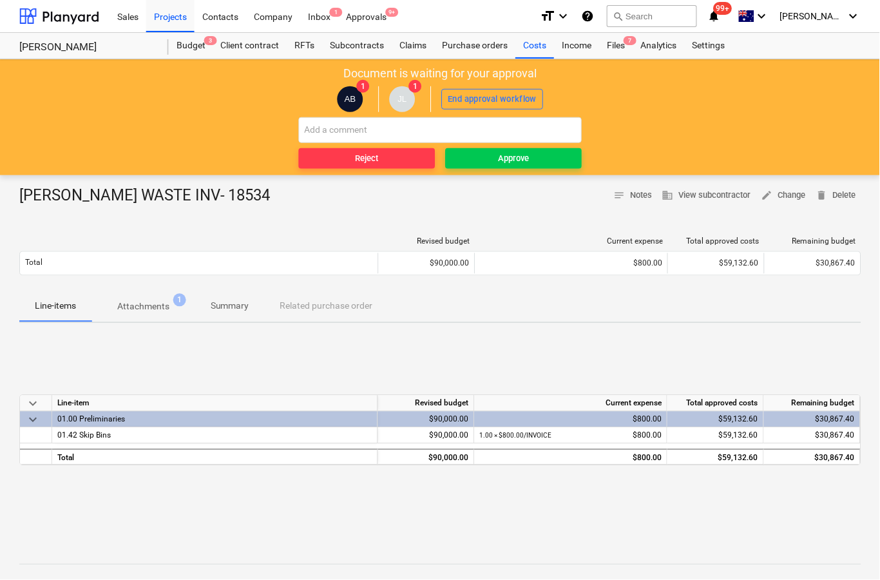
click at [153, 305] on p "Attachments" at bounding box center [143, 307] width 52 height 14
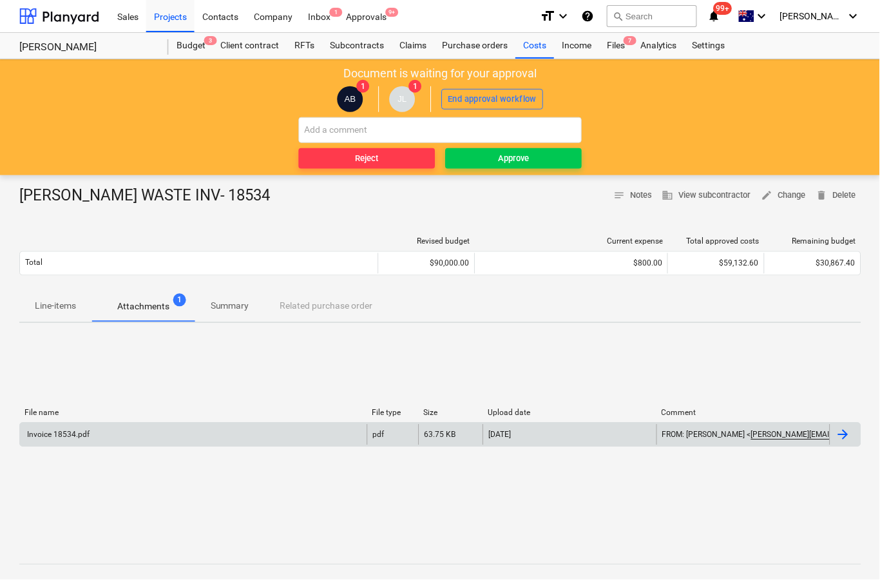
click at [841, 439] on div at bounding box center [843, 434] width 15 height 15
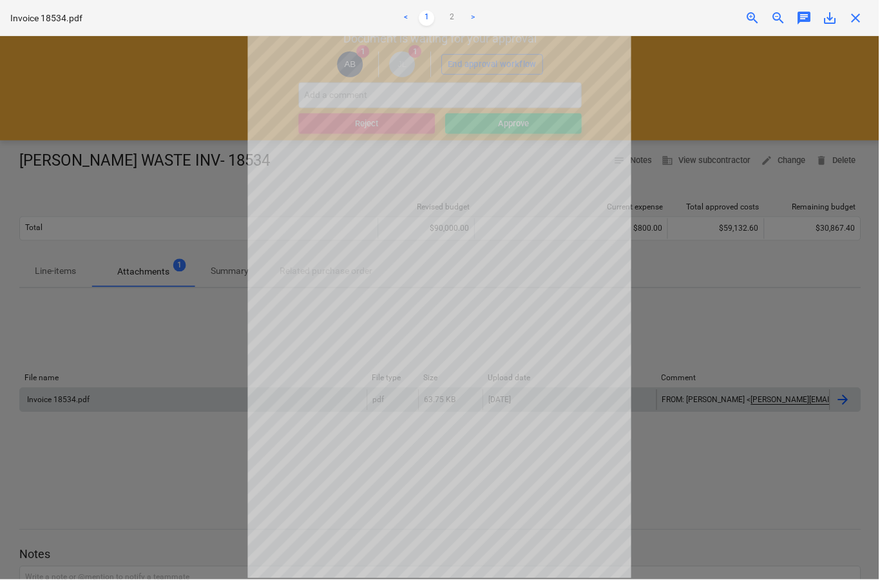
scroll to position [41, 0]
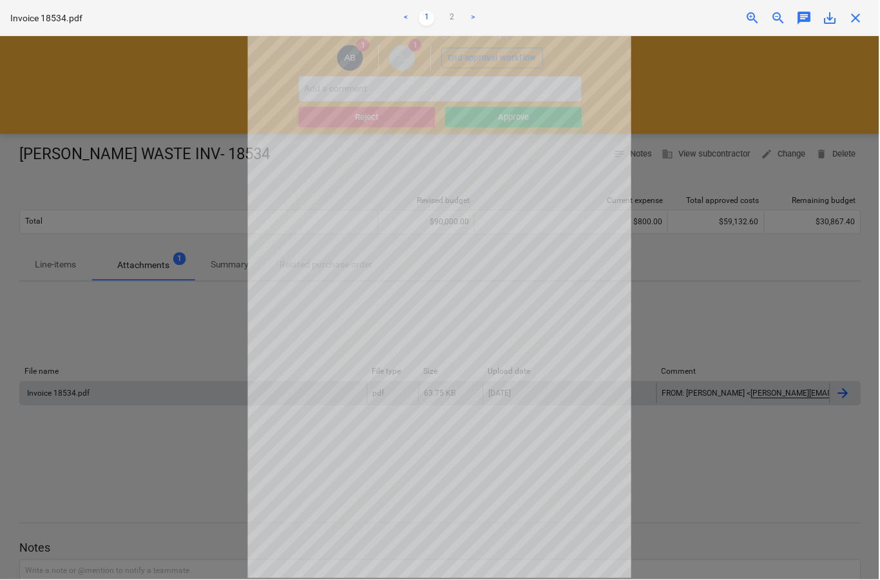
click at [478, 25] on link ">" at bounding box center [473, 17] width 15 height 15
click at [430, 14] on link "1" at bounding box center [426, 17] width 15 height 15
click at [874, 21] on div "Invoice 18534.pdf < 1 2 > zoom_in zoom_out chat 0 save_alt close" at bounding box center [440, 18] width 880 height 36
click at [856, 15] on span "close" at bounding box center [856, 17] width 15 height 15
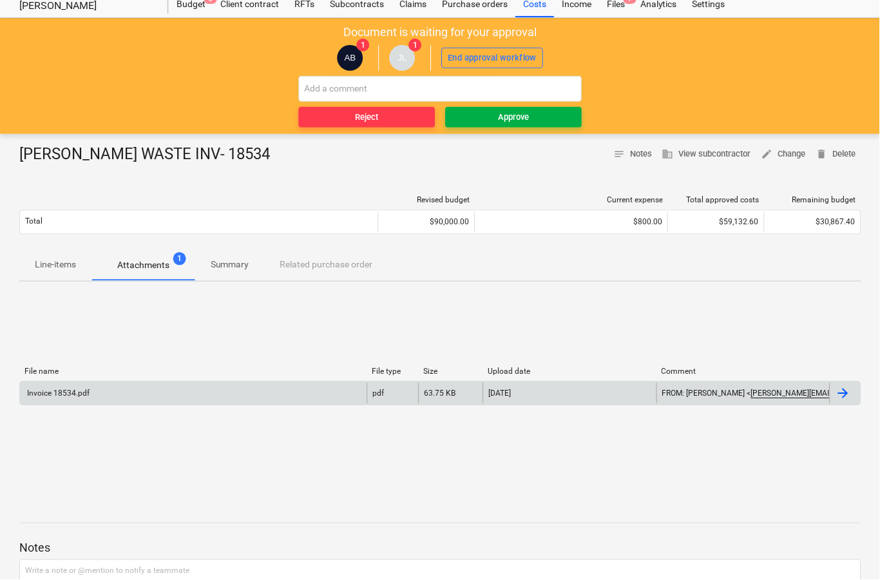
click at [517, 125] on button "Approve" at bounding box center [514, 117] width 137 height 21
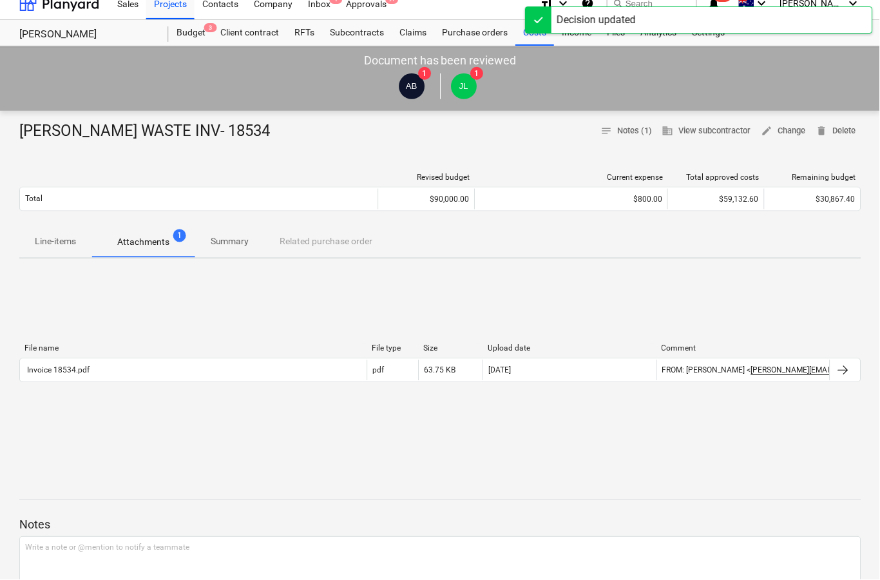
scroll to position [0, 0]
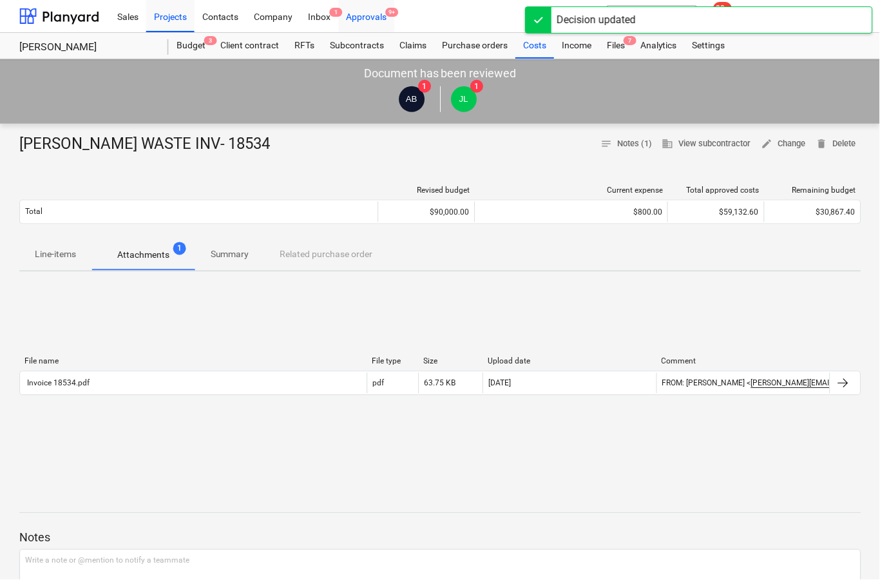
click at [370, 21] on div "Approvals 9+" at bounding box center [367, 15] width 56 height 33
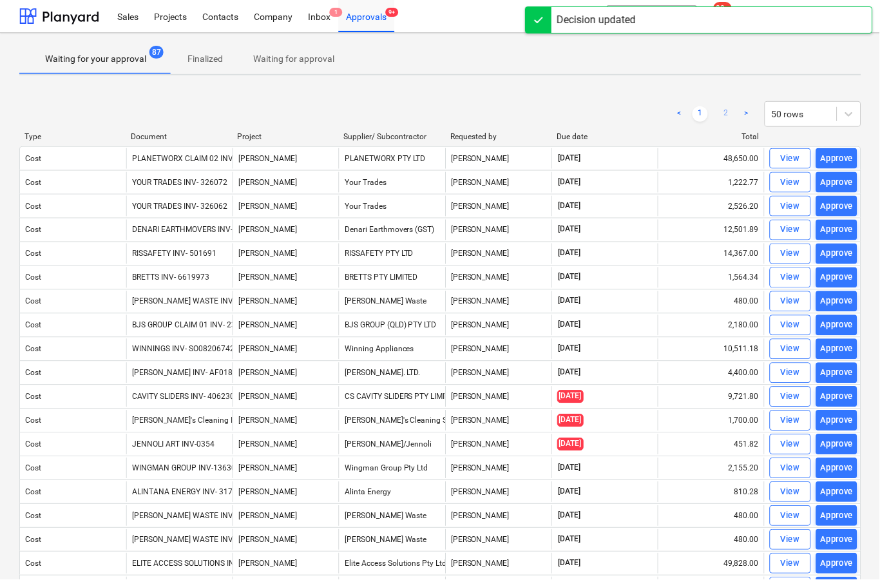
click at [733, 111] on link "2" at bounding box center [726, 113] width 15 height 15
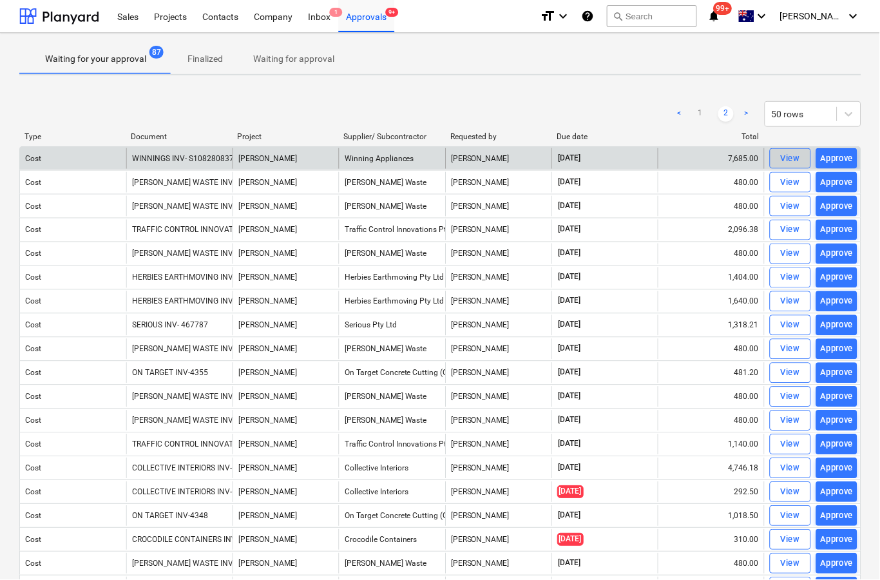
click at [781, 153] on span "View" at bounding box center [791, 158] width 28 height 15
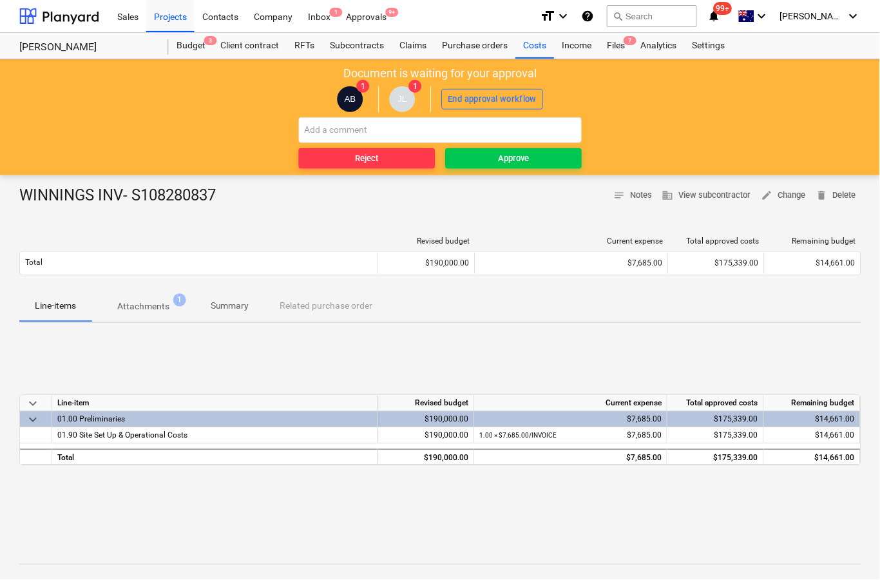
click at [146, 311] on p "Attachments" at bounding box center [143, 307] width 52 height 14
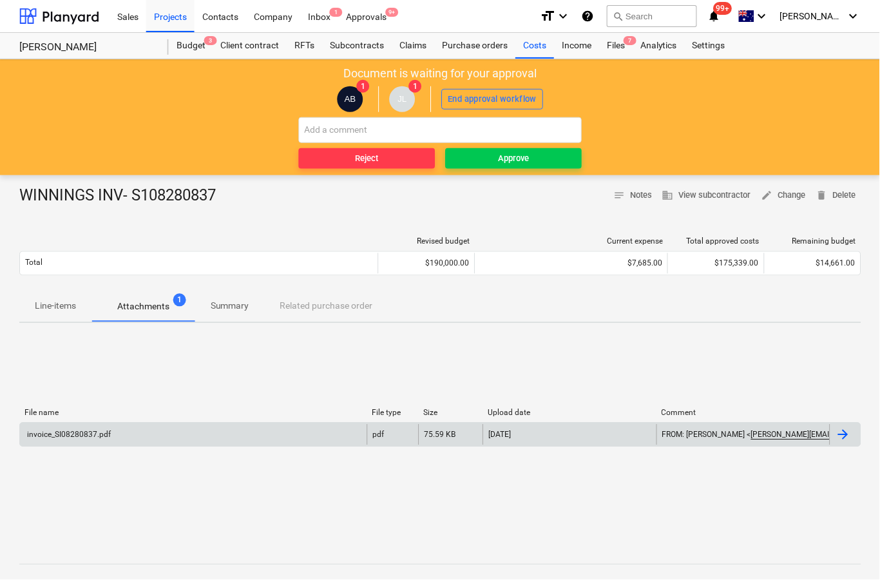
click at [835, 443] on div at bounding box center [845, 435] width 31 height 21
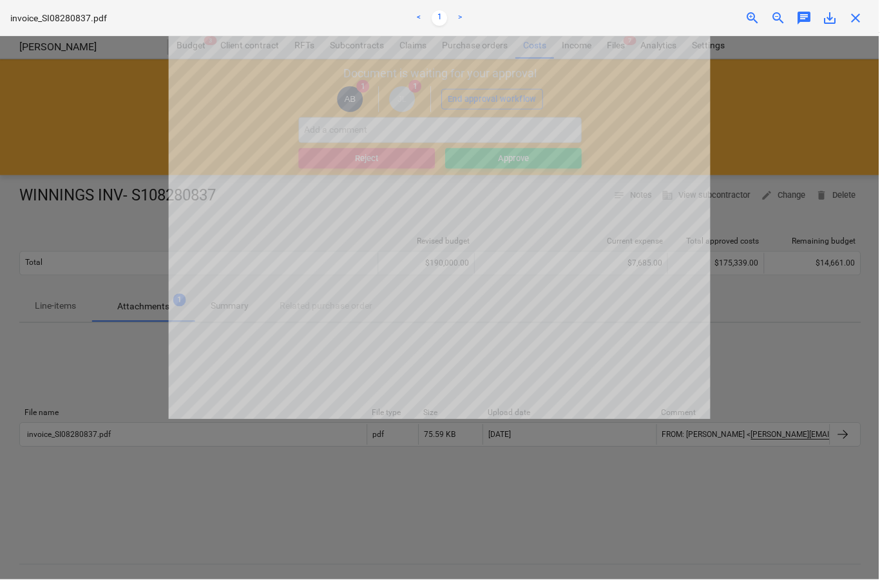
click at [512, 470] on div at bounding box center [440, 308] width 880 height 544
click at [858, 23] on span "close" at bounding box center [856, 17] width 15 height 15
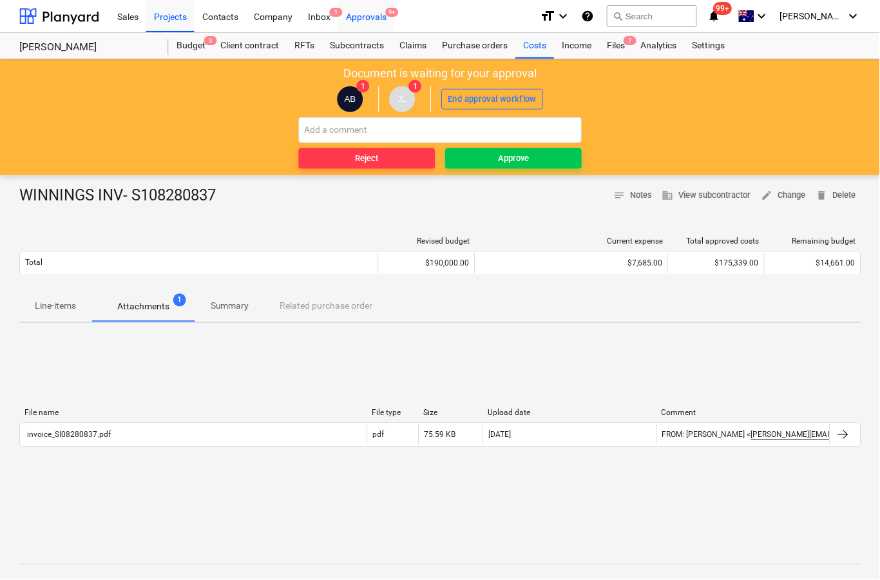
click at [374, 14] on div "Approvals 9+" at bounding box center [367, 15] width 56 height 33
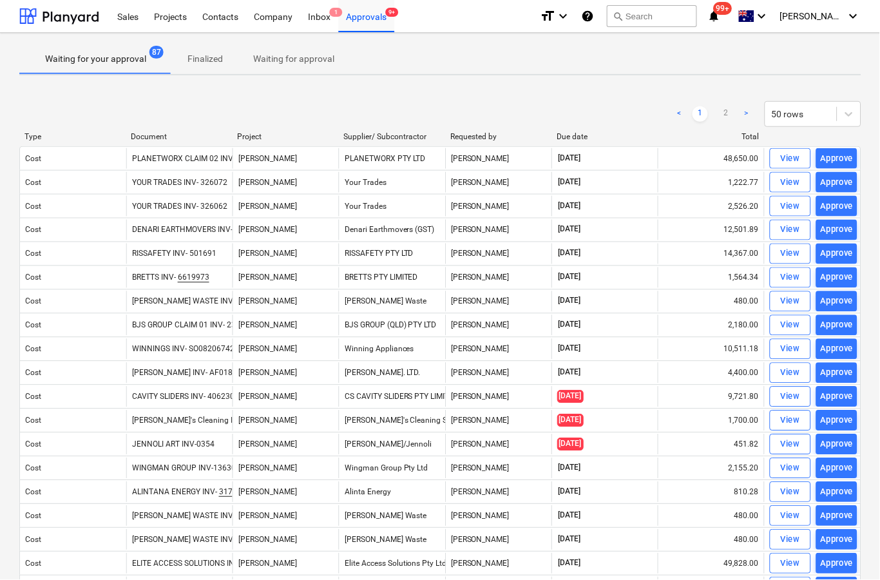
click at [740, 116] on link ">" at bounding box center [747, 113] width 15 height 15
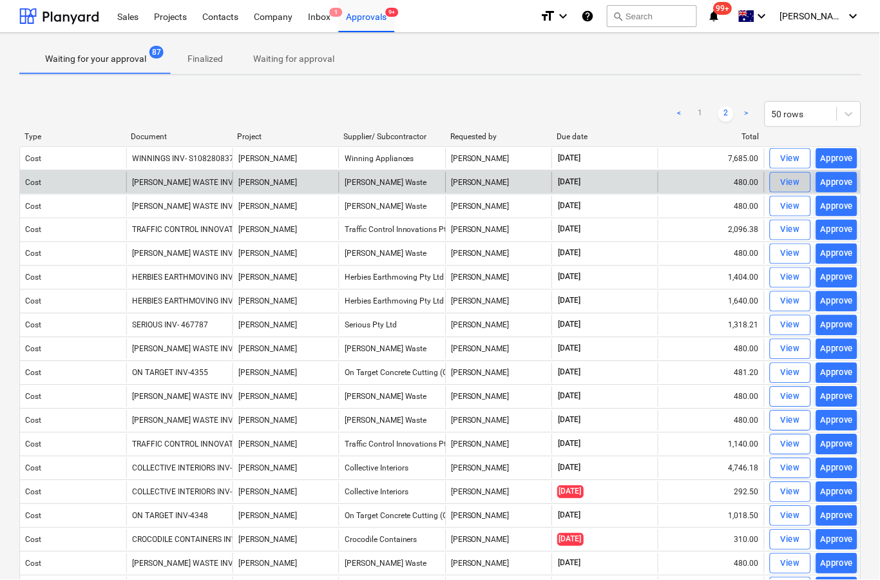
click at [781, 182] on span "View" at bounding box center [791, 182] width 28 height 15
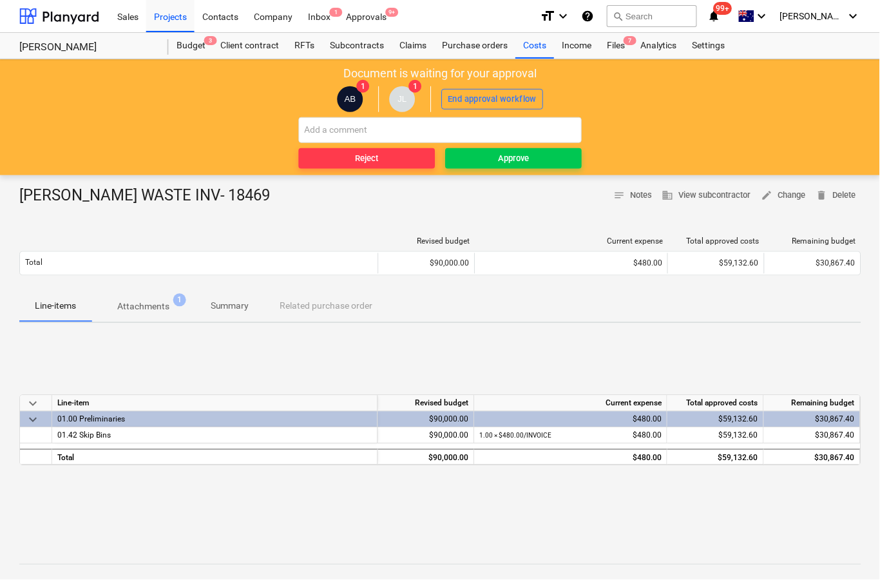
click at [148, 309] on p "Attachments" at bounding box center [143, 307] width 52 height 14
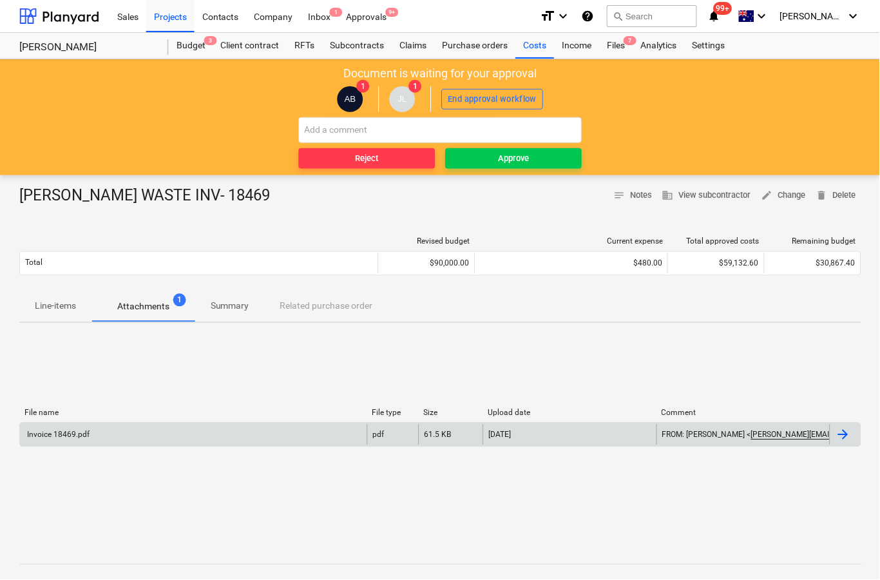
click at [836, 441] on div at bounding box center [845, 435] width 31 height 21
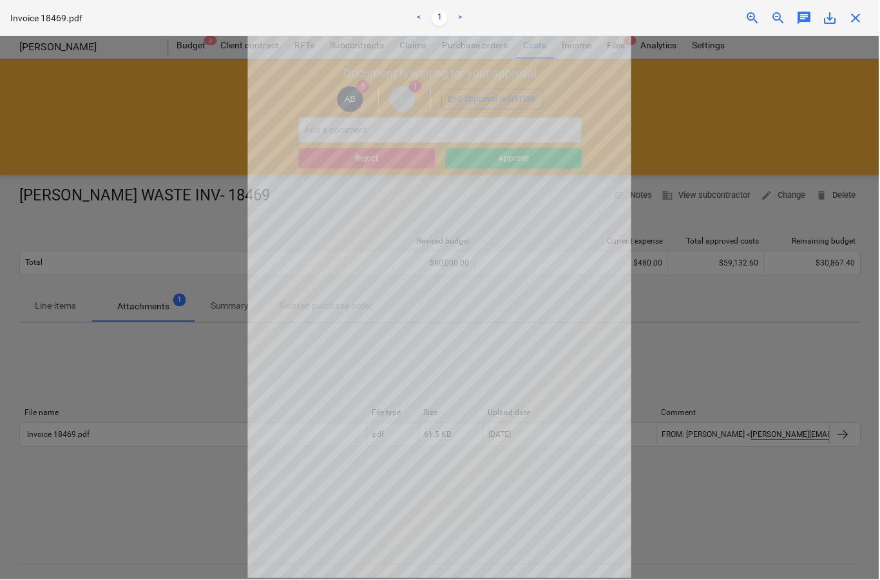
click at [857, 24] on span "close" at bounding box center [856, 17] width 15 height 15
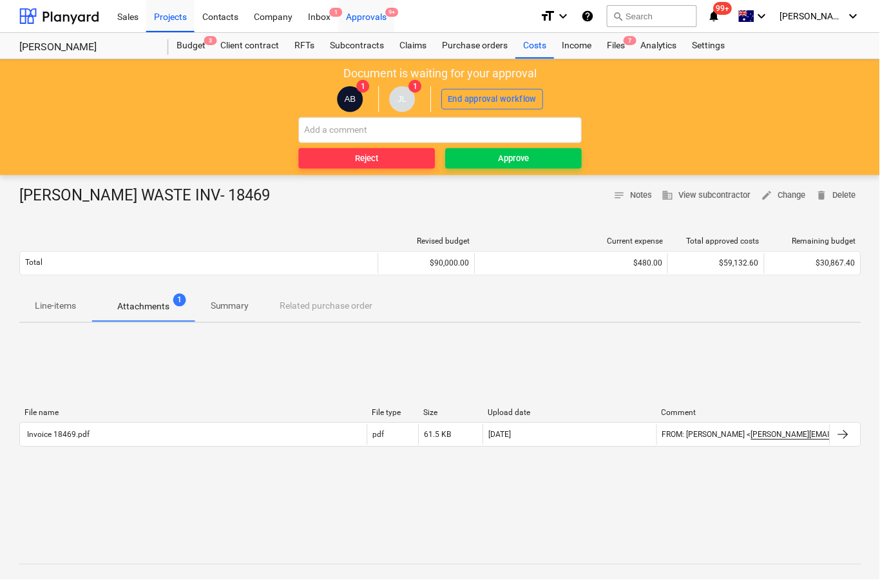
click at [374, 24] on div "Approvals 9+" at bounding box center [367, 15] width 56 height 33
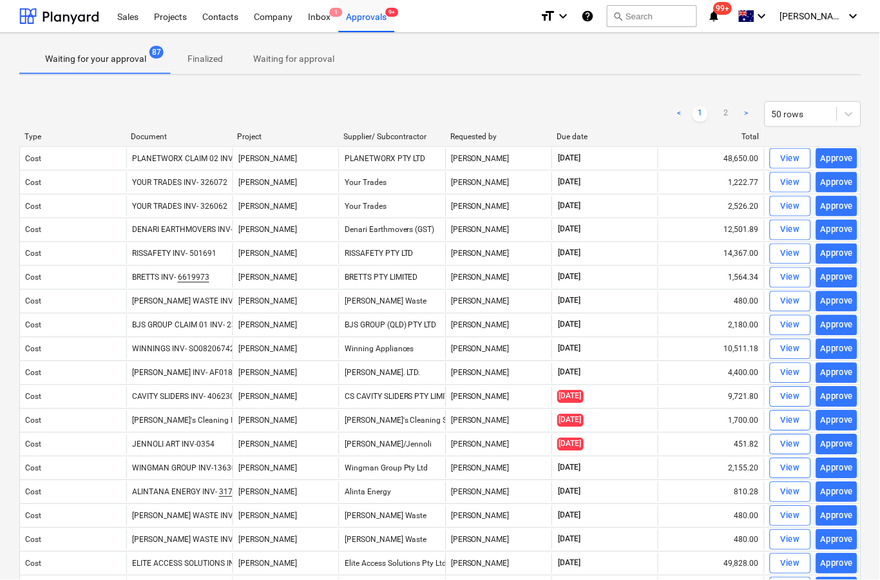
click at [747, 117] on link ">" at bounding box center [747, 113] width 15 height 15
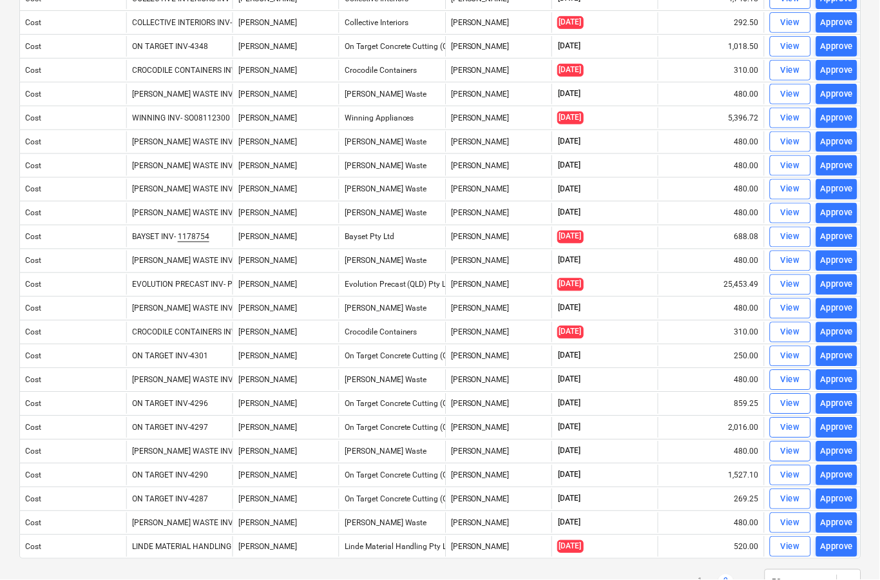
scroll to position [469, 0]
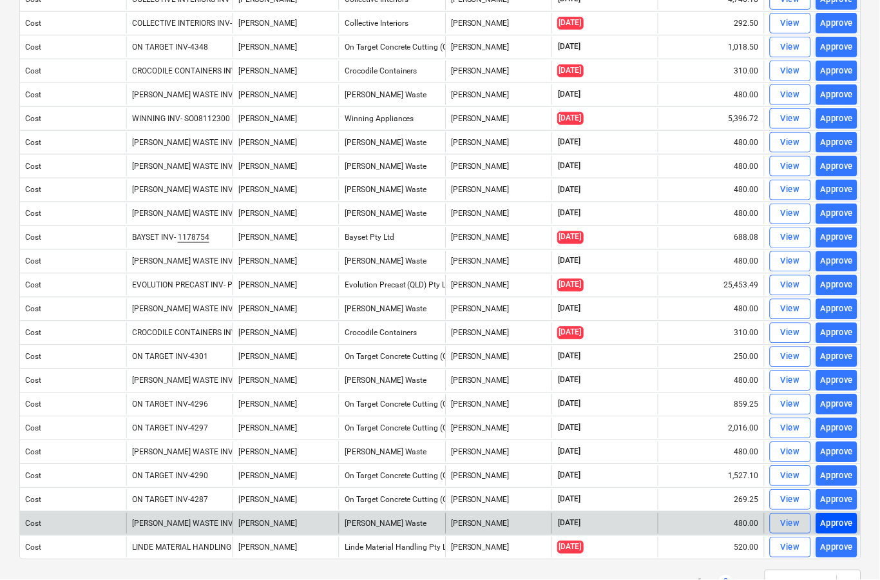
click at [842, 525] on div "Approve" at bounding box center [837, 524] width 33 height 15
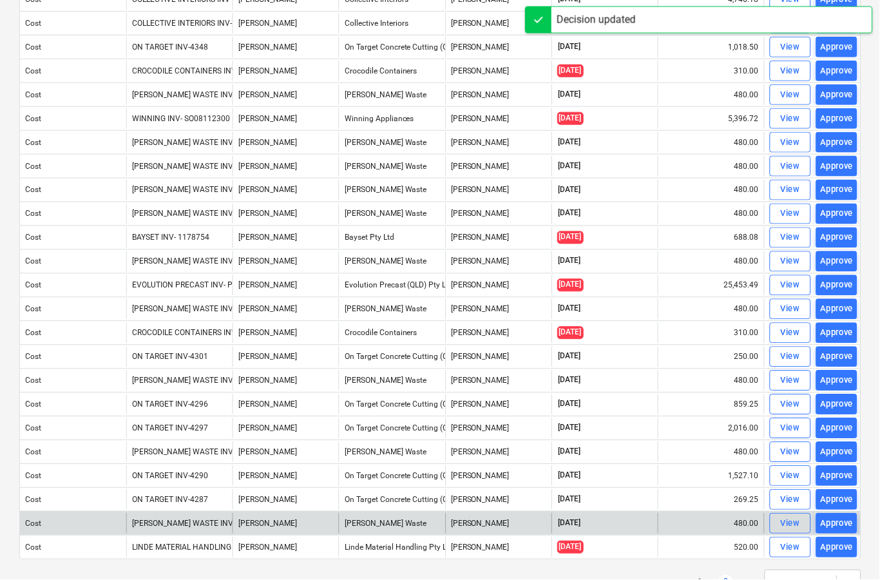
scroll to position [445, 0]
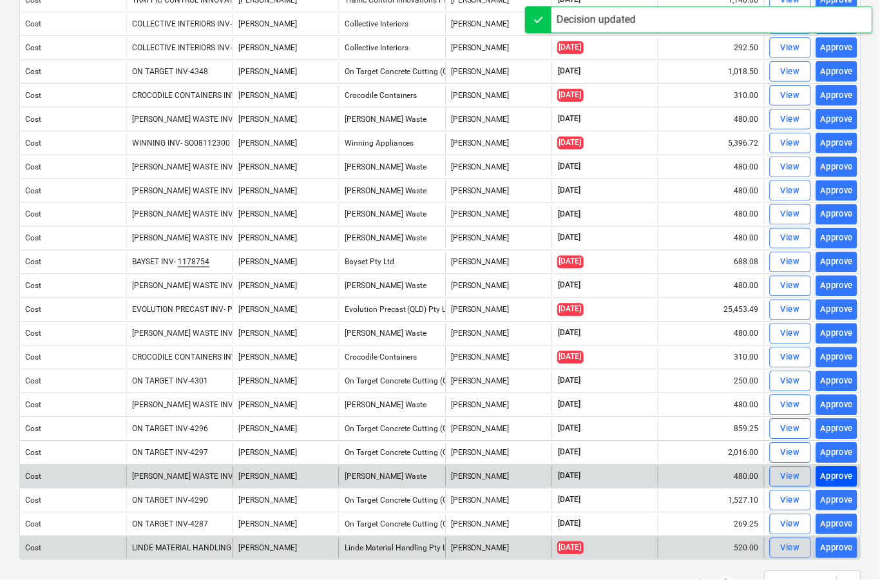
click at [838, 475] on div "Approve" at bounding box center [837, 477] width 33 height 15
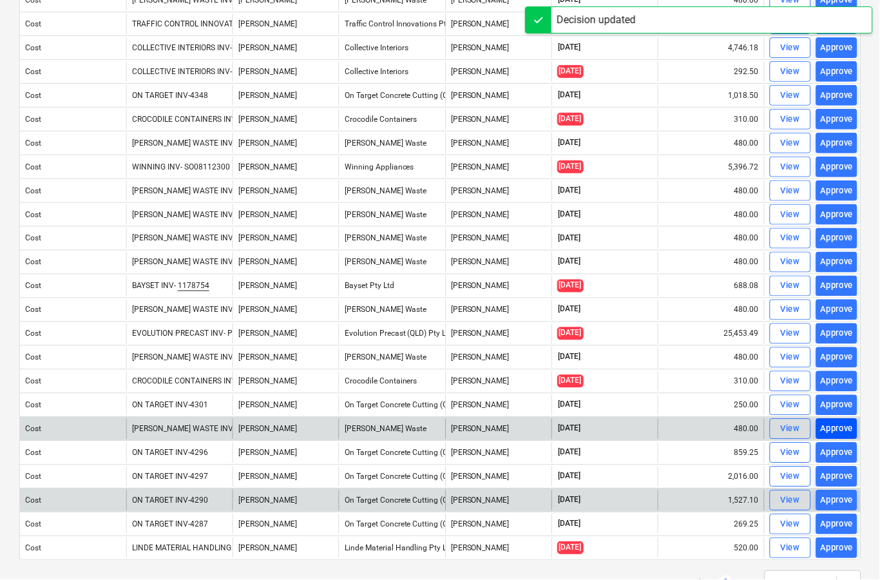
click at [834, 428] on div "Approve" at bounding box center [837, 429] width 33 height 15
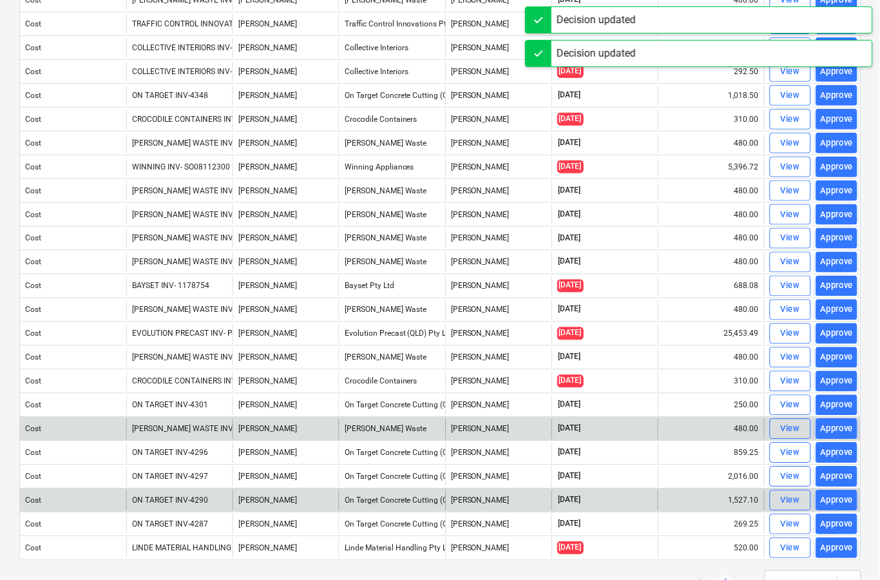
scroll to position [397, 0]
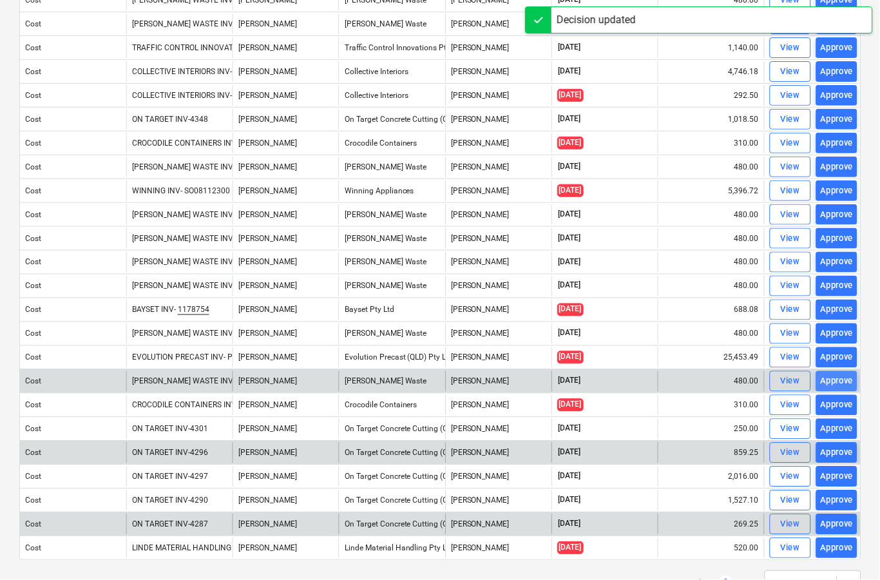
click at [836, 381] on div "Approve" at bounding box center [837, 381] width 33 height 15
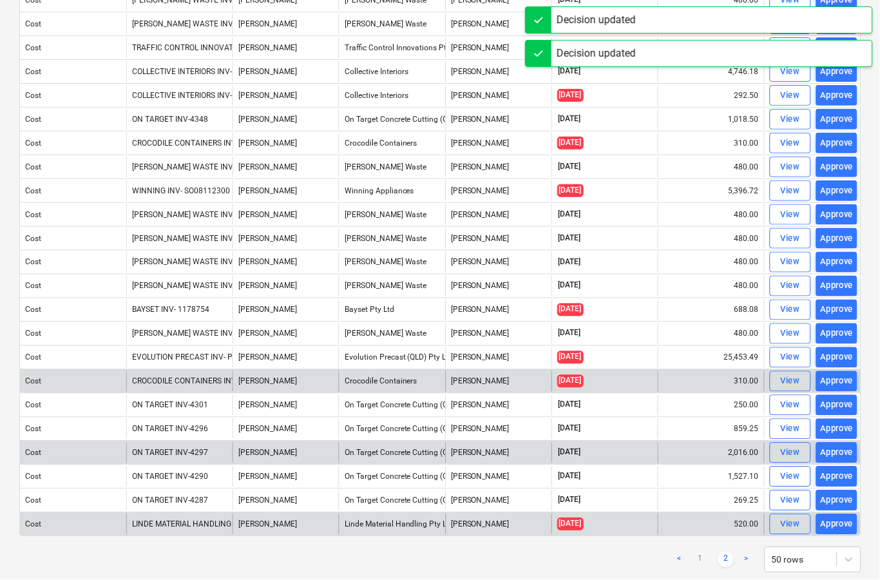
scroll to position [373, 0]
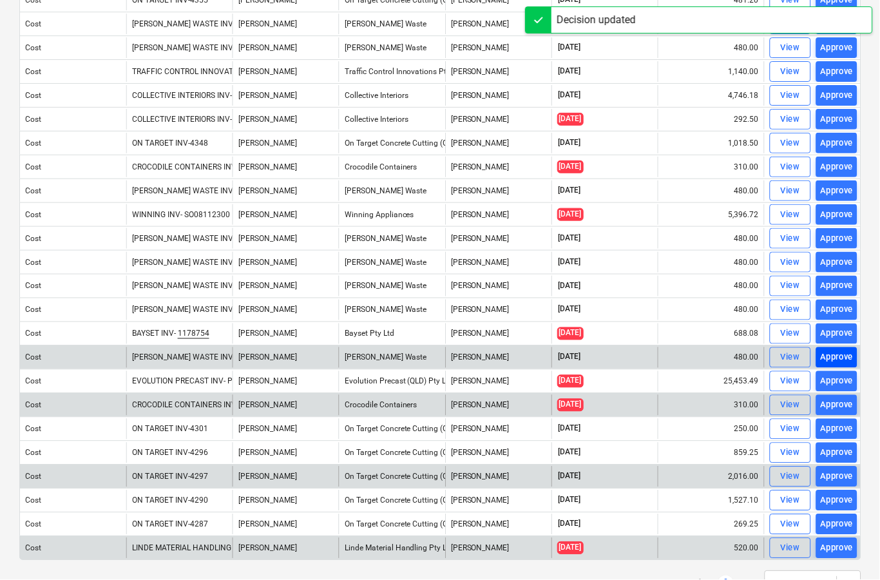
click at [836, 361] on div "Approve" at bounding box center [837, 357] width 33 height 15
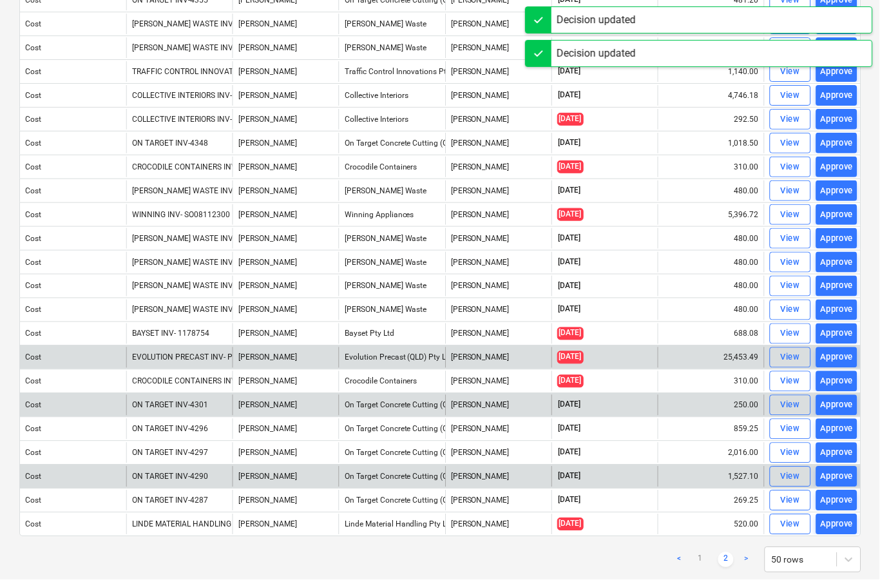
scroll to position [349, 0]
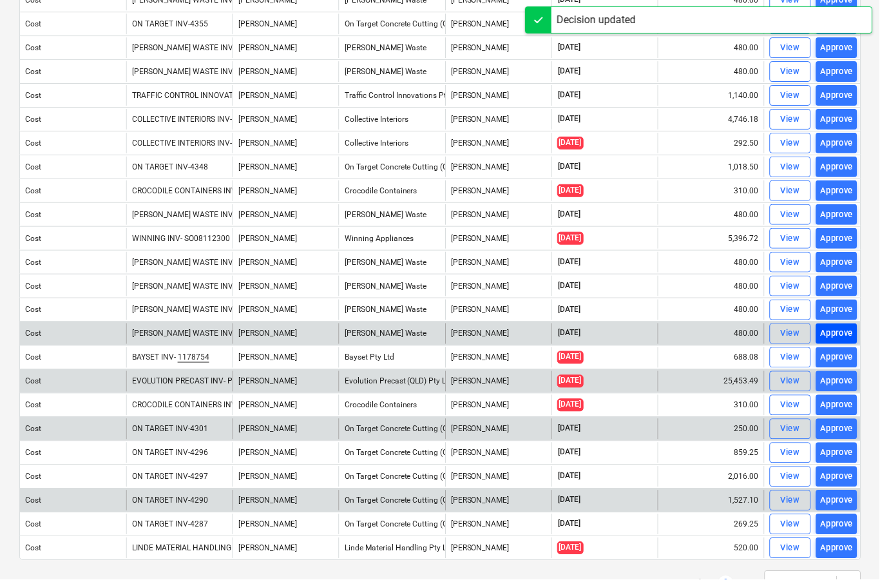
click at [840, 335] on div "Approve" at bounding box center [837, 334] width 33 height 15
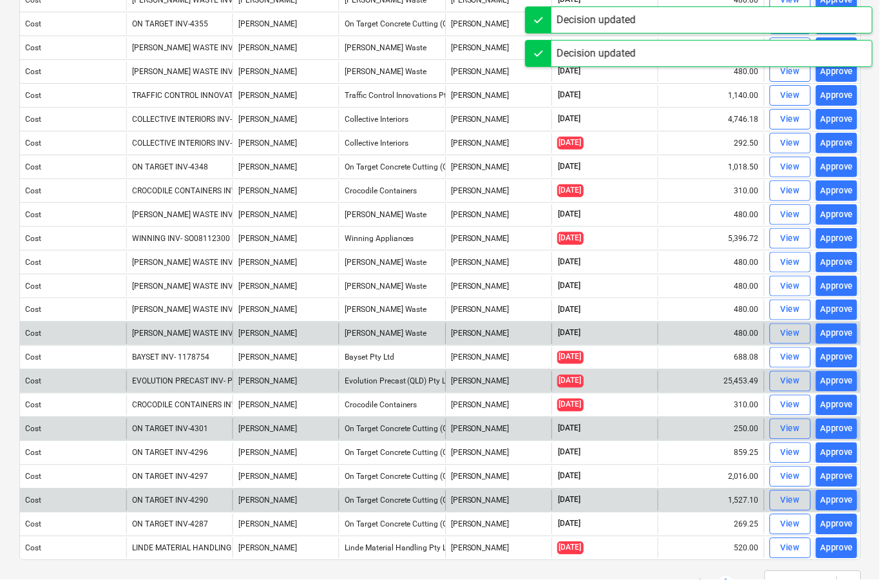
scroll to position [325, 0]
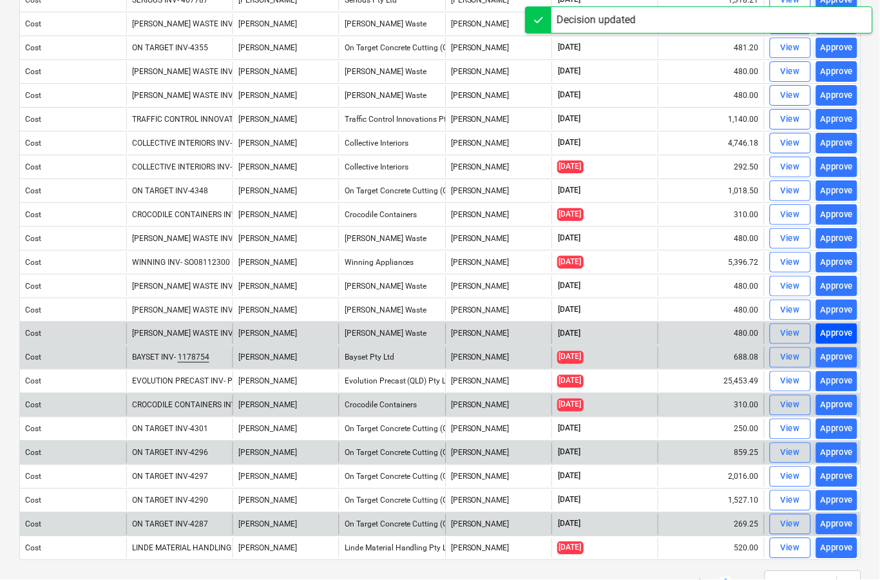
click at [841, 335] on div "Approve" at bounding box center [837, 334] width 33 height 15
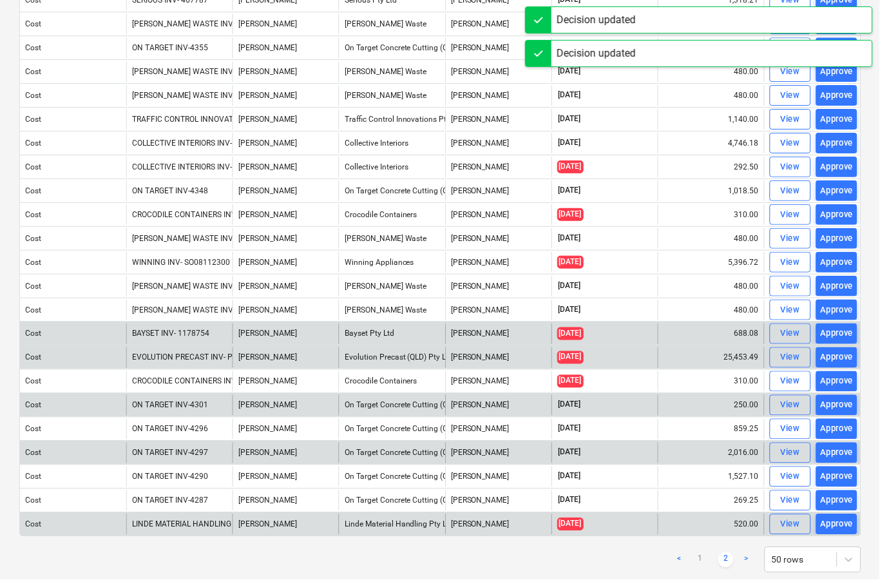
scroll to position [302, 0]
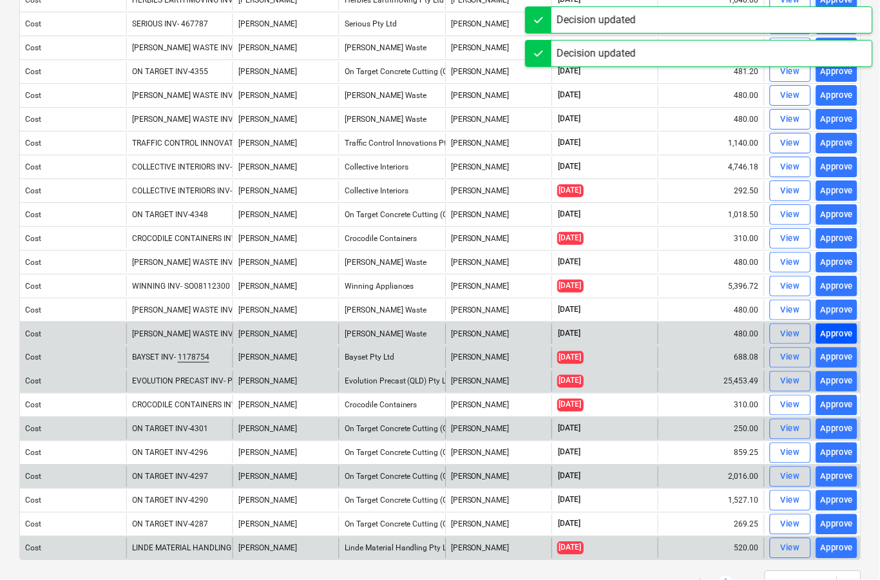
click at [844, 336] on div "Approve" at bounding box center [837, 334] width 33 height 15
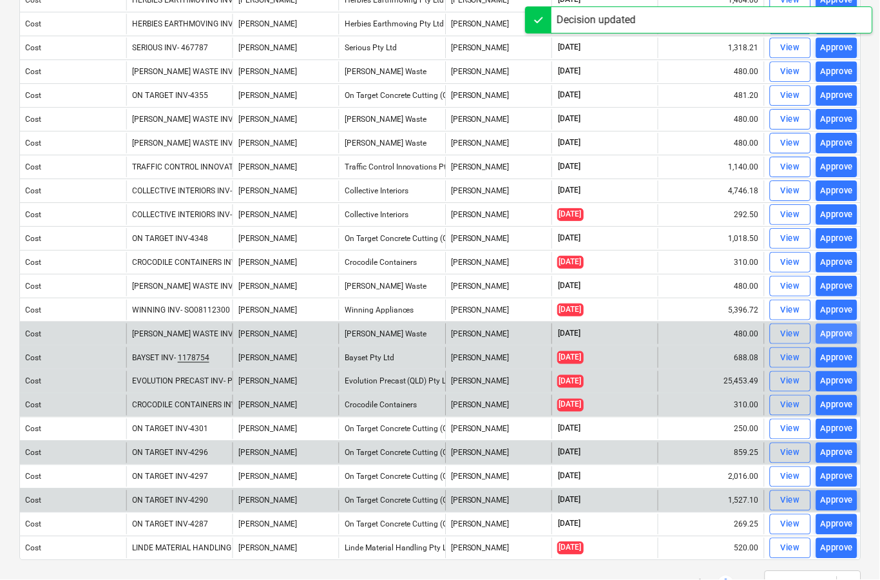
click at [843, 335] on div "Approve" at bounding box center [837, 334] width 33 height 15
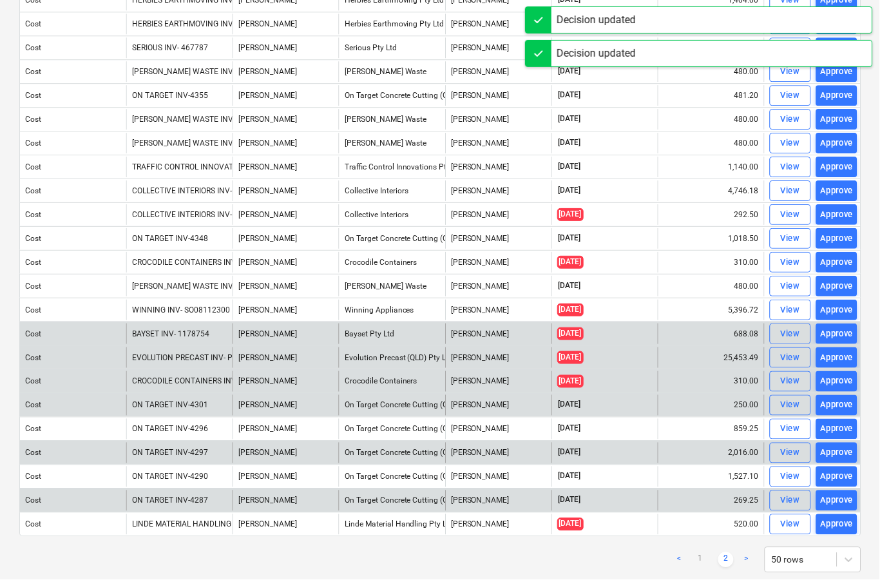
scroll to position [254, 0]
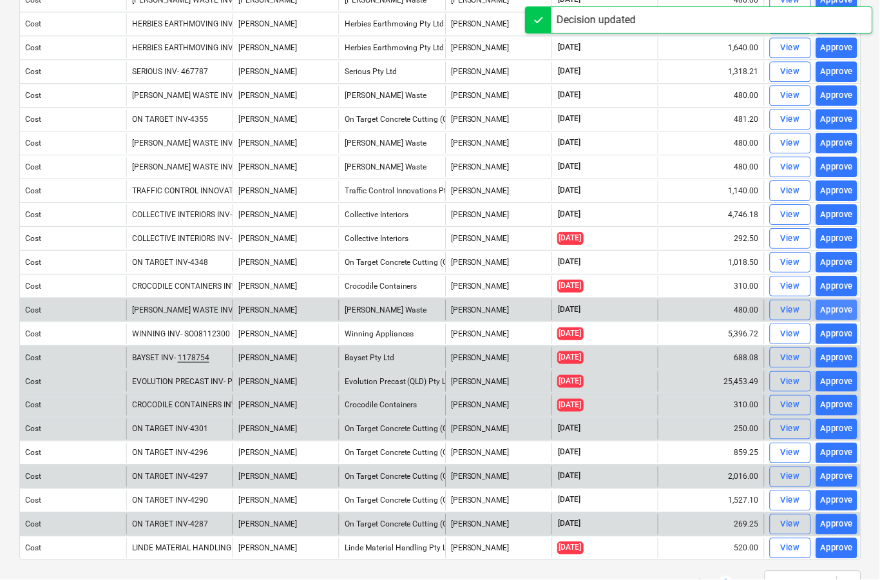
click at [838, 306] on div "Approve" at bounding box center [837, 310] width 33 height 15
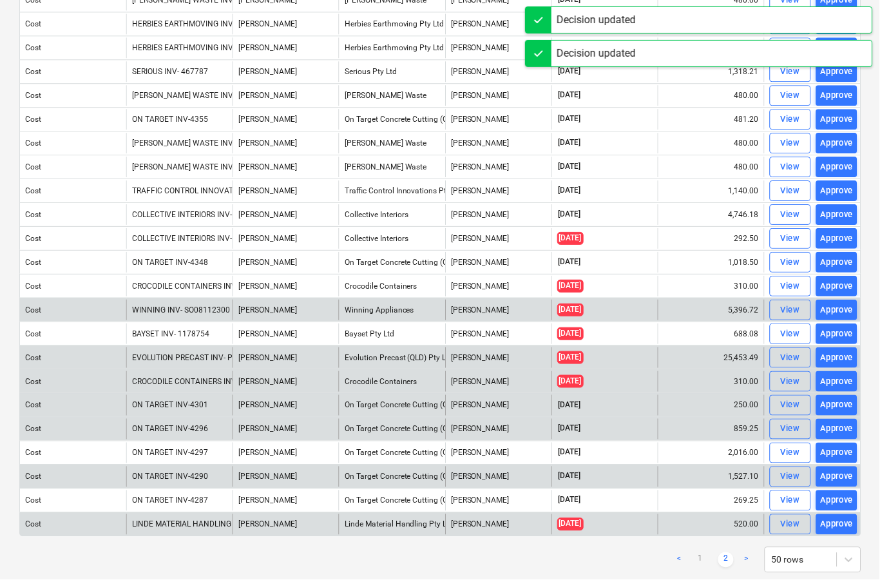
scroll to position [230, 0]
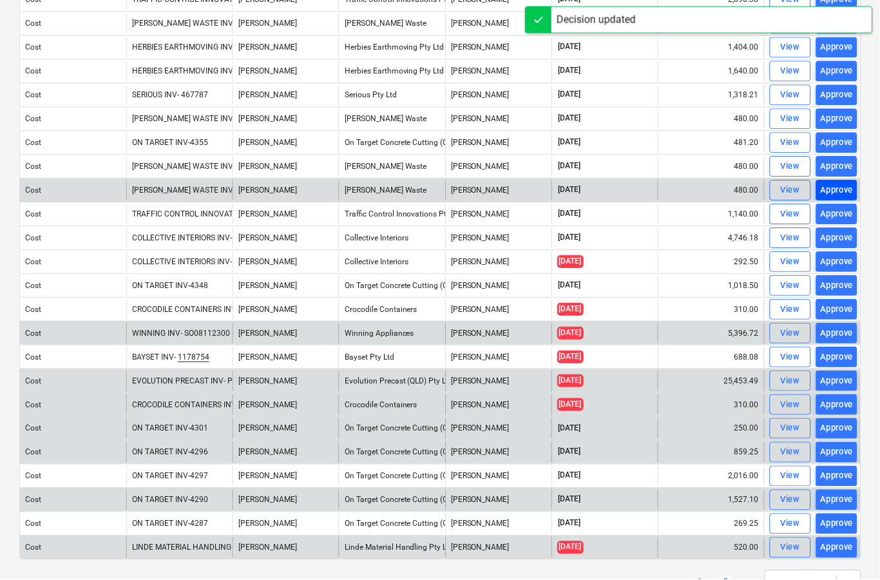
click at [839, 187] on div "Approve" at bounding box center [837, 191] width 33 height 15
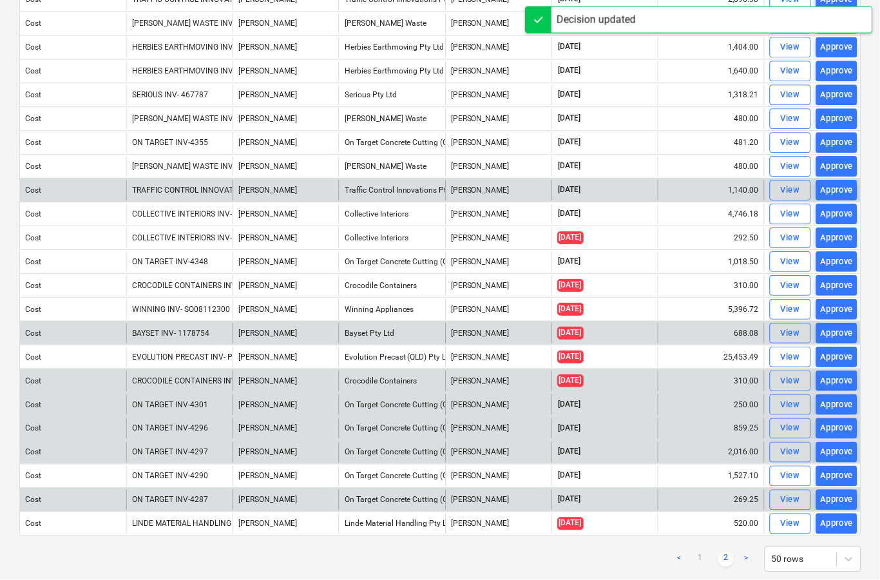
scroll to position [206, 0]
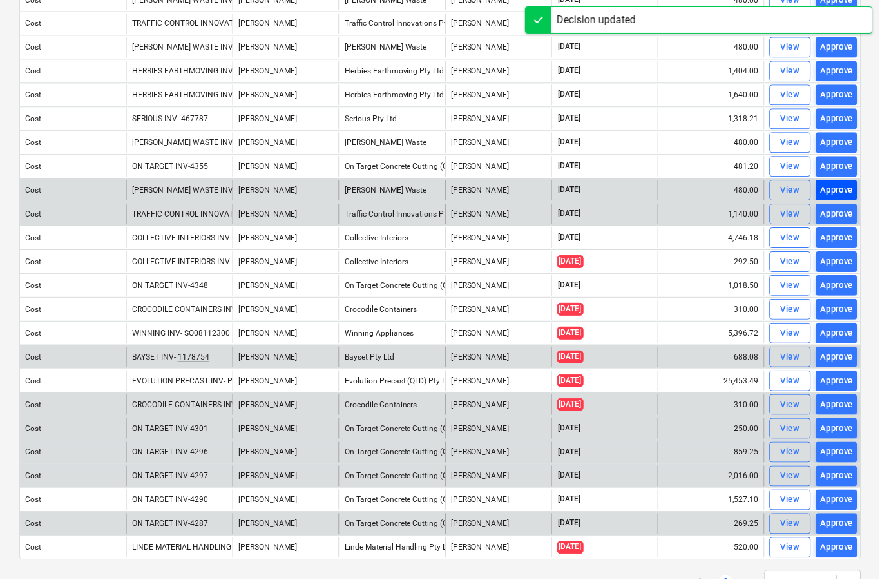
click at [845, 190] on div "Approve" at bounding box center [837, 191] width 33 height 15
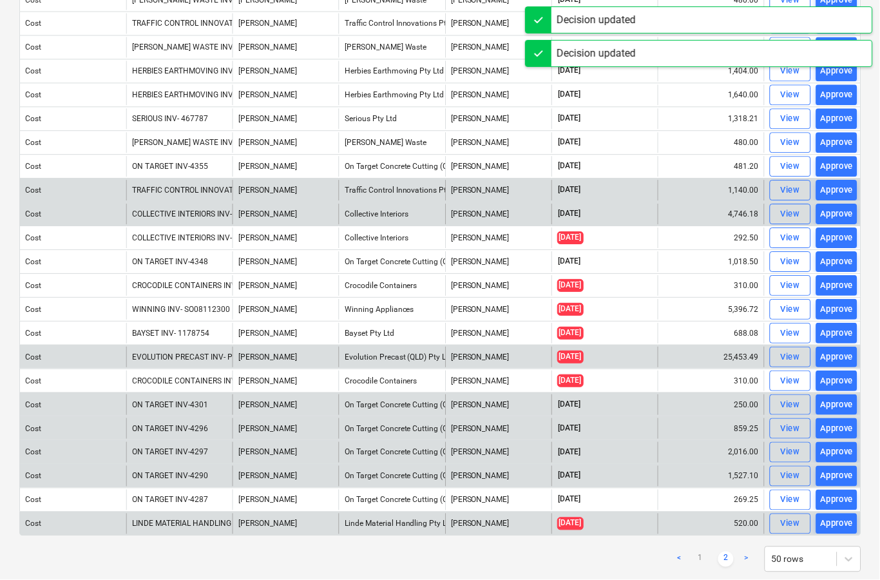
scroll to position [182, 0]
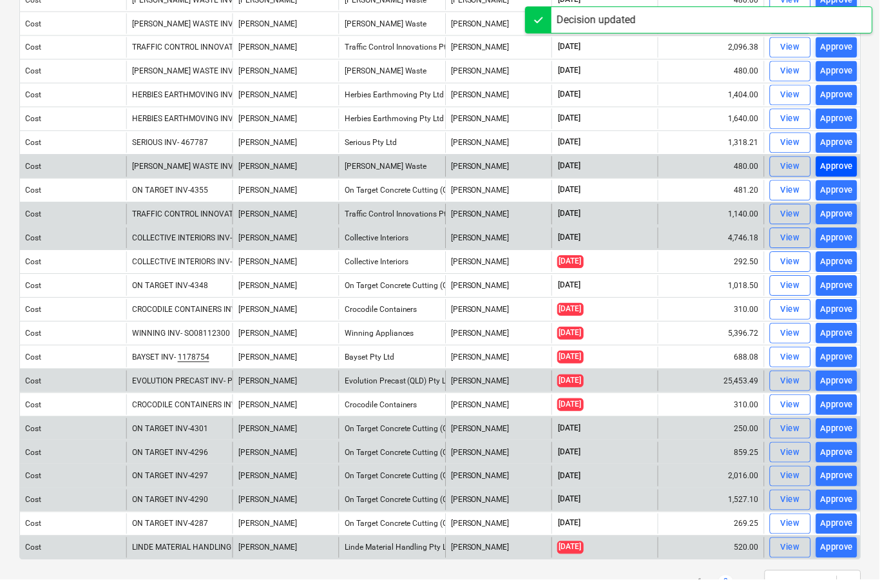
click at [844, 168] on div "Approve" at bounding box center [837, 167] width 33 height 15
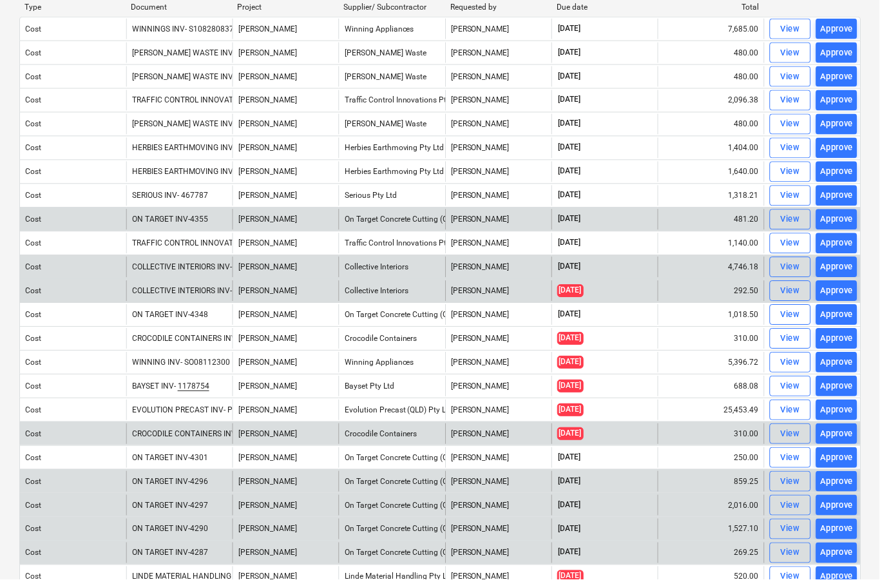
scroll to position [127, 0]
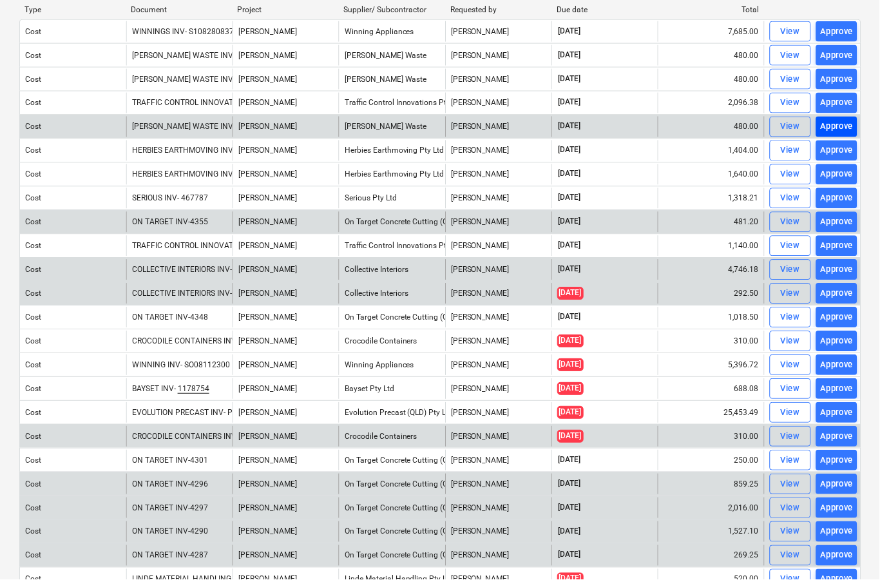
click at [843, 129] on div "Approve" at bounding box center [837, 127] width 33 height 15
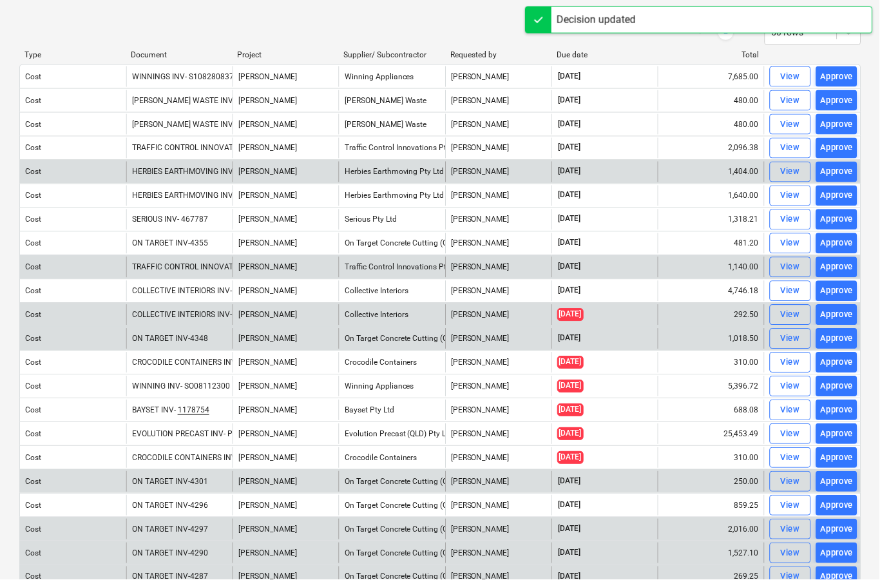
scroll to position [79, 0]
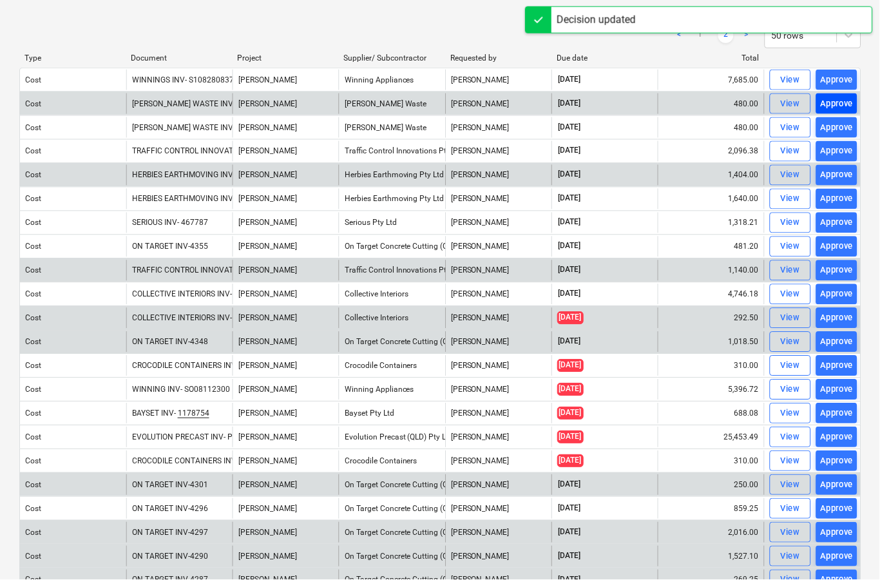
click at [841, 101] on div "Approve" at bounding box center [837, 104] width 33 height 15
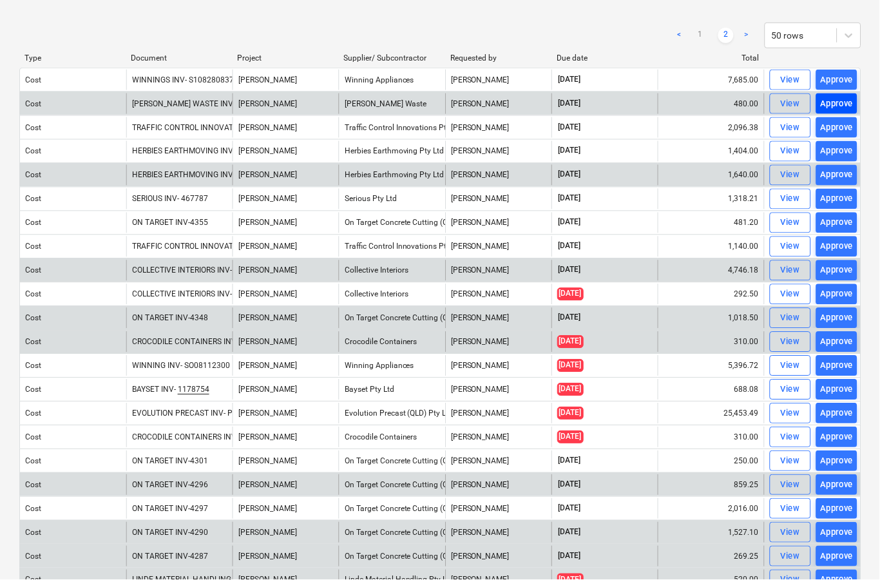
click at [843, 105] on div "Approve" at bounding box center [837, 104] width 33 height 15
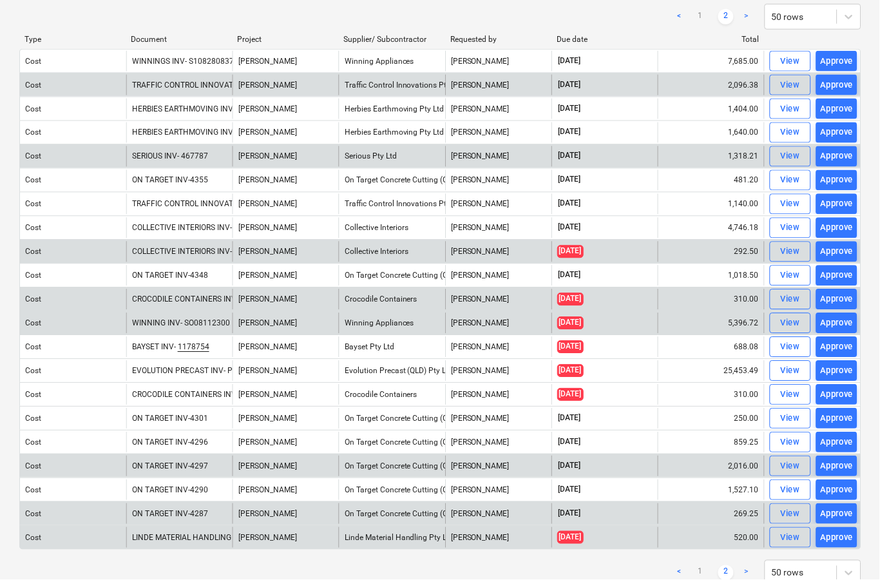
scroll to position [0, 0]
